Goal: Transaction & Acquisition: Purchase product/service

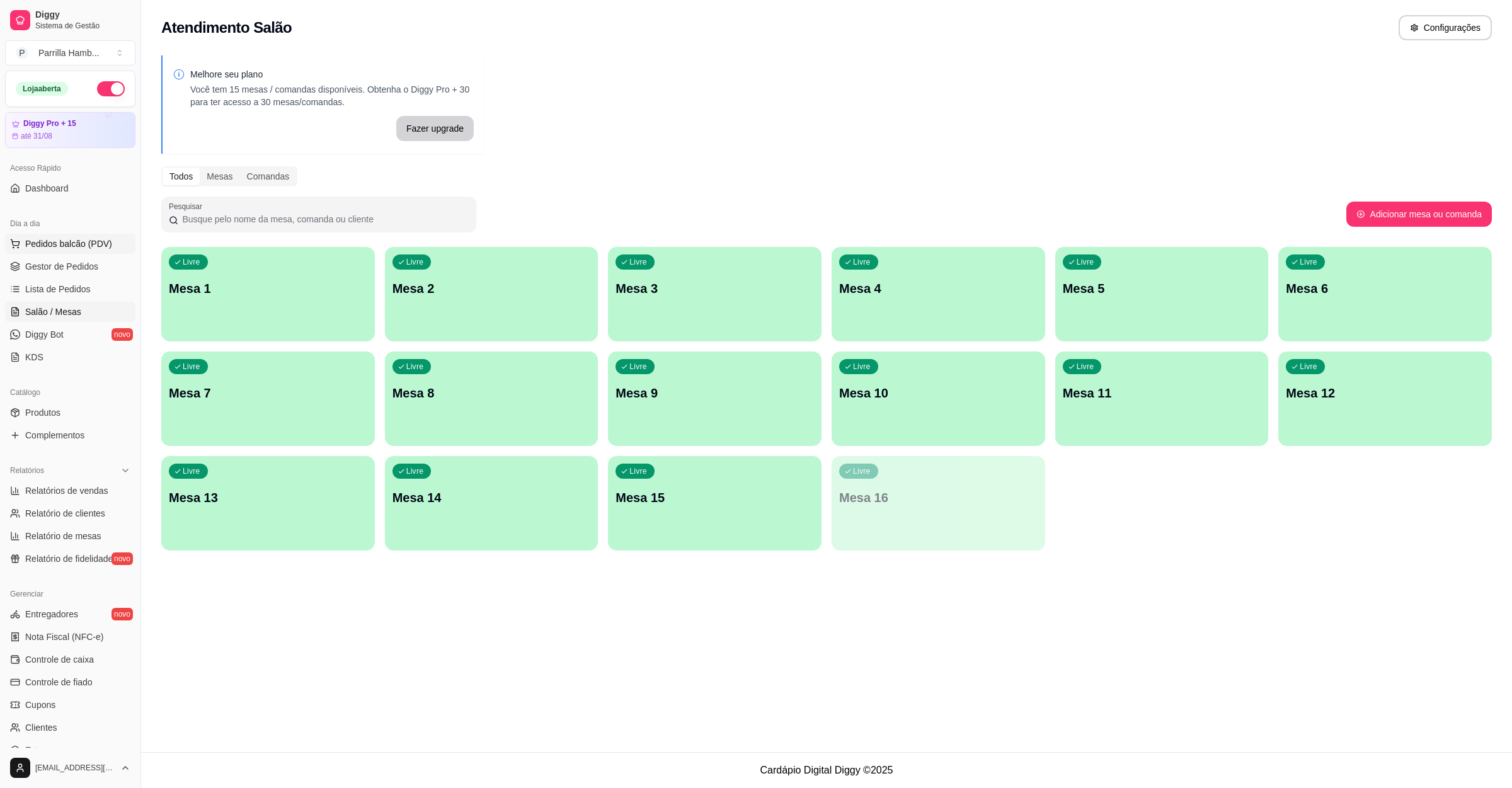
click at [87, 248] on span "Pedidos balcão (PDV)" at bounding box center [69, 244] width 87 height 13
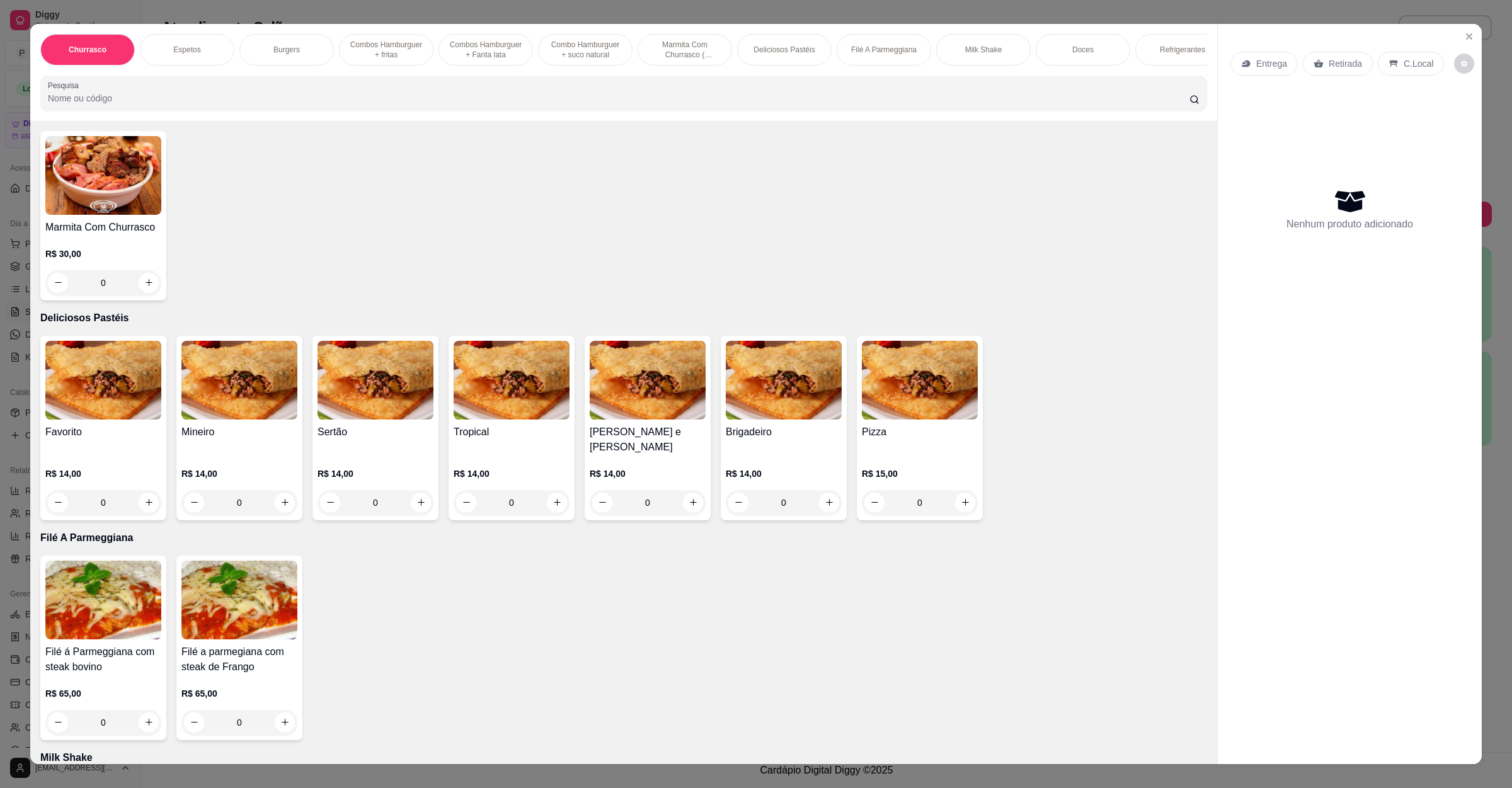
scroll to position [1417, 0]
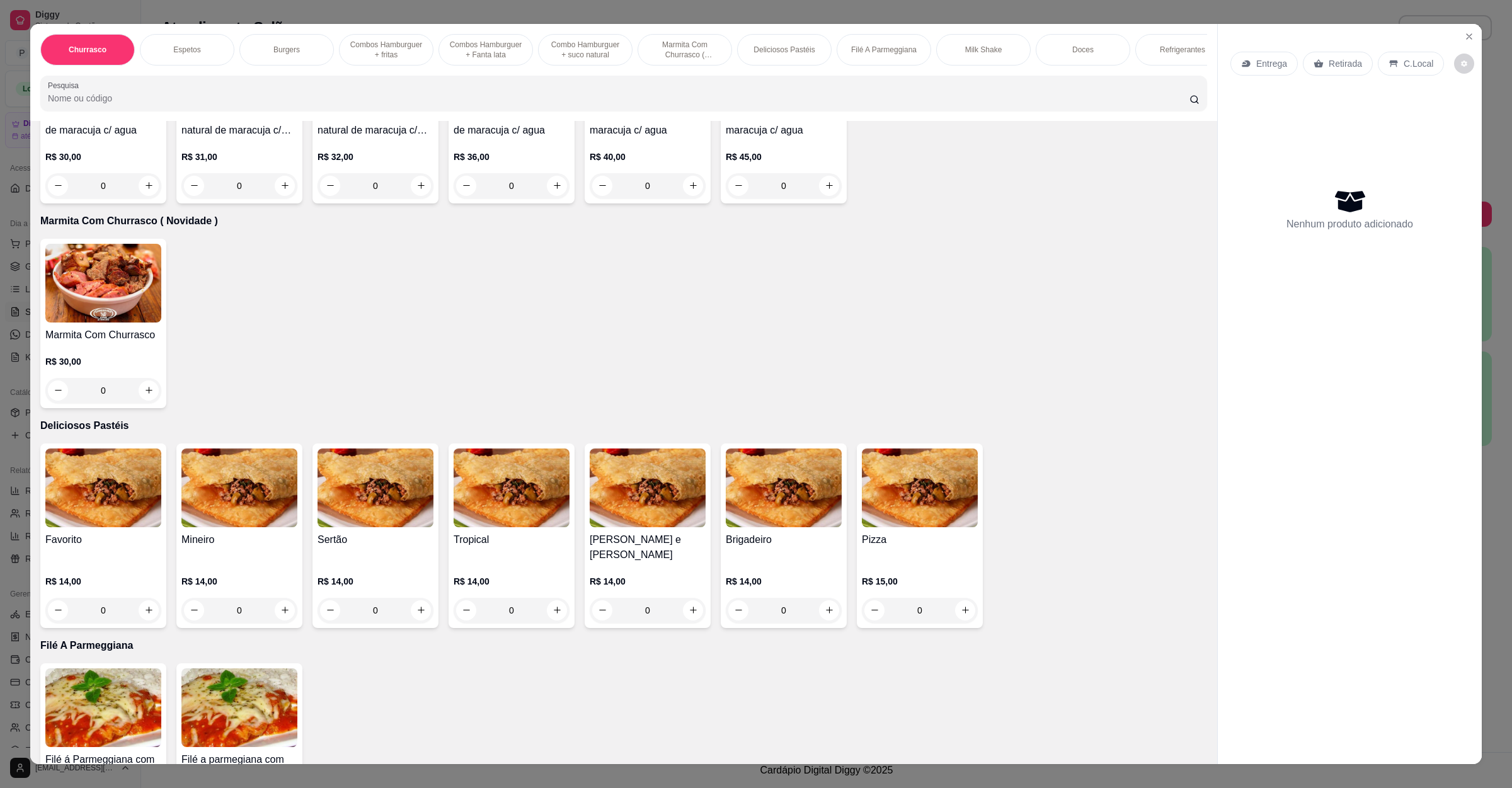
click at [127, 278] on img at bounding box center [103, 283] width 116 height 79
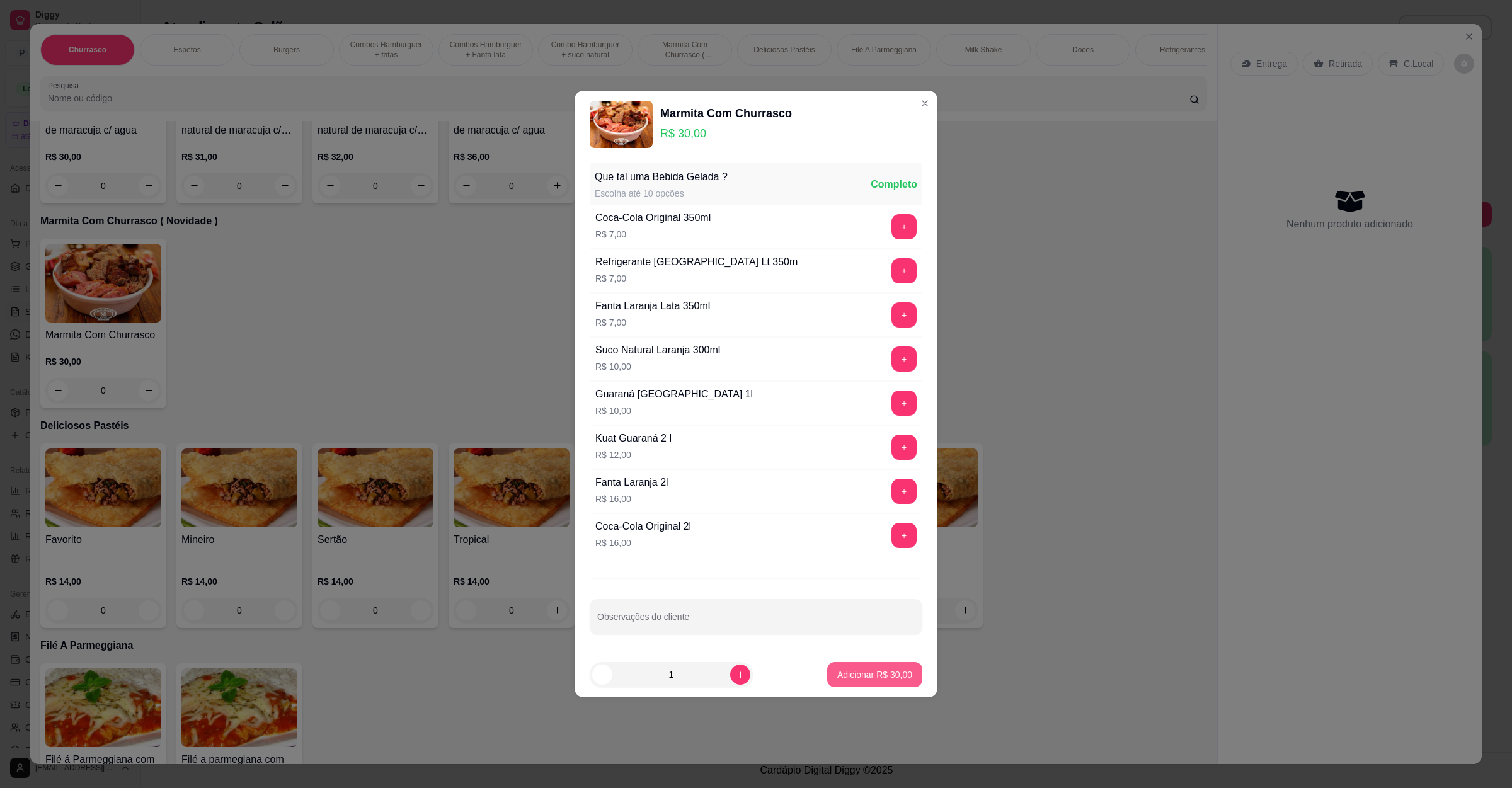
click at [884, 672] on p "Adicionar R$ 30,00" at bounding box center [874, 675] width 75 height 13
type input "1"
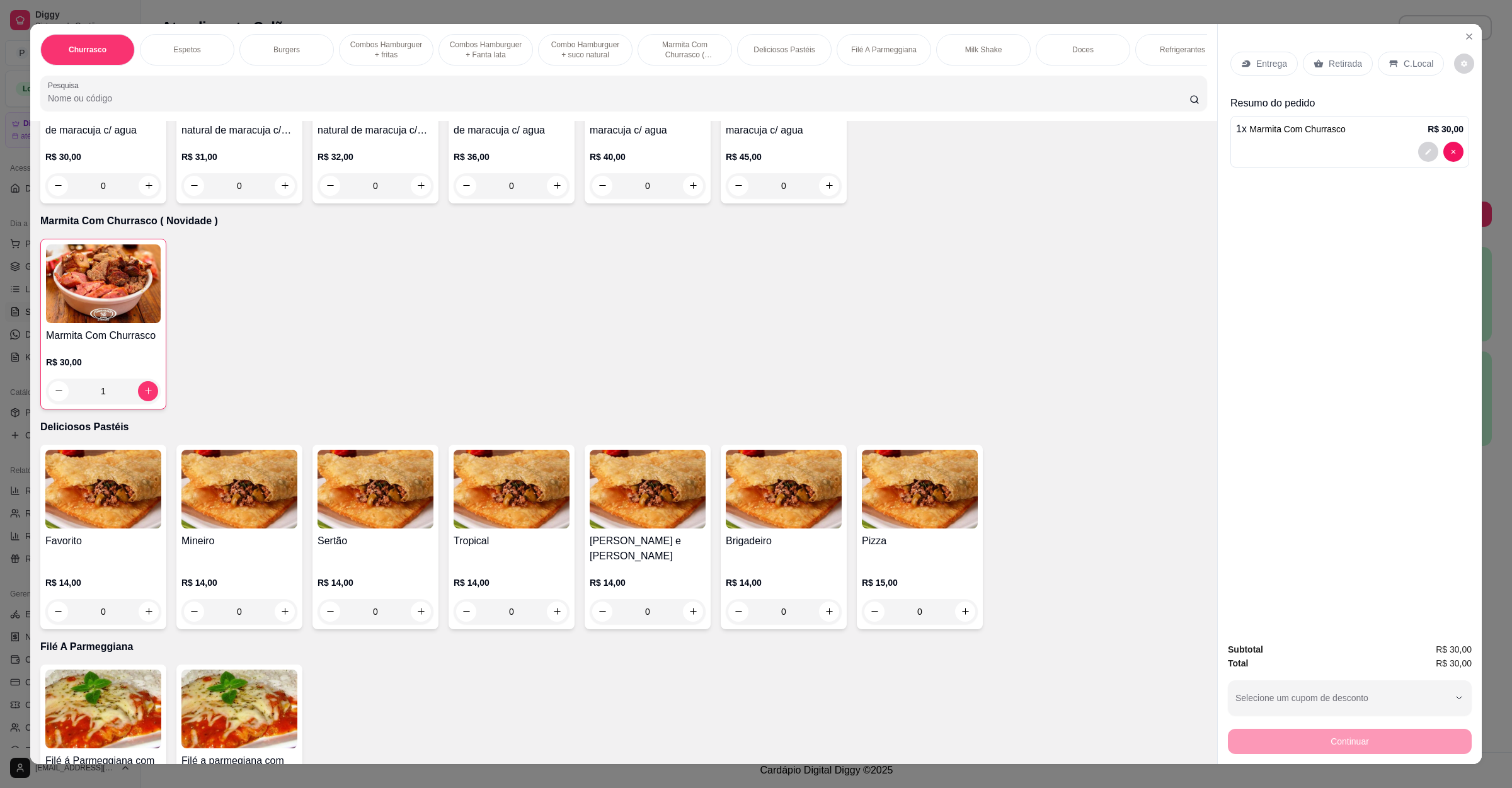
click at [1260, 54] on div "Entrega" at bounding box center [1264, 64] width 68 height 24
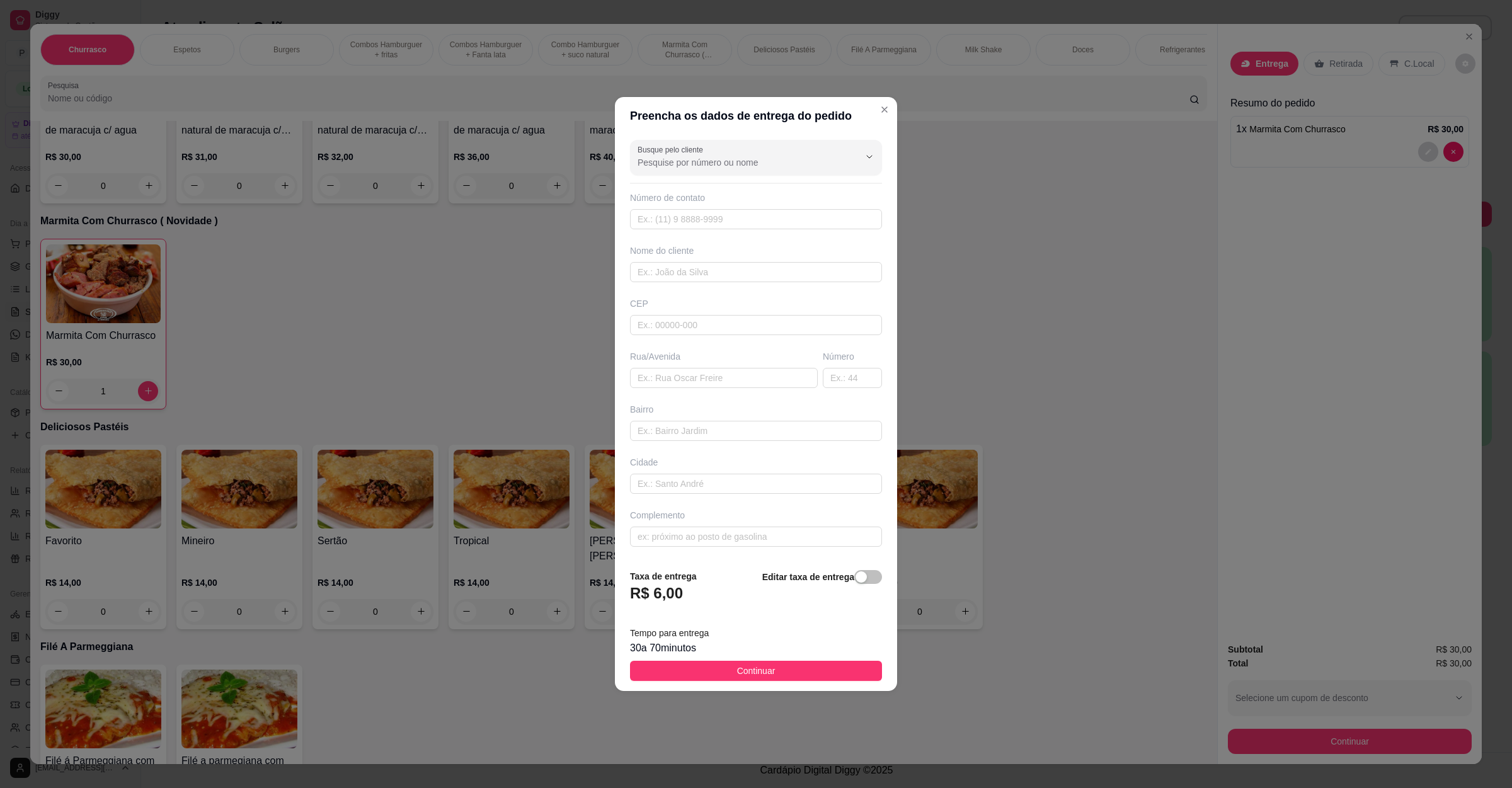
click at [687, 389] on div "Busque pelo cliente Número de contato Nome do cliente CEP Rua/[GEOGRAPHIC_DATA]" at bounding box center [756, 346] width 282 height 424
click at [699, 383] on input "text" at bounding box center [724, 378] width 187 height 20
paste input "[STREET_ADDRESS][PERSON_NAME]"
type input "[STREET_ADDRESS][PERSON_NAME]"
click at [740, 684] on footer "Taxa de entrega R$ 6,00 Editar taxa de entrega Tempo para entrega 30 a 70 minut…" at bounding box center [756, 626] width 282 height 133
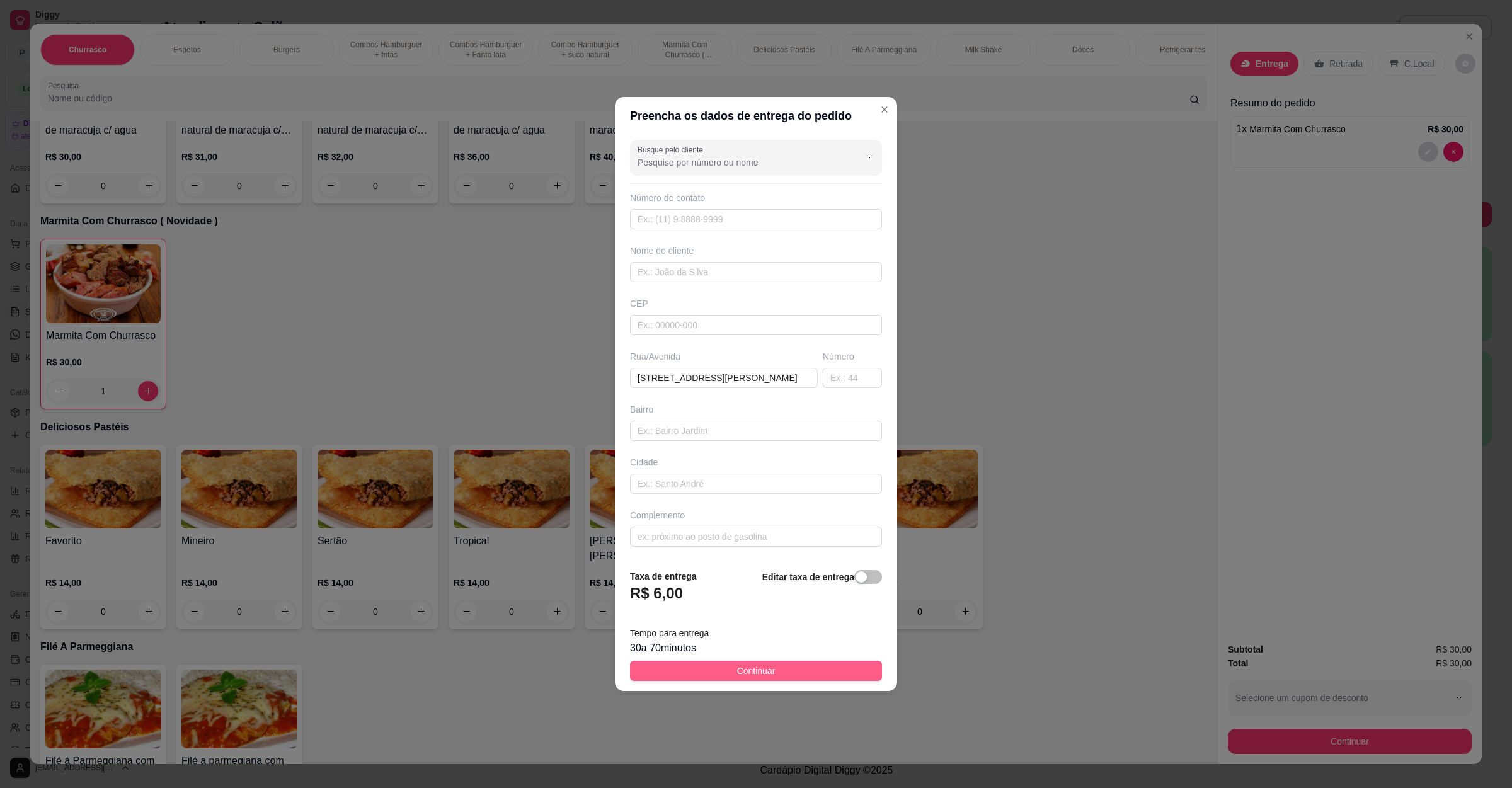
click at [771, 678] on button "Continuar" at bounding box center [756, 671] width 252 height 20
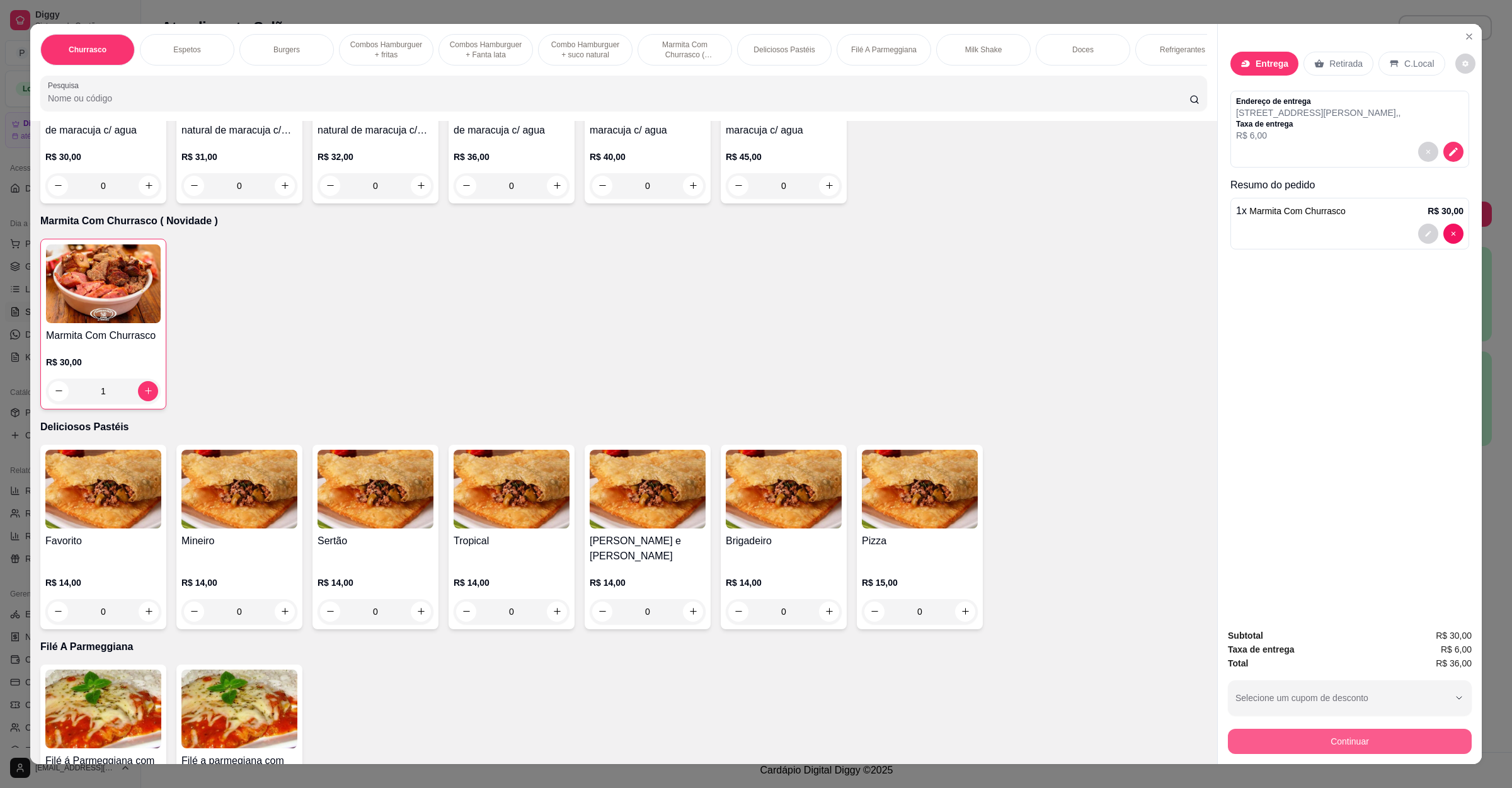
click at [1295, 745] on button "Continuar" at bounding box center [1350, 741] width 244 height 25
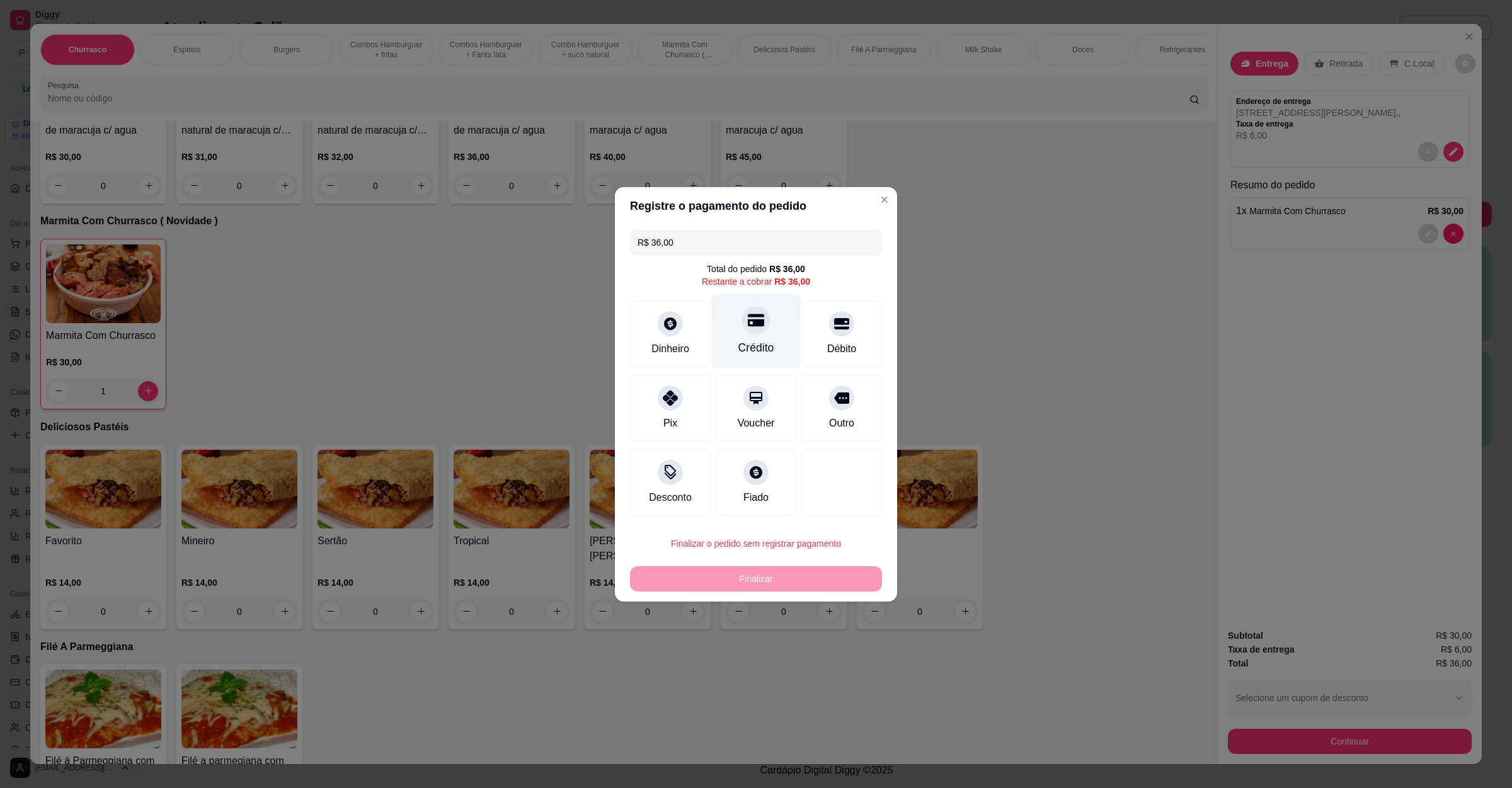
click at [743, 318] on div at bounding box center [756, 320] width 28 height 28
type input "R$ 0,00"
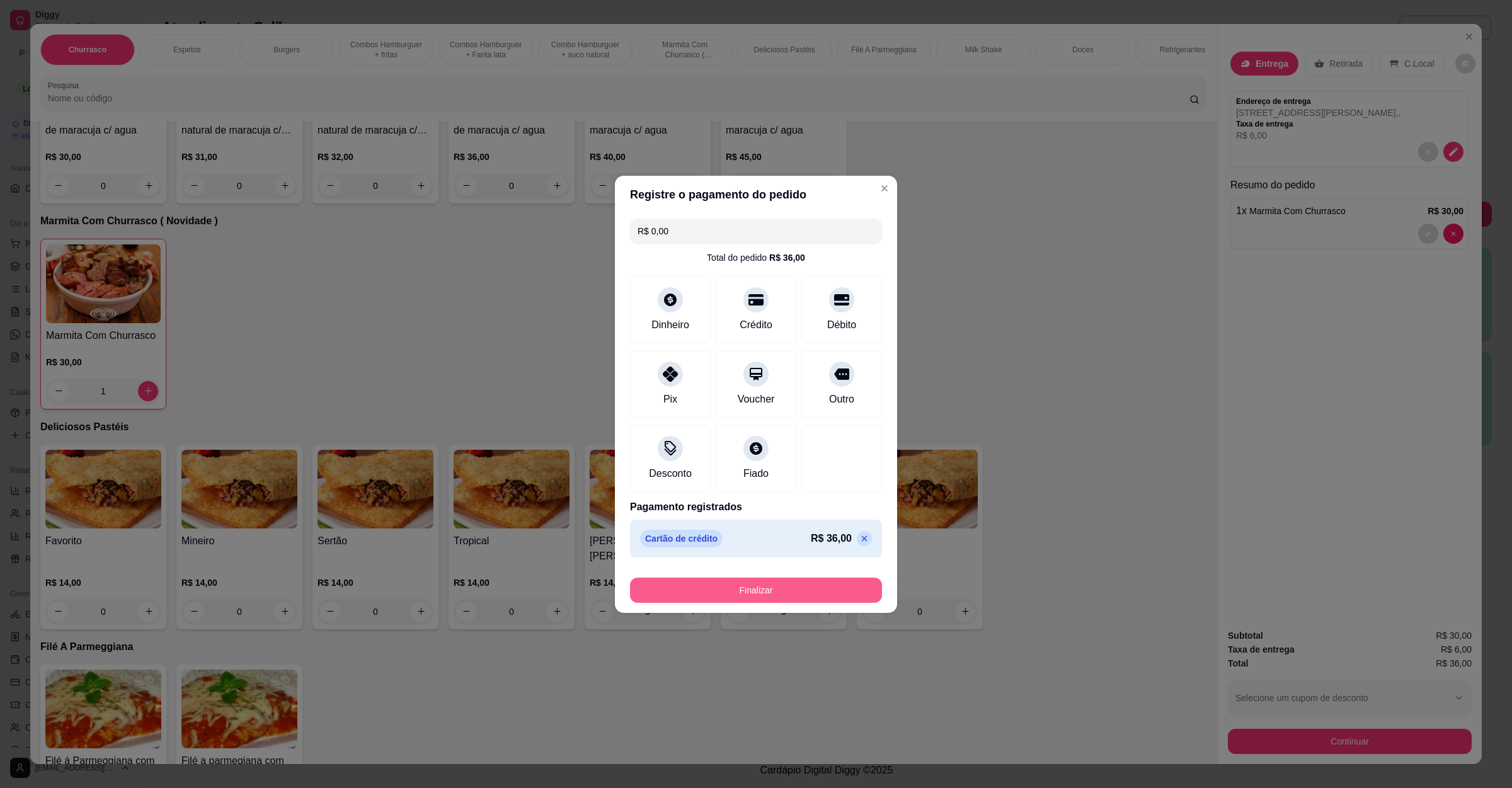
click at [779, 582] on button "Finalizar" at bounding box center [756, 589] width 252 height 25
type input "0"
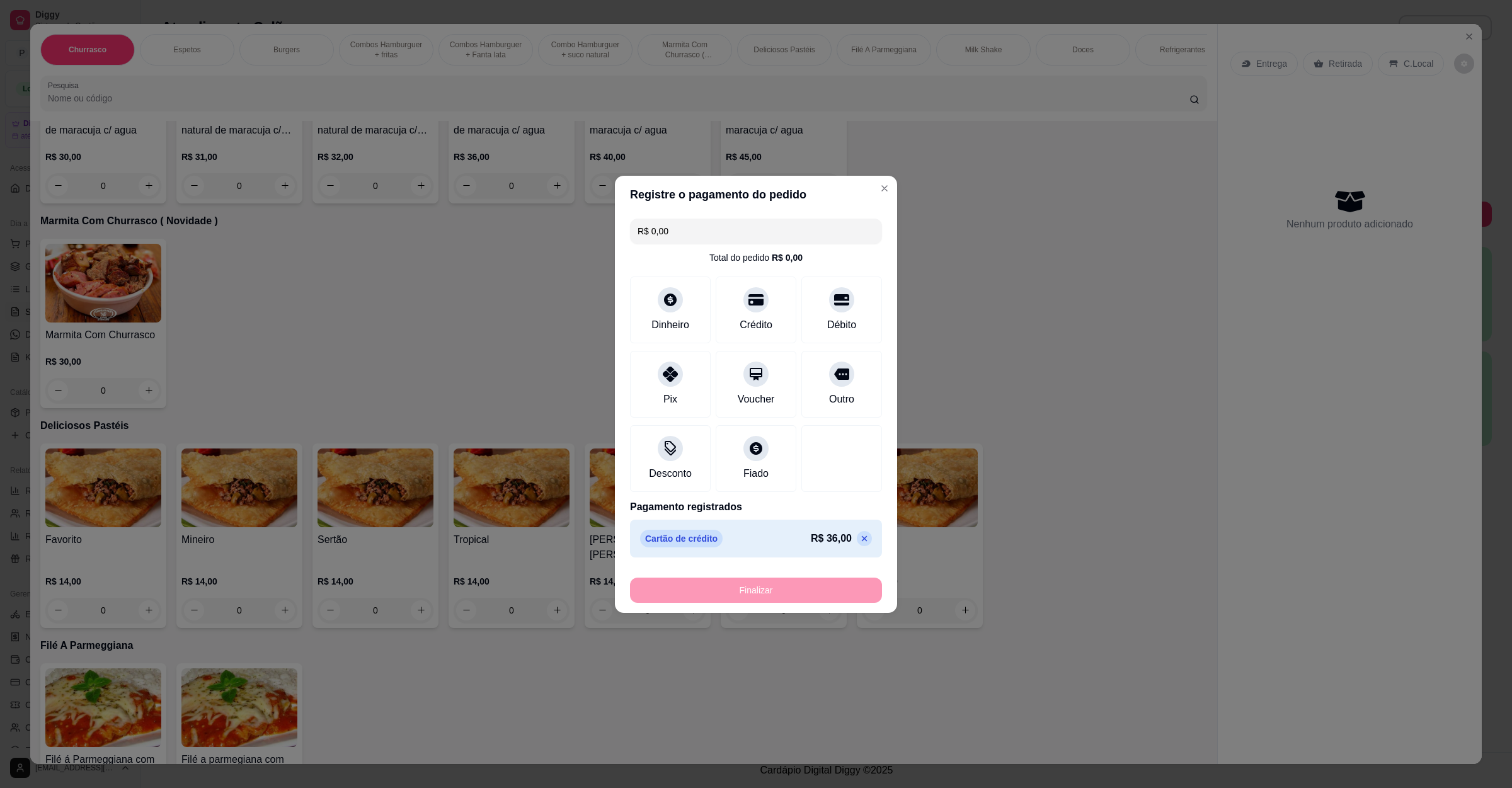
type input "-R$ 36,00"
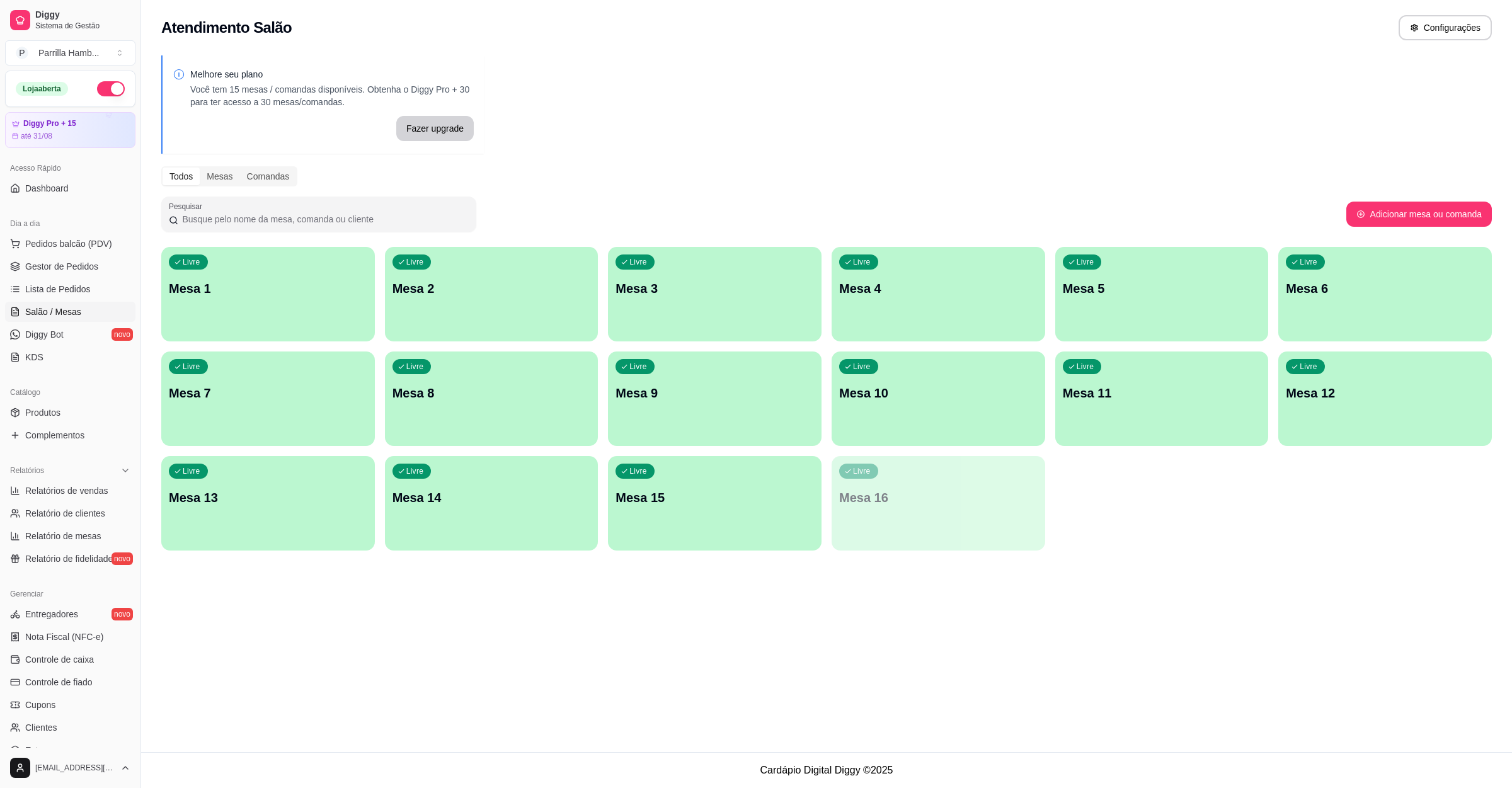
click at [93, 231] on div "Dia a dia" at bounding box center [70, 224] width 130 height 20
click at [106, 242] on span "Pedidos balcão (PDV)" at bounding box center [69, 244] width 87 height 13
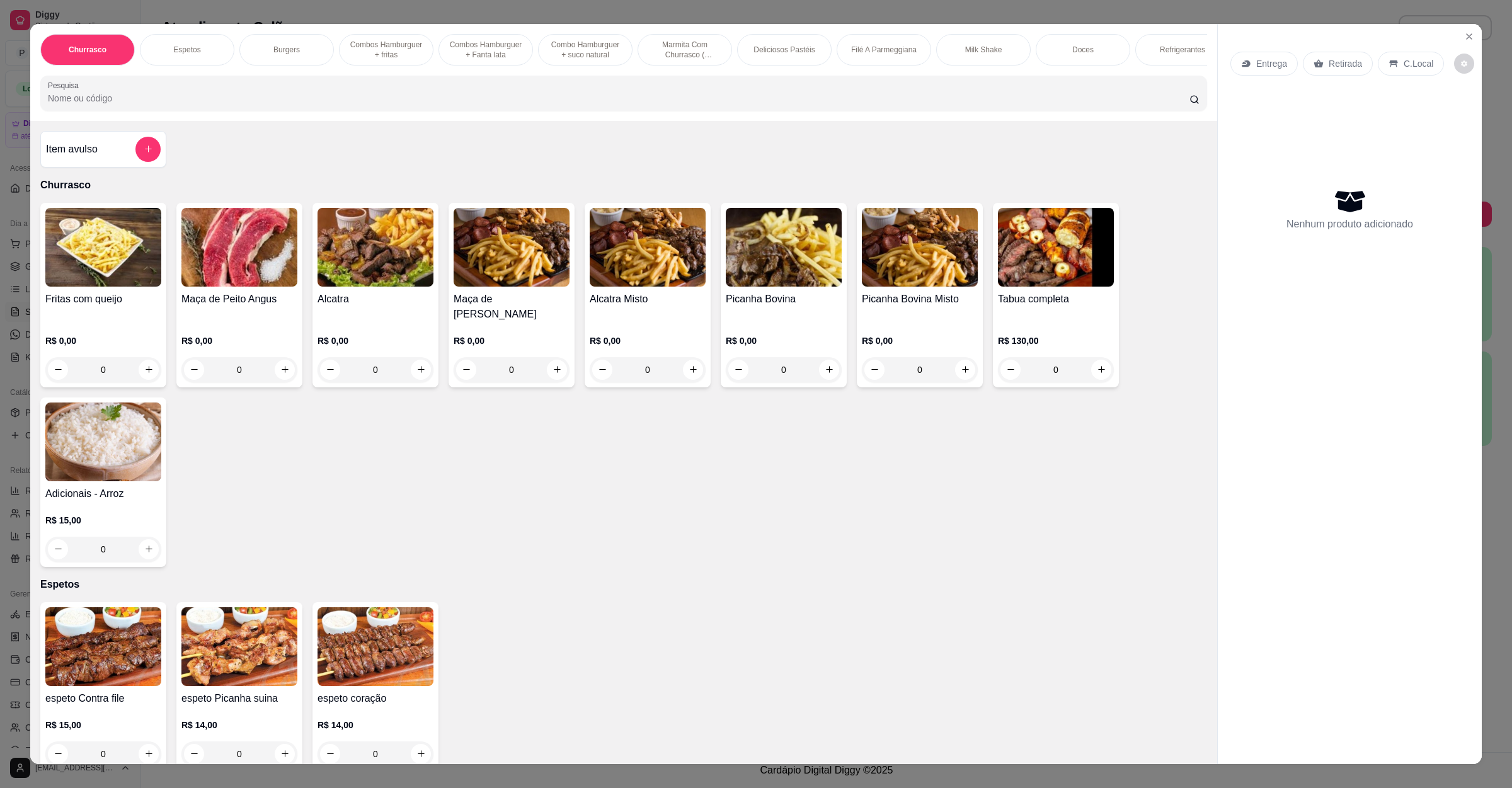
scroll to position [472, 0]
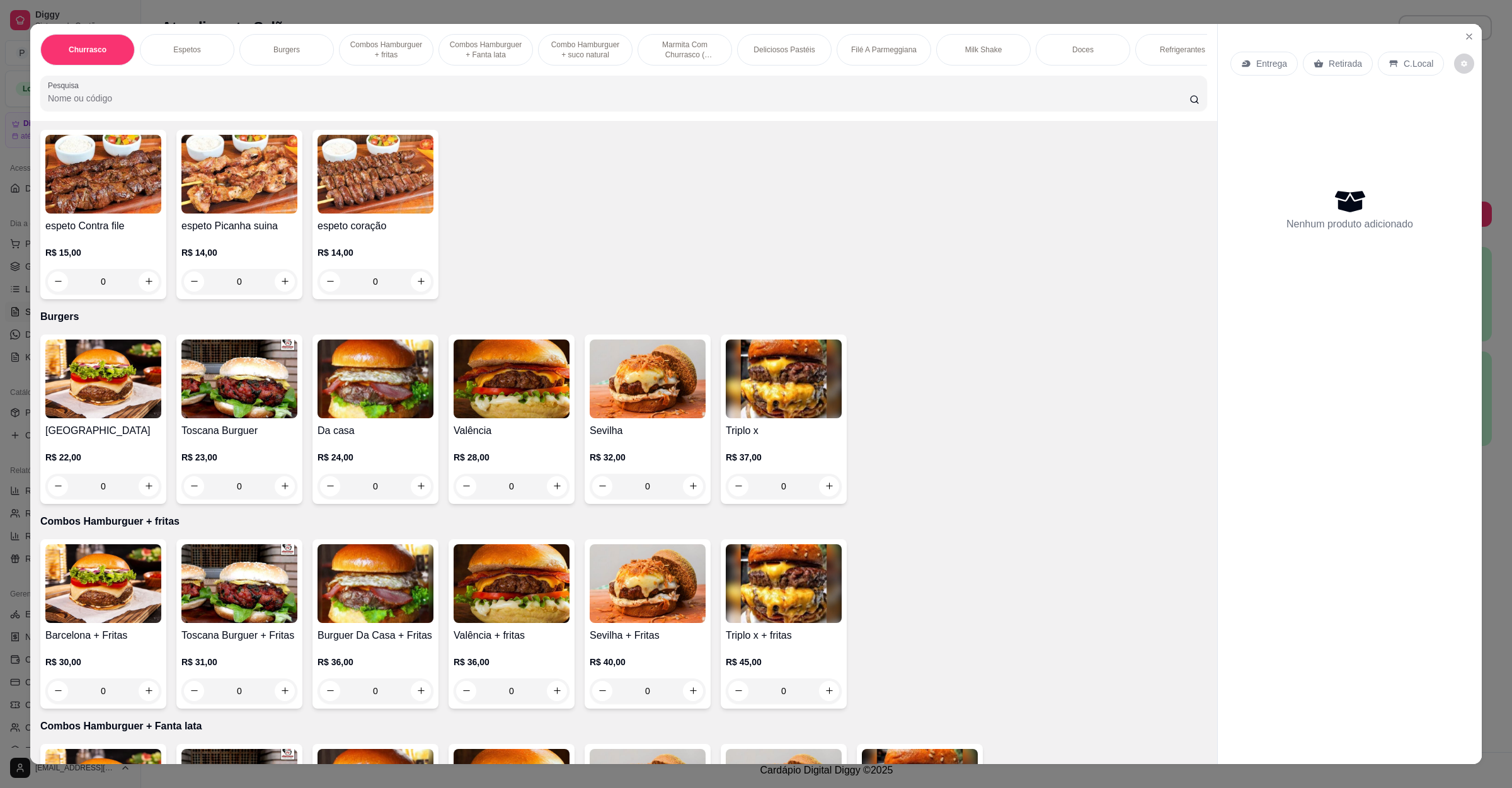
click at [75, 391] on img at bounding box center [103, 379] width 116 height 79
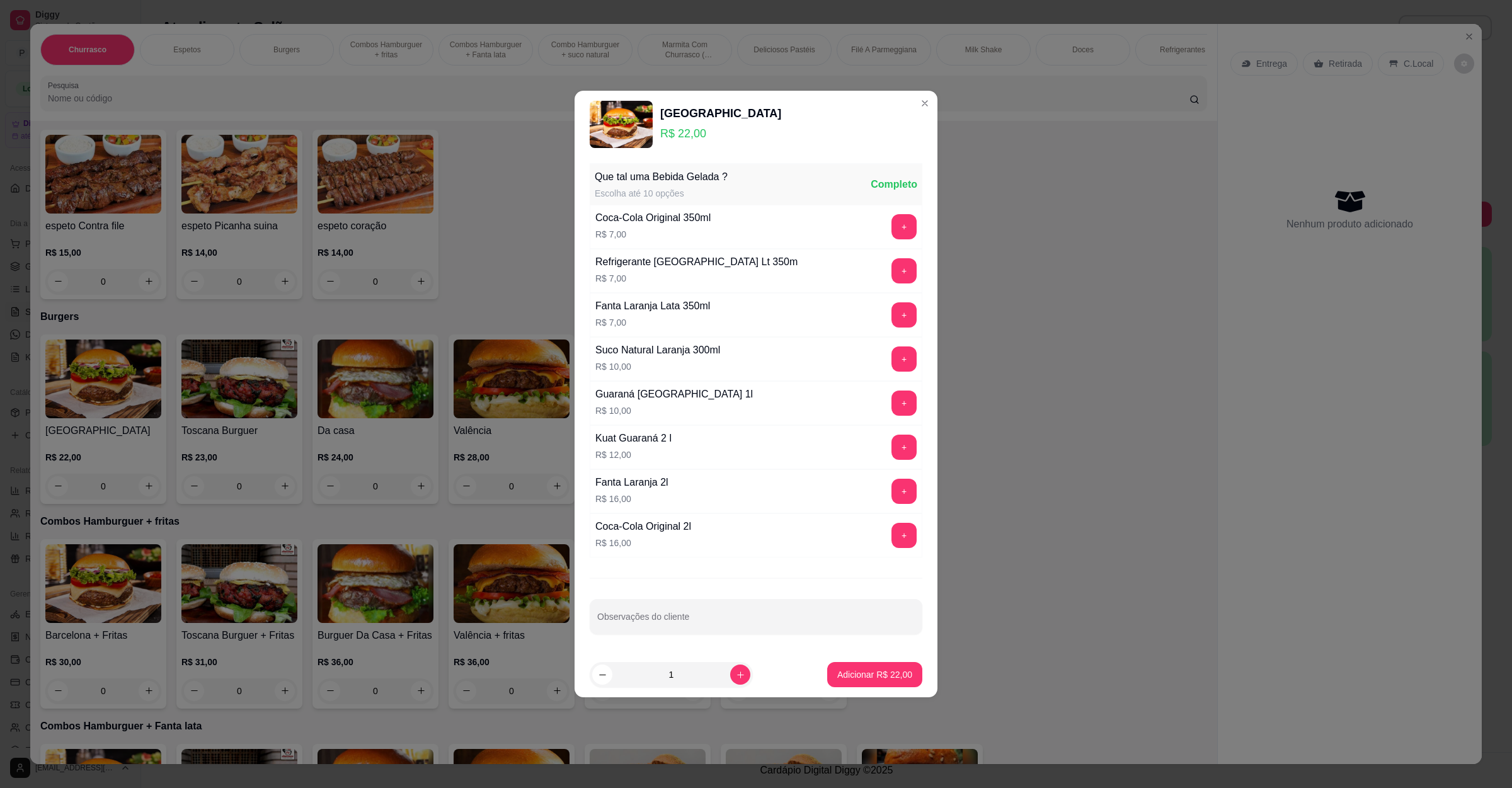
click at [860, 669] on button "Adicionar R$ 22,00" at bounding box center [874, 674] width 95 height 25
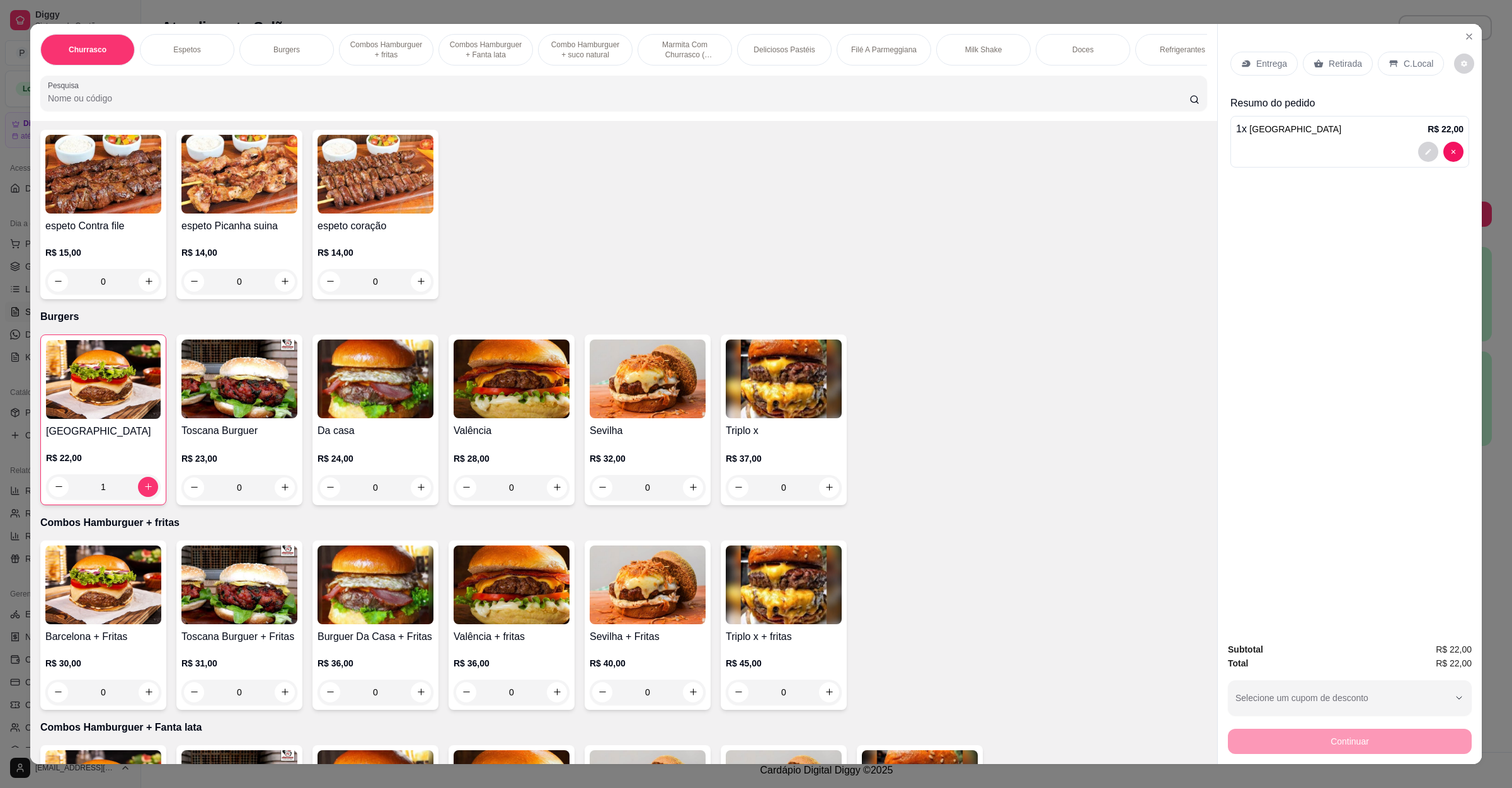
type input "1"
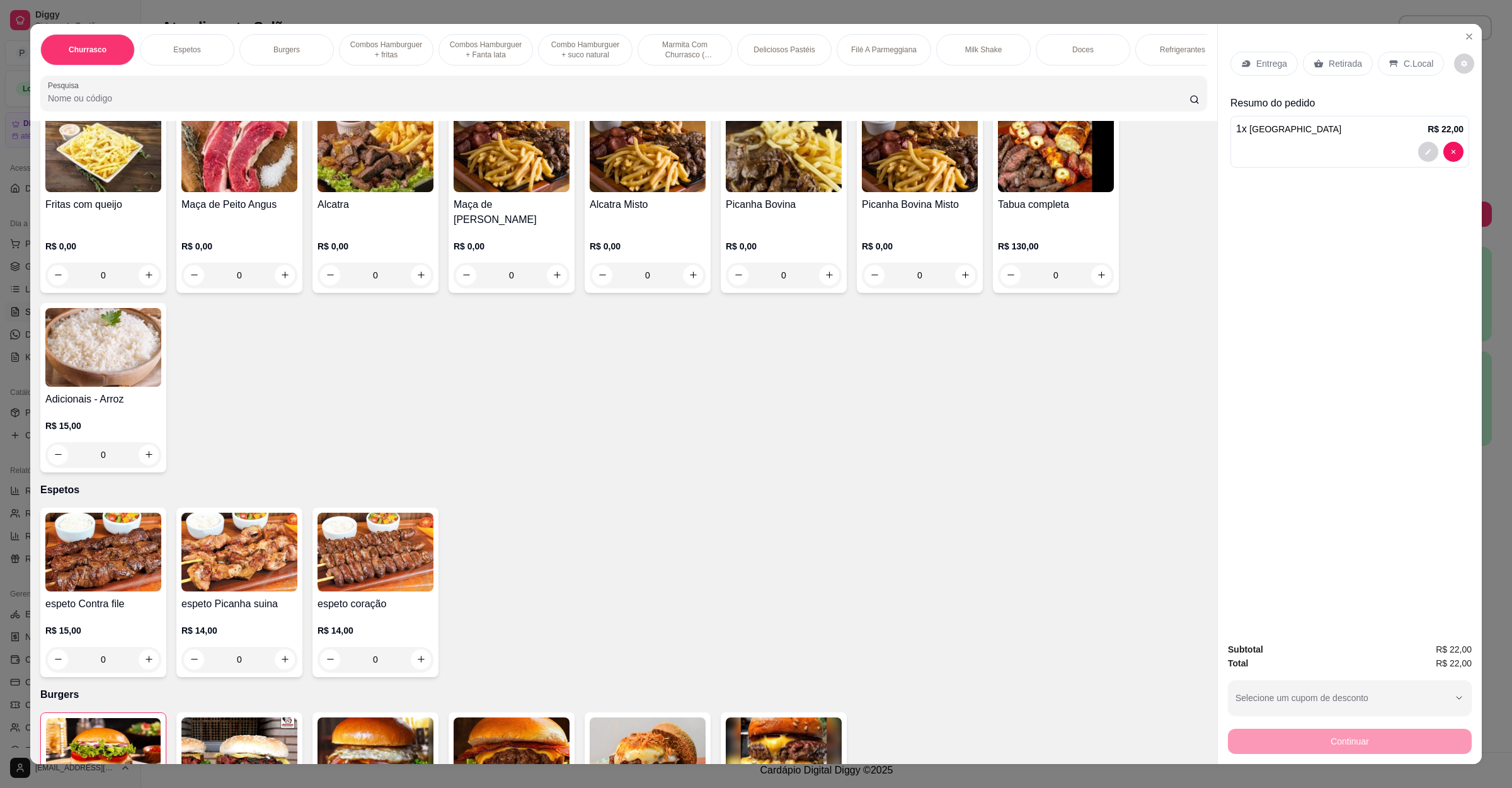
scroll to position [0, 0]
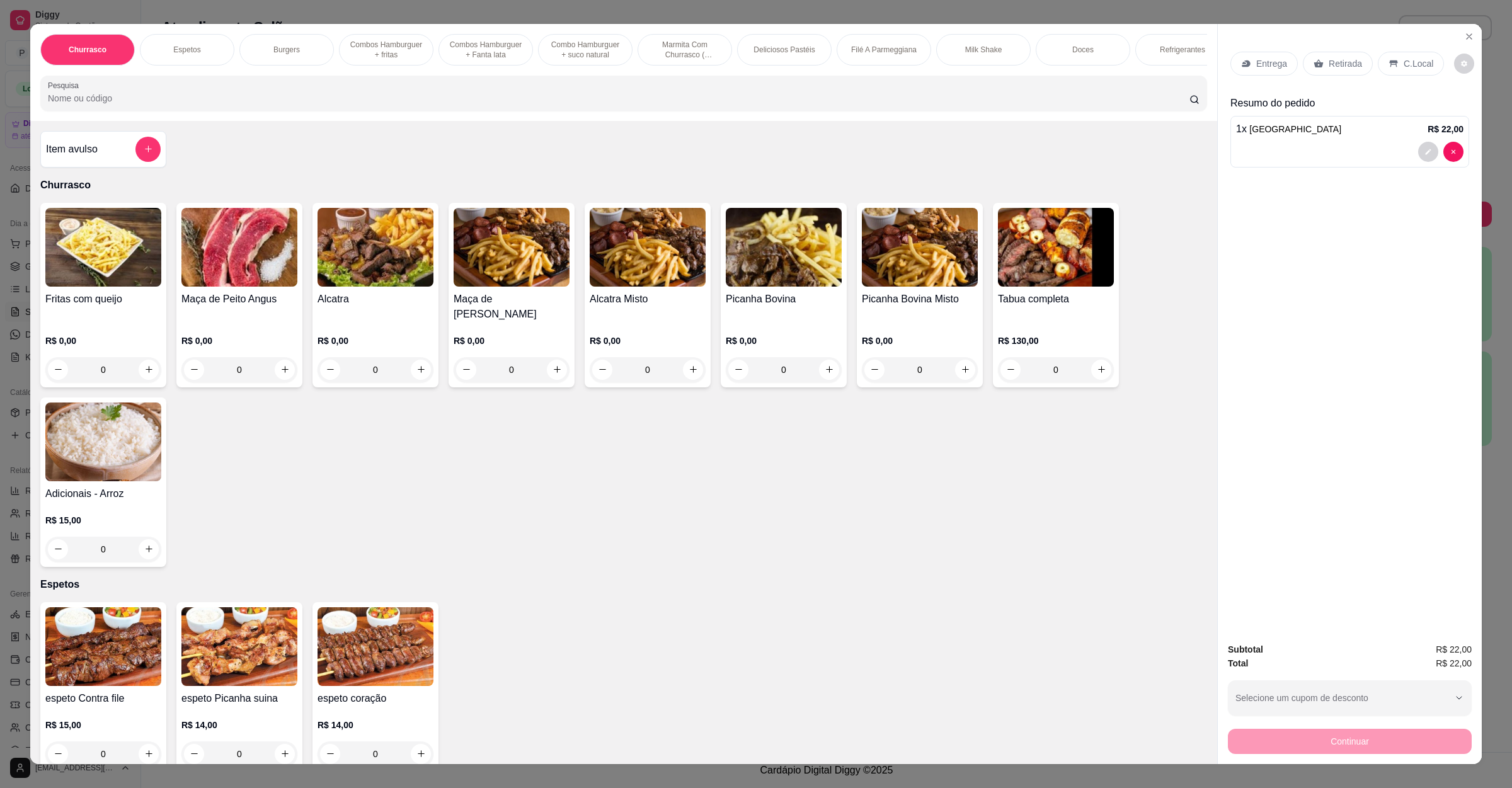
click at [110, 161] on div "Item avulso" at bounding box center [104, 149] width 115 height 25
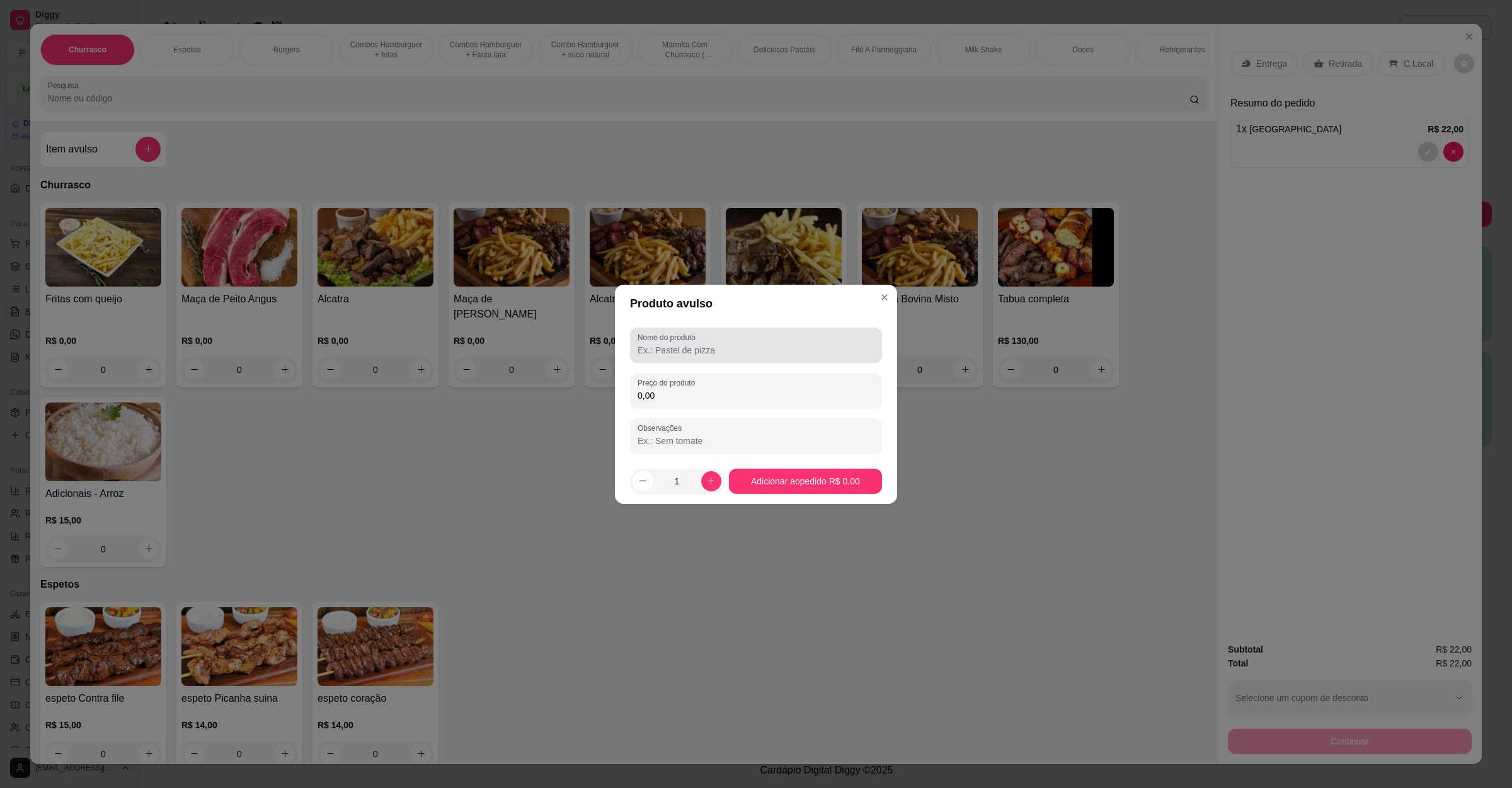
click at [718, 341] on div at bounding box center [756, 344] width 237 height 25
type input "adc bife"
type input "6,00"
click at [815, 499] on footer "1 Adicionar ao pedido R$ 6,00" at bounding box center [756, 481] width 282 height 45
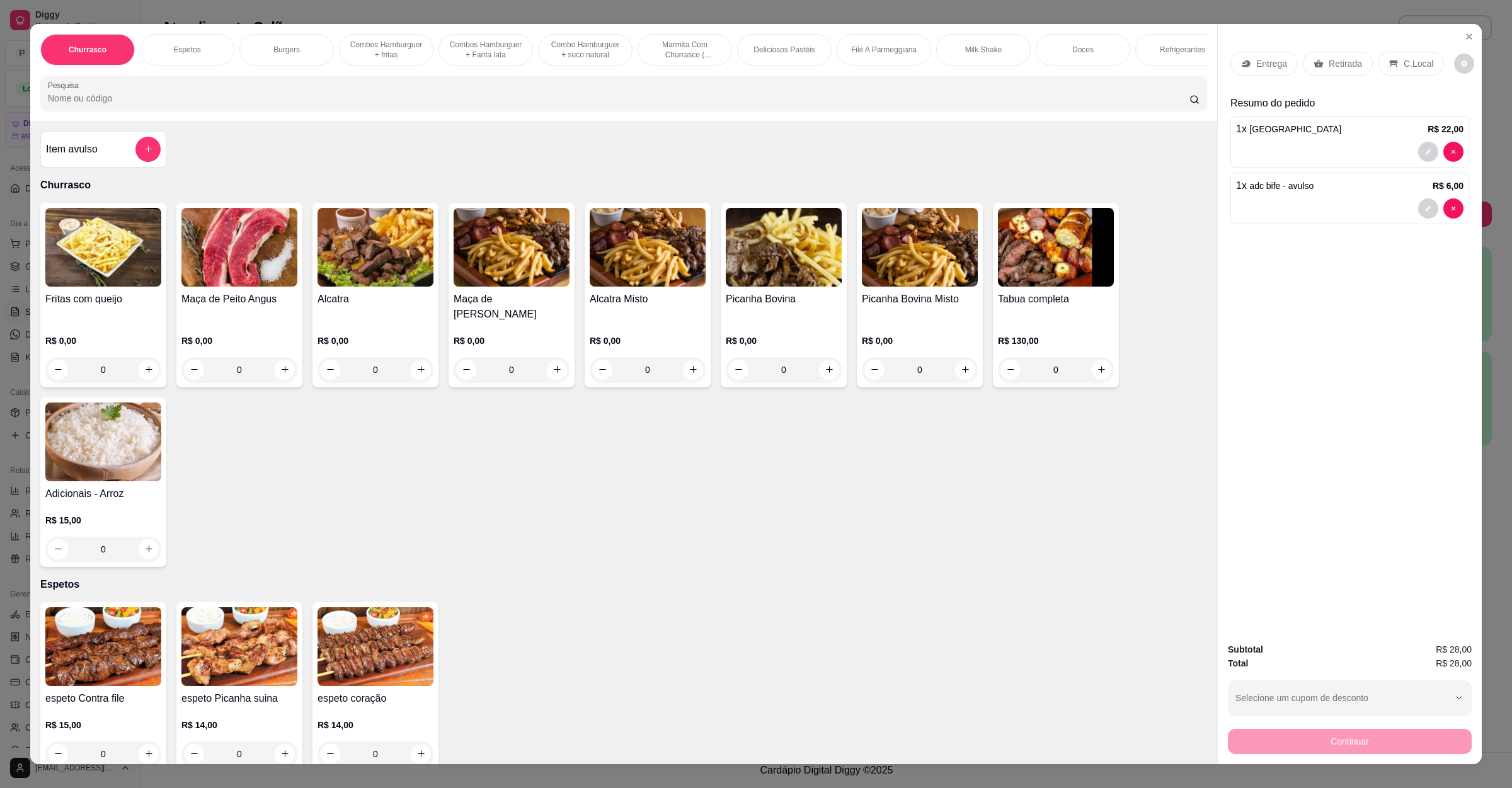
click at [1270, 63] on p "Entrega" at bounding box center [1271, 64] width 31 height 13
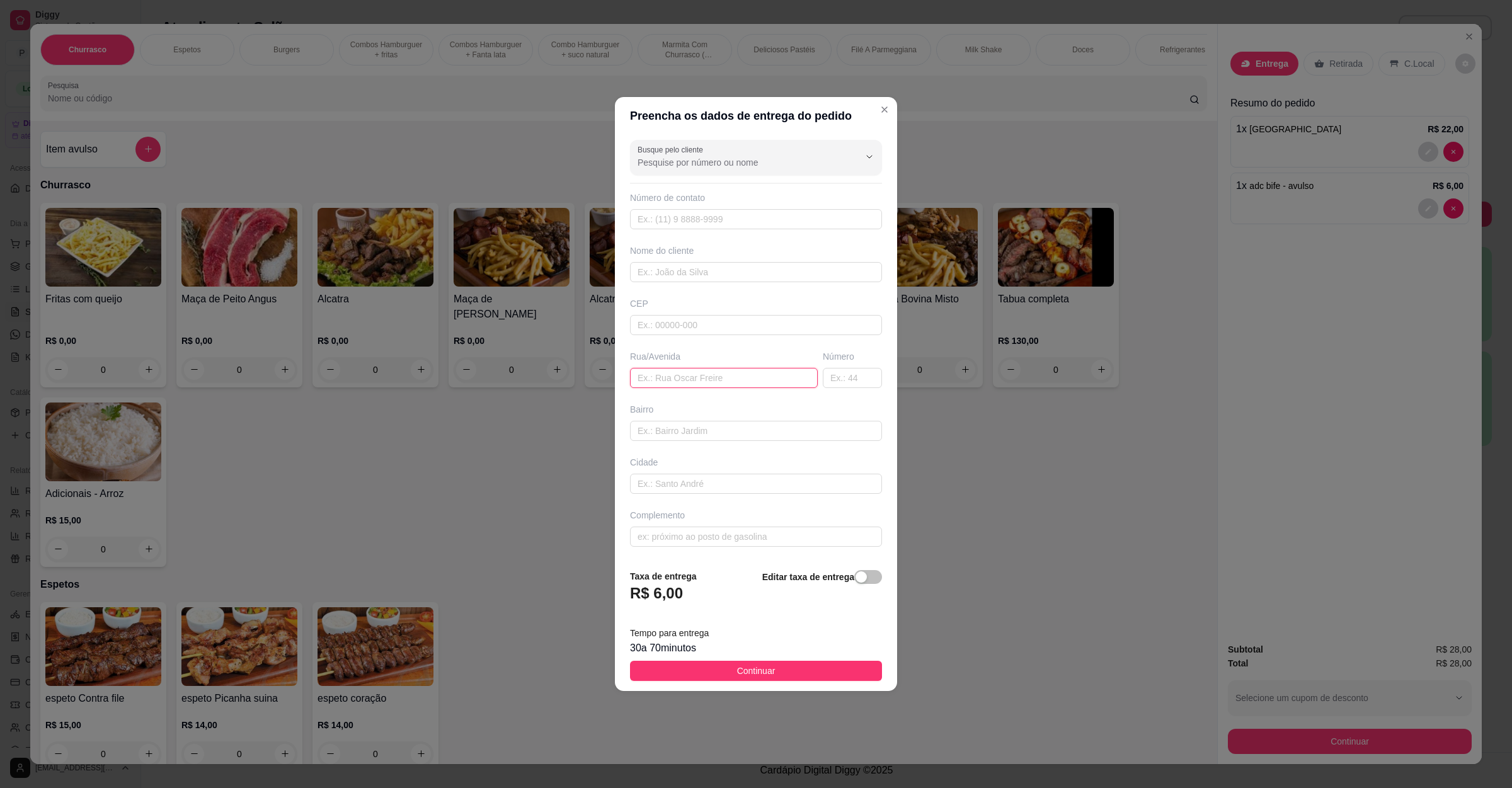
click at [671, 385] on input "text" at bounding box center [724, 378] width 187 height 20
paste input "[STREET_ADDRESS]"
type input "[STREET_ADDRESS]"
click at [768, 671] on button "Continuar" at bounding box center [756, 671] width 252 height 20
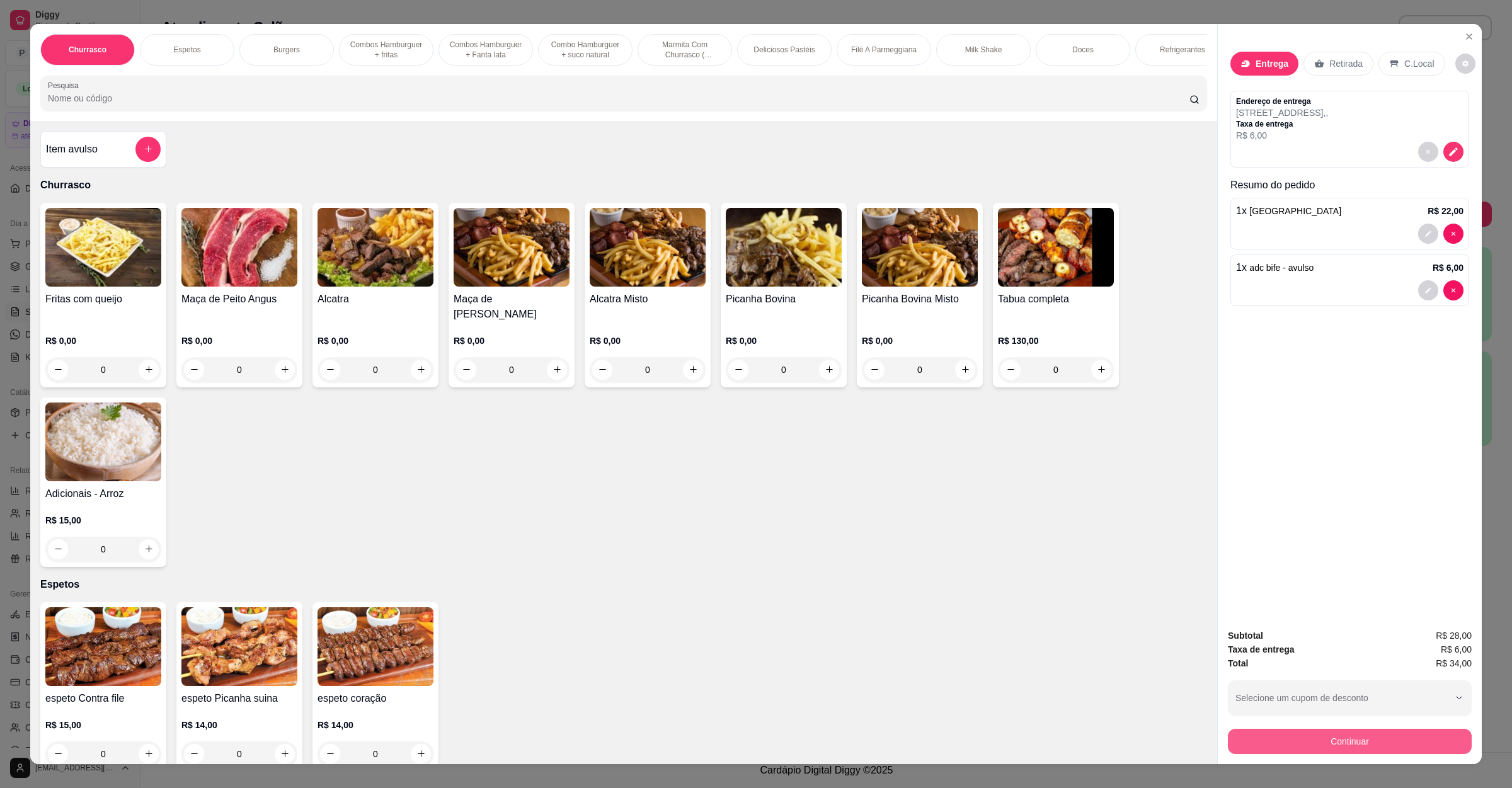
click at [1271, 743] on button "Continuar" at bounding box center [1350, 741] width 244 height 25
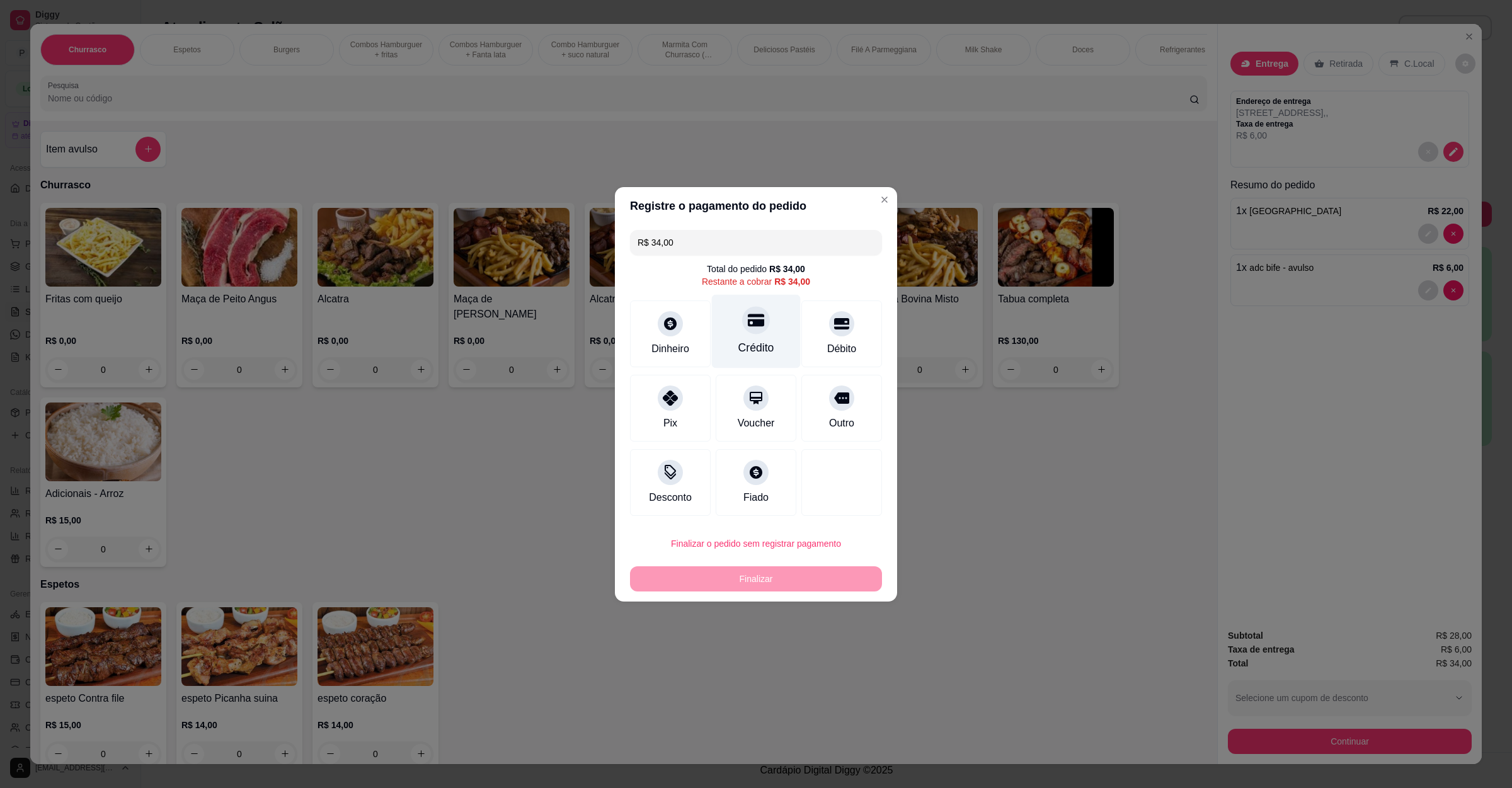
click at [764, 328] on div "Crédito" at bounding box center [756, 330] width 89 height 73
type input "R$ 0,00"
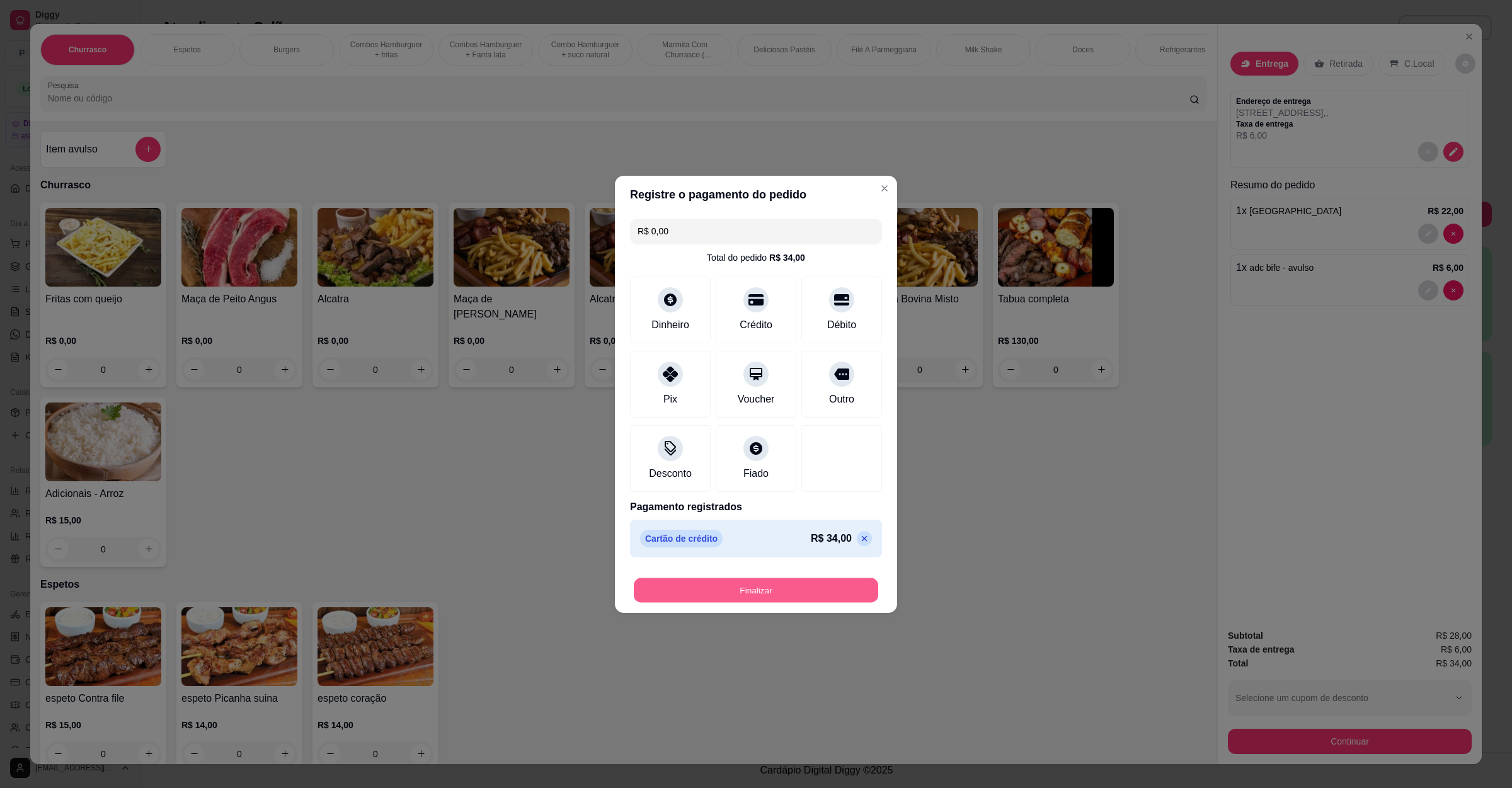
click at [782, 596] on button "Finalizar" at bounding box center [756, 589] width 244 height 24
type input "0"
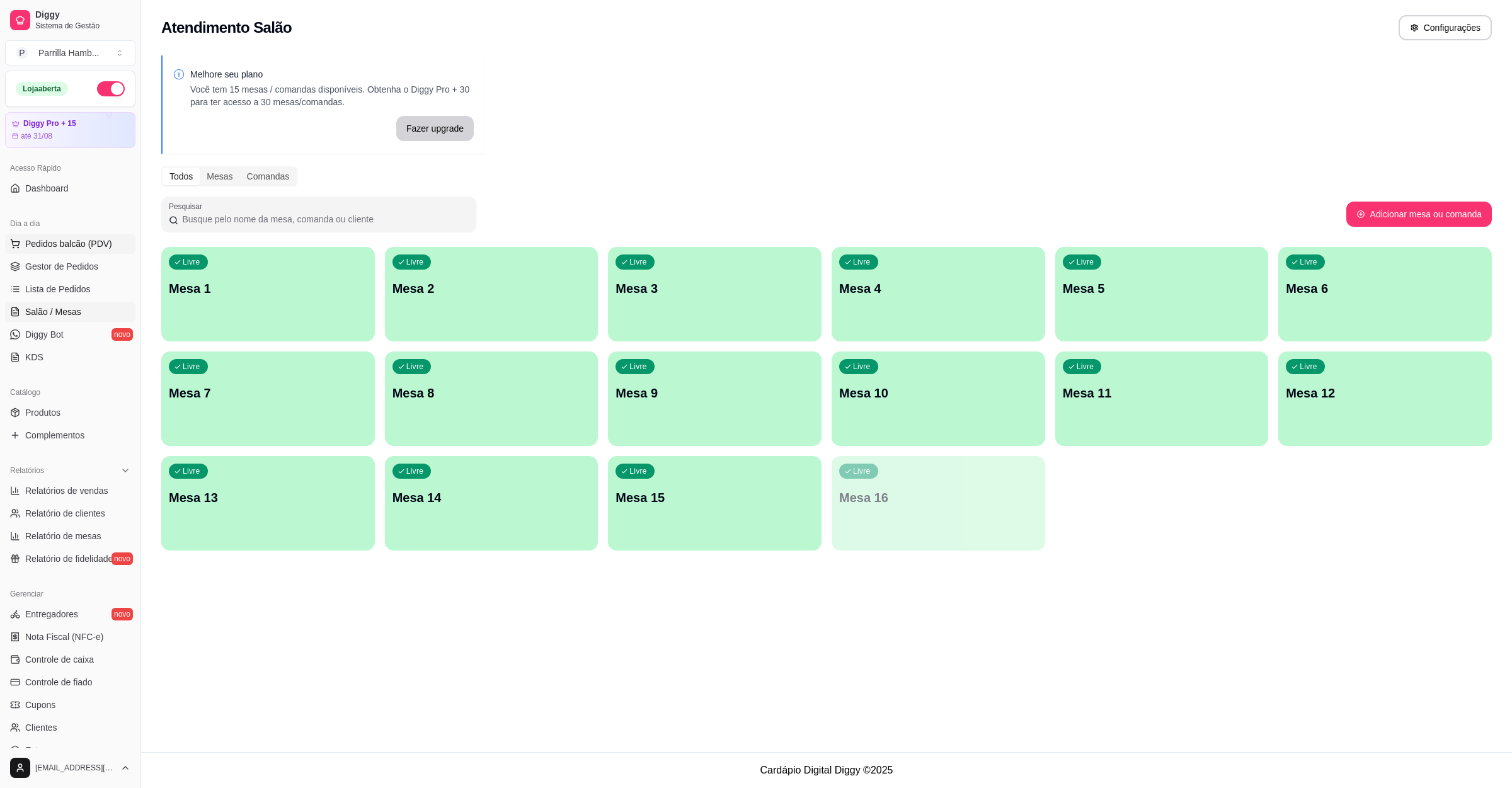
click at [82, 244] on span "Pedidos balcão (PDV)" at bounding box center [69, 244] width 87 height 13
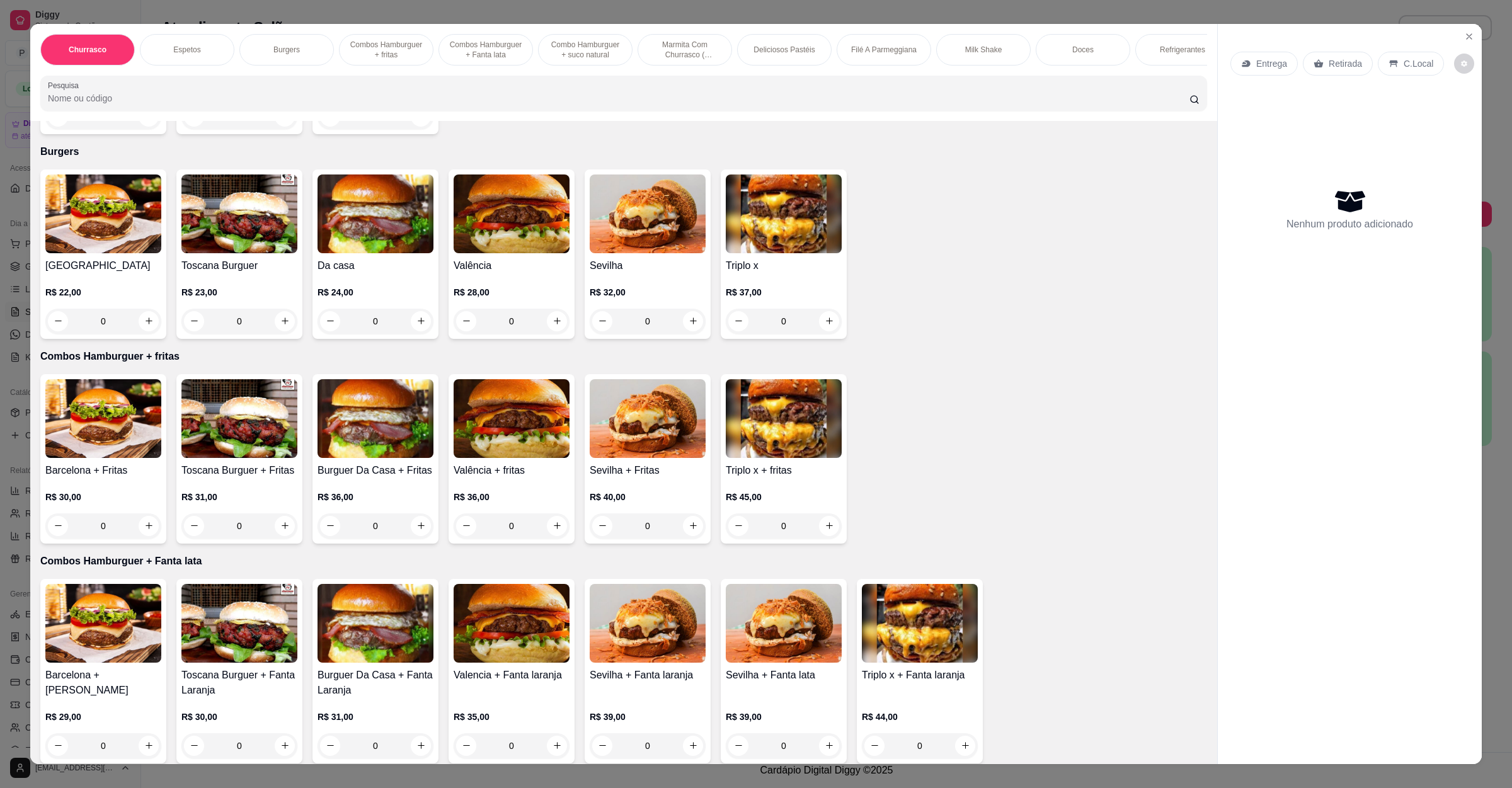
scroll to position [662, 0]
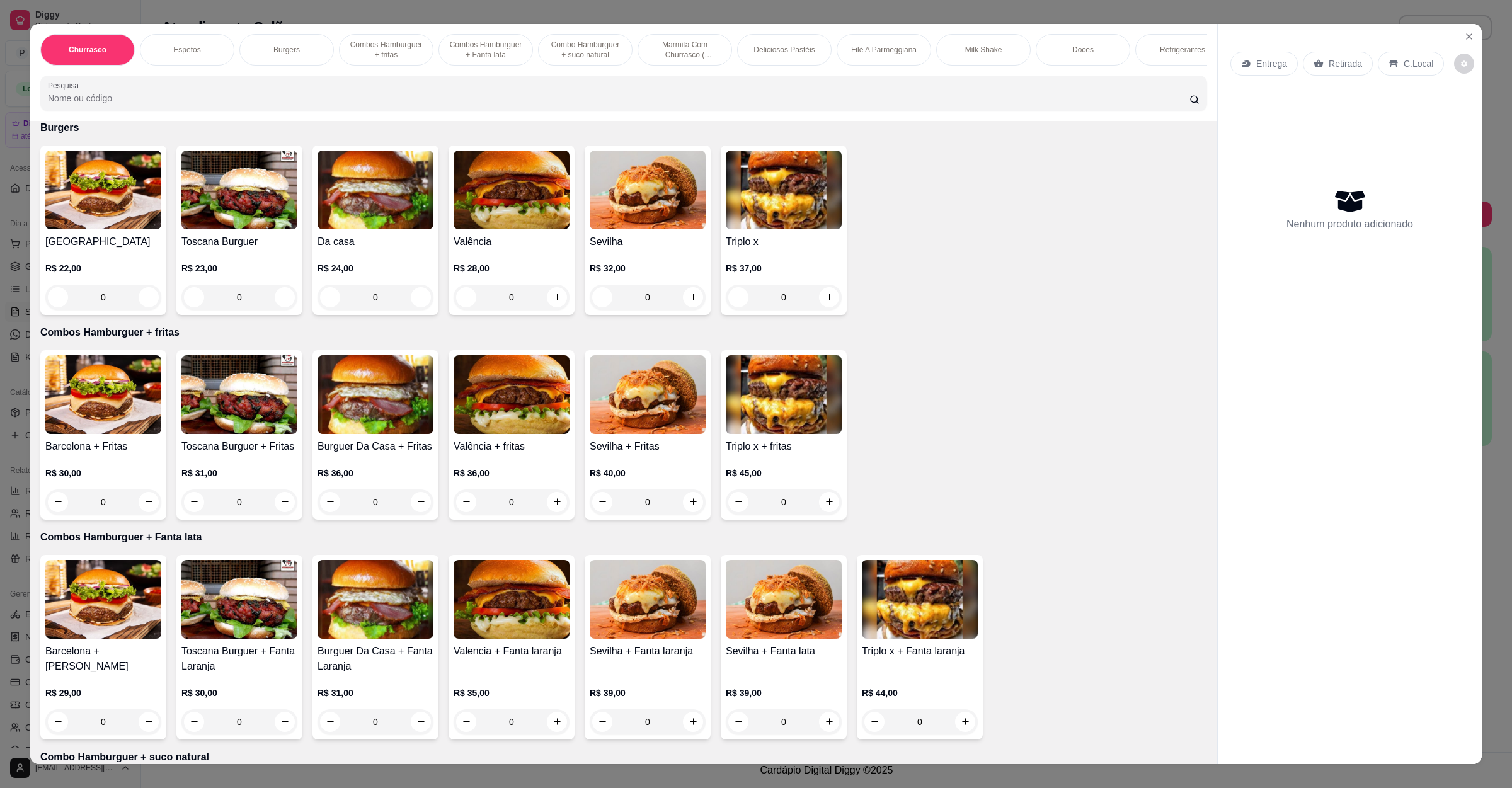
click at [91, 220] on img at bounding box center [103, 189] width 116 height 79
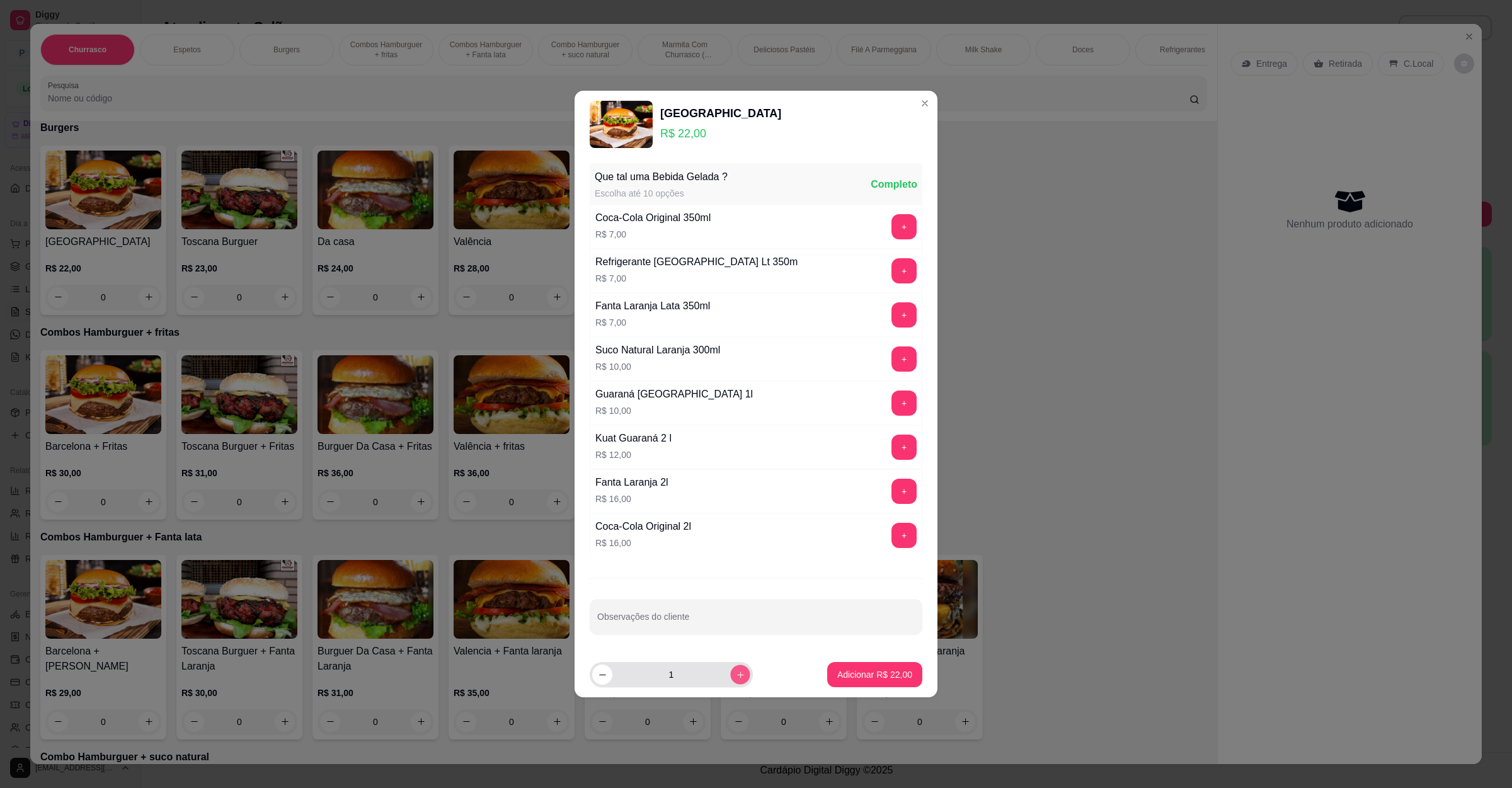
click at [736, 674] on icon "increase-product-quantity" at bounding box center [741, 675] width 9 height 9
type input "3"
click at [854, 681] on p "Adicionar R$ 66,00" at bounding box center [874, 675] width 75 height 13
type input "3"
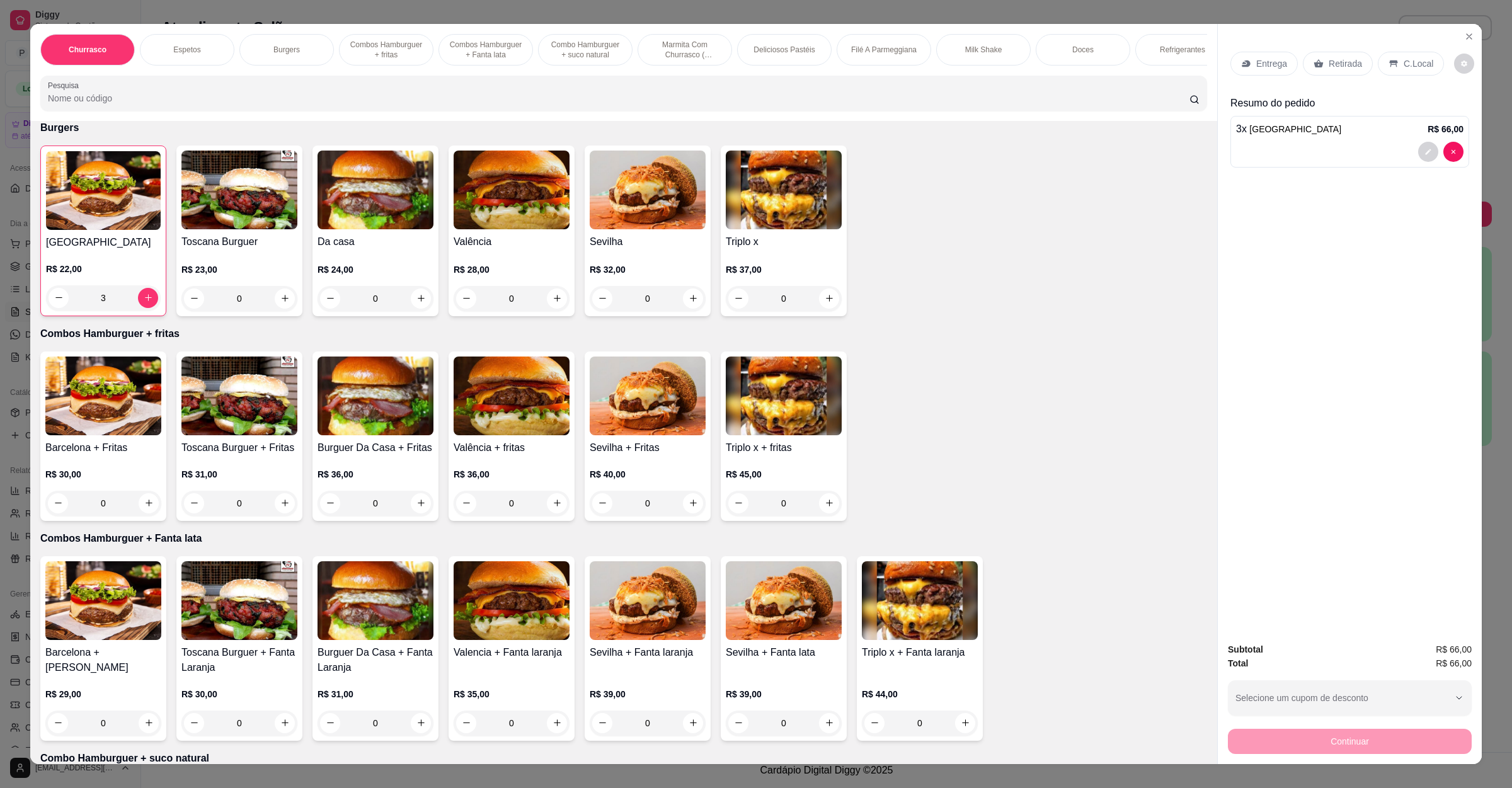
click at [358, 195] on img at bounding box center [375, 189] width 116 height 79
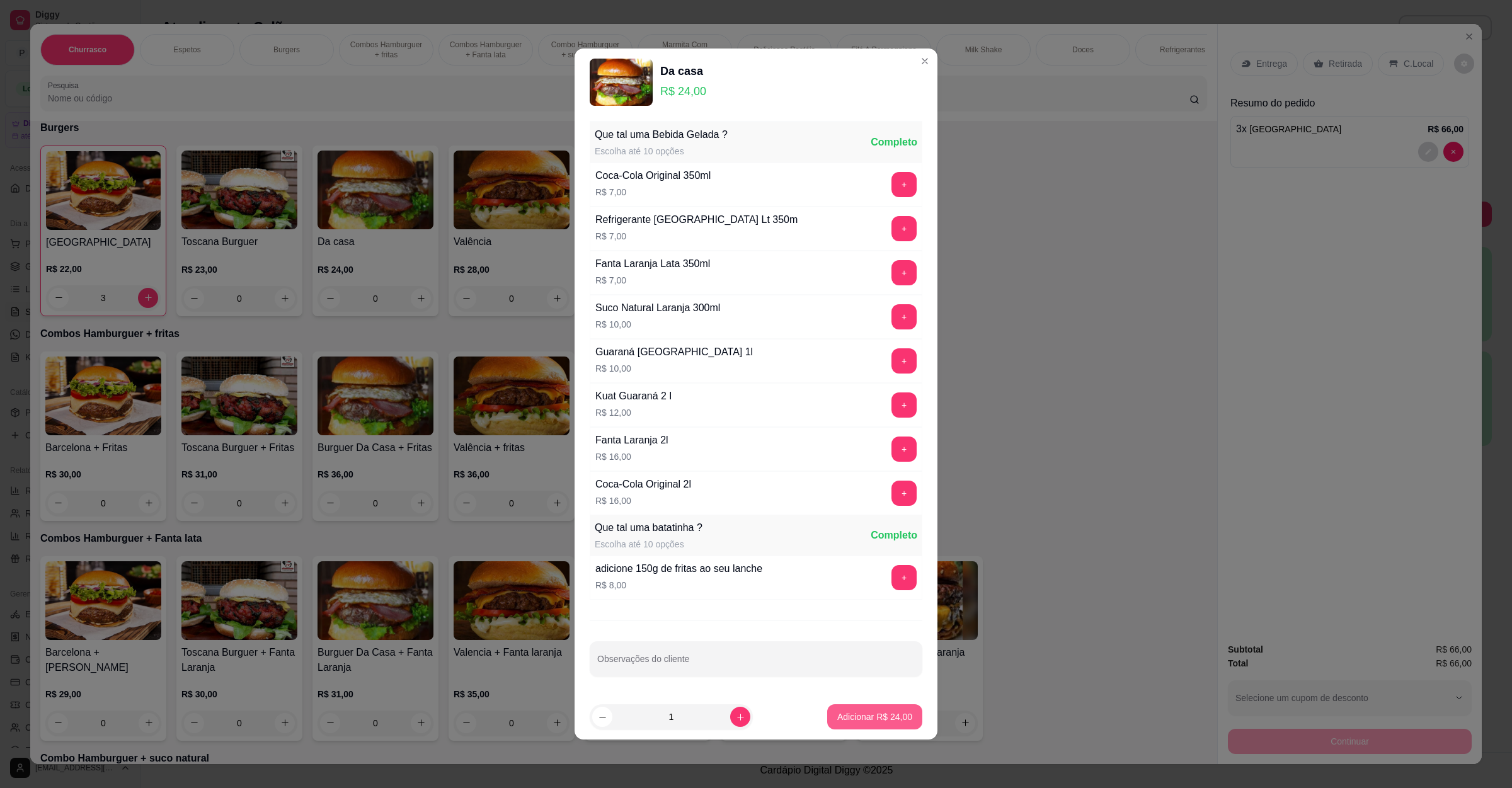
click at [850, 720] on p "Adicionar R$ 24,00" at bounding box center [874, 717] width 75 height 13
type input "1"
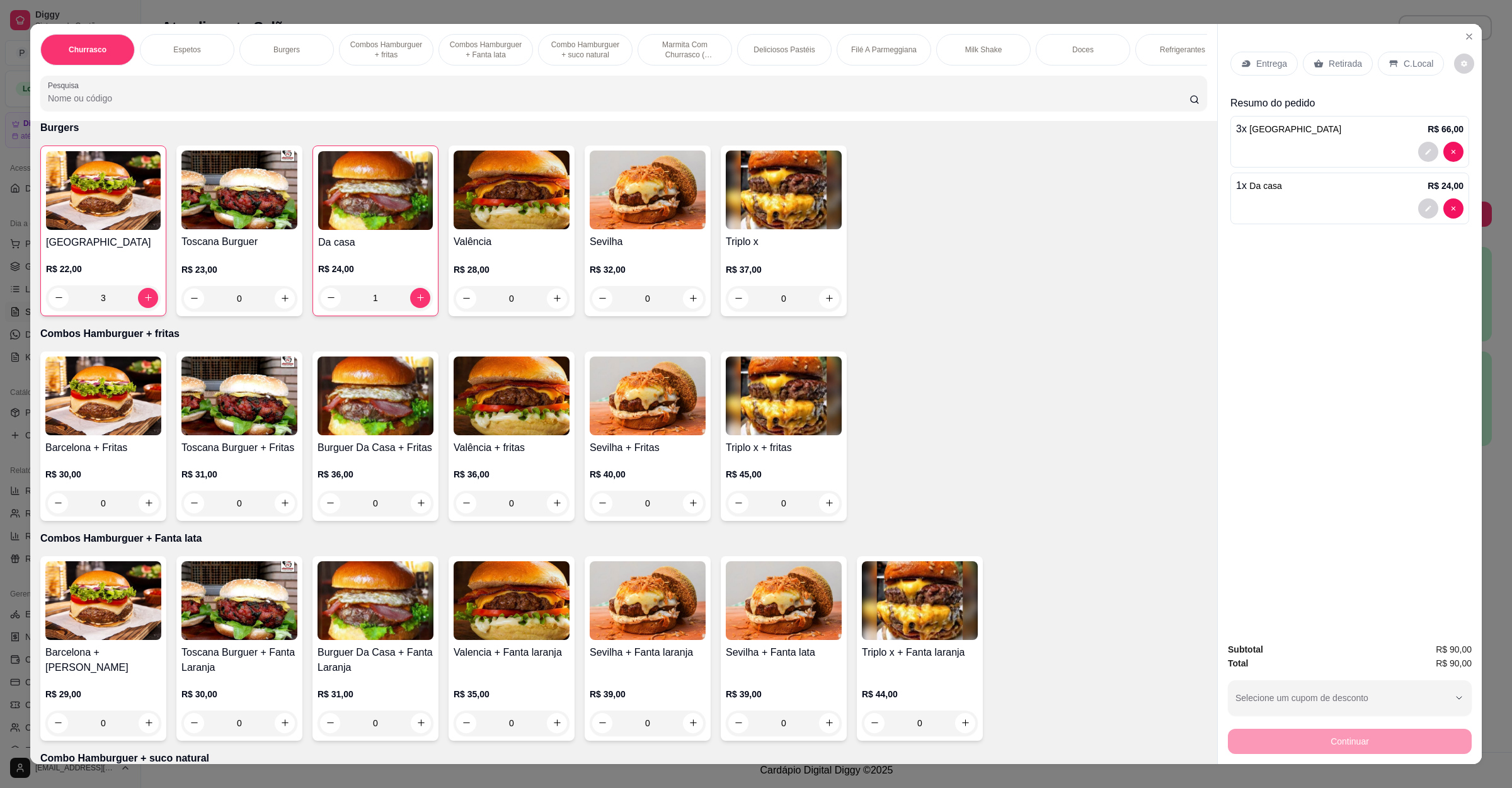
click at [1267, 73] on div "Entrega" at bounding box center [1264, 64] width 68 height 24
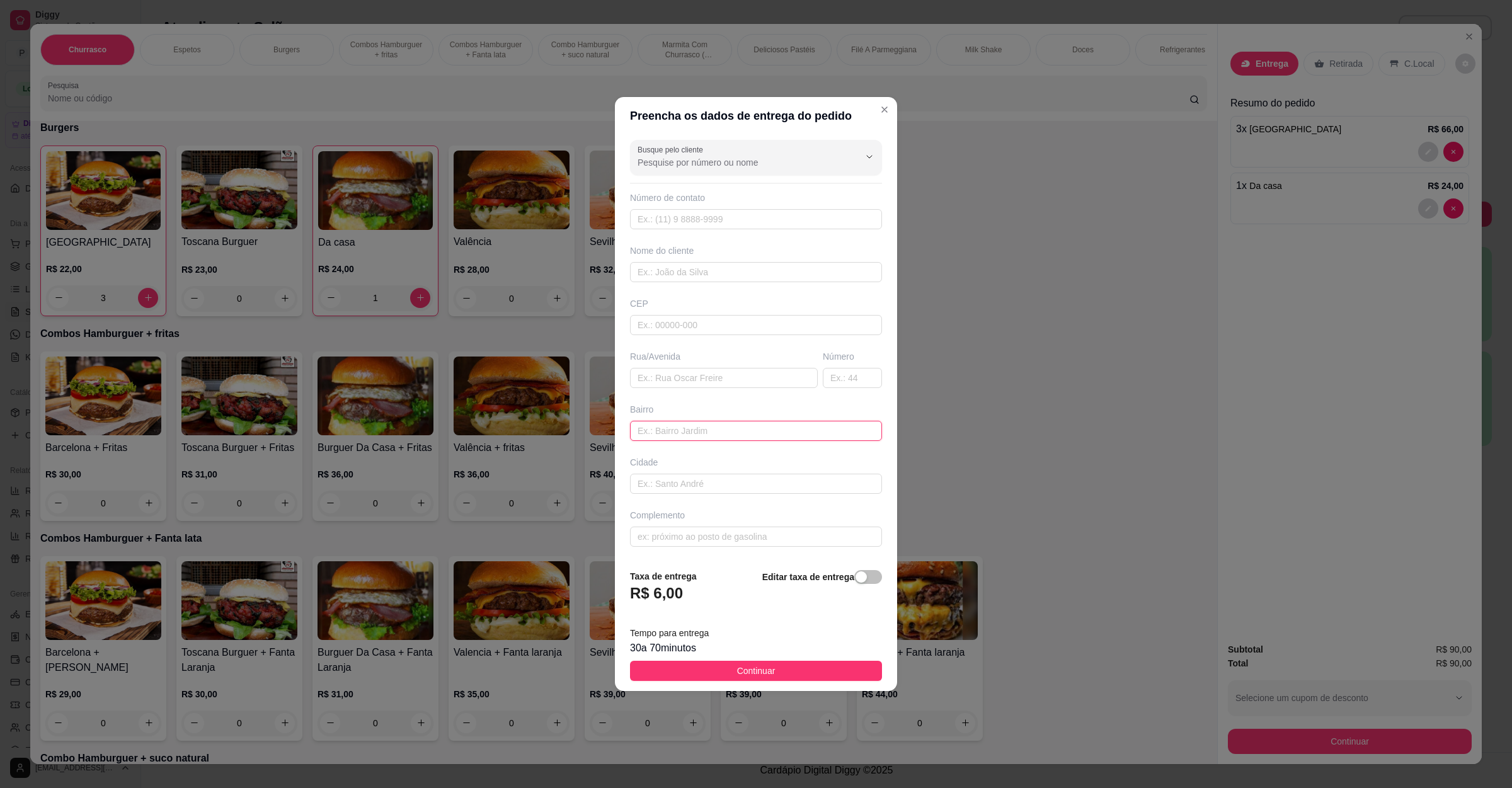
click at [702, 429] on input "text" at bounding box center [756, 431] width 252 height 20
click at [750, 378] on input "text" at bounding box center [724, 378] width 187 height 20
paste input "[STREET_ADDRESS]"
type input "[STREET_ADDRESS]"
click at [766, 669] on span "Continuar" at bounding box center [756, 670] width 38 height 14
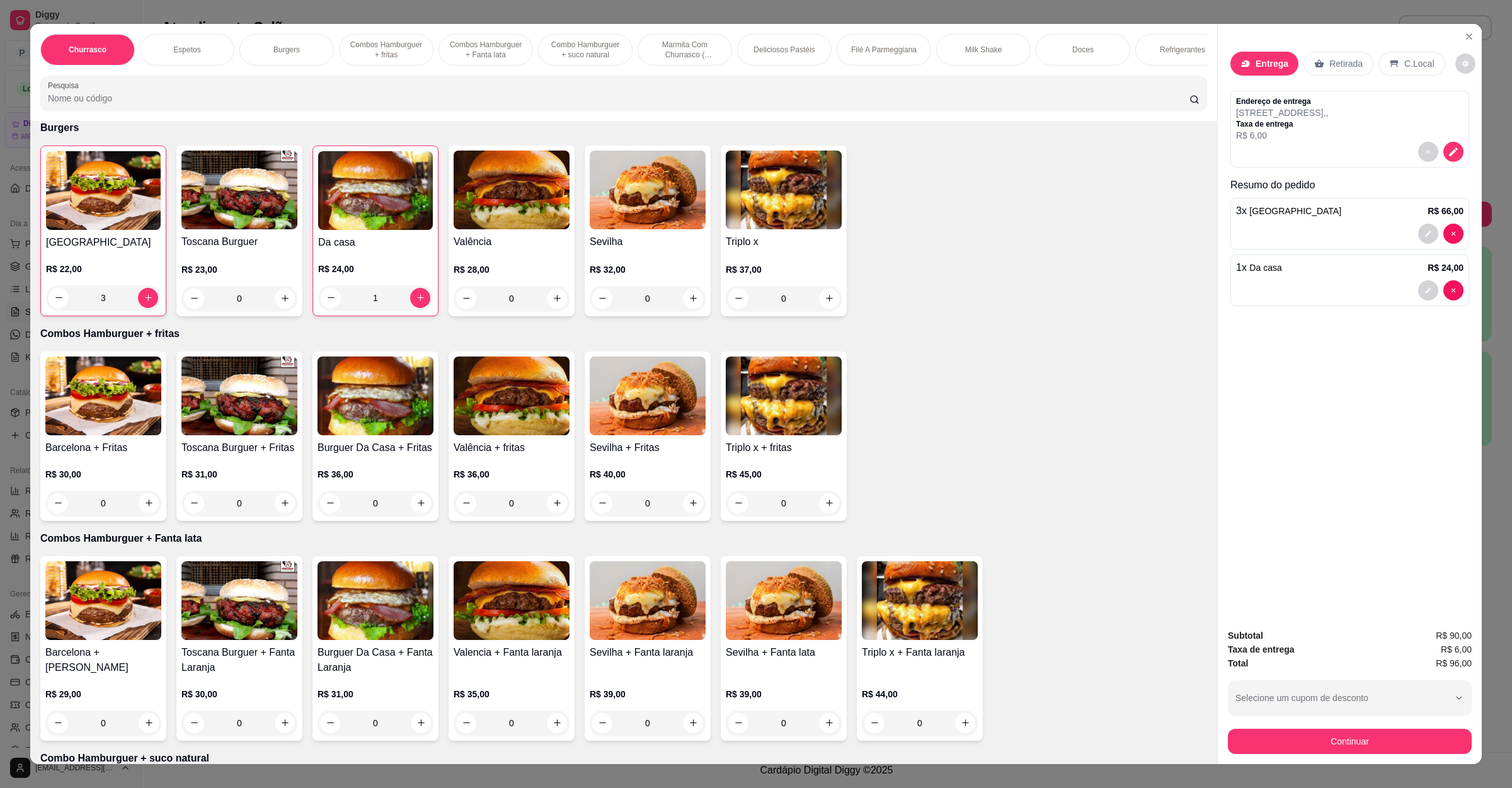
click at [1325, 744] on button "Continuar" at bounding box center [1350, 741] width 244 height 25
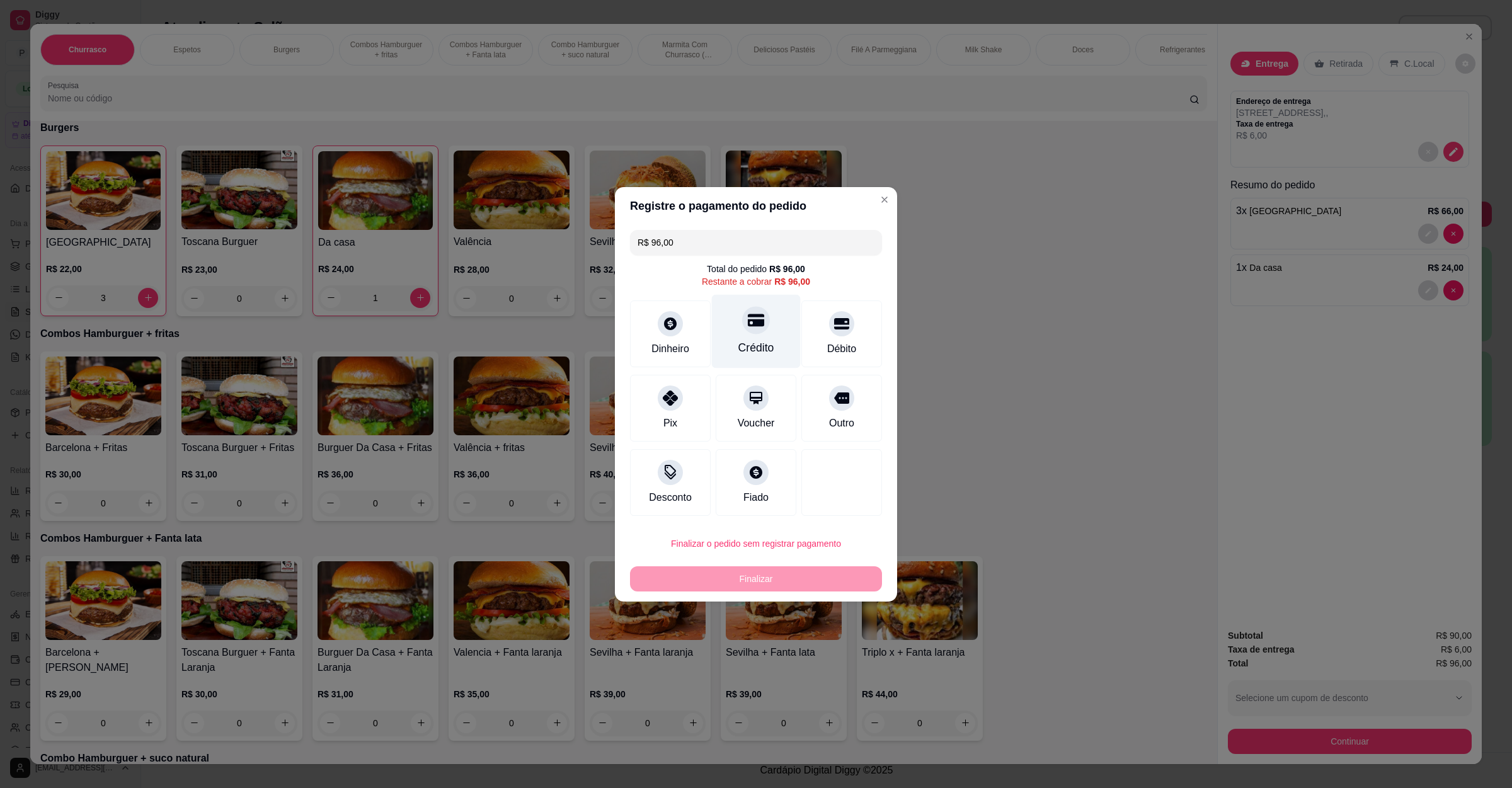
click at [740, 311] on div "Crédito" at bounding box center [756, 330] width 89 height 73
type input "R$ 0,00"
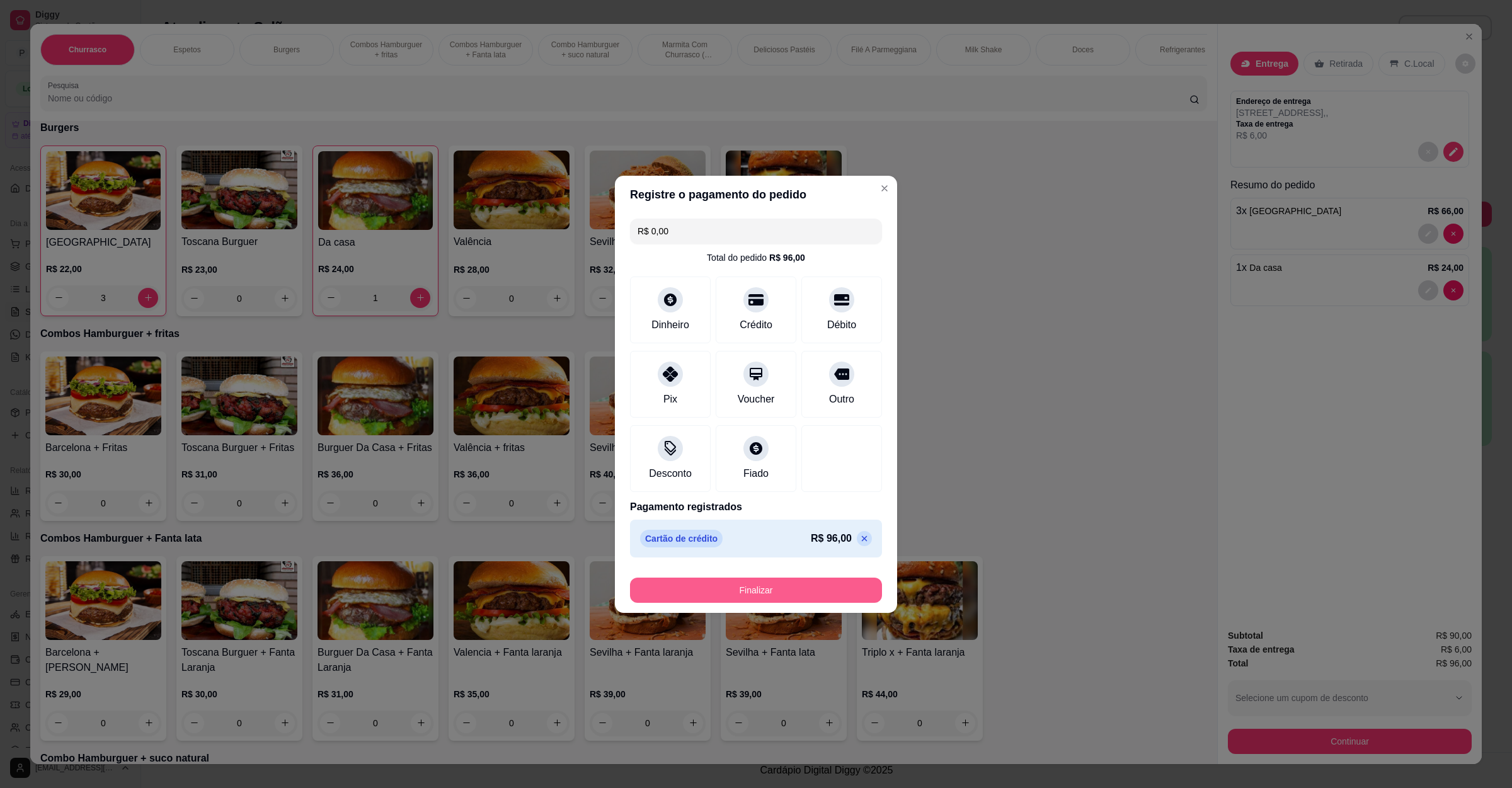
click at [748, 586] on button "Finalizar" at bounding box center [756, 589] width 252 height 25
type input "0"
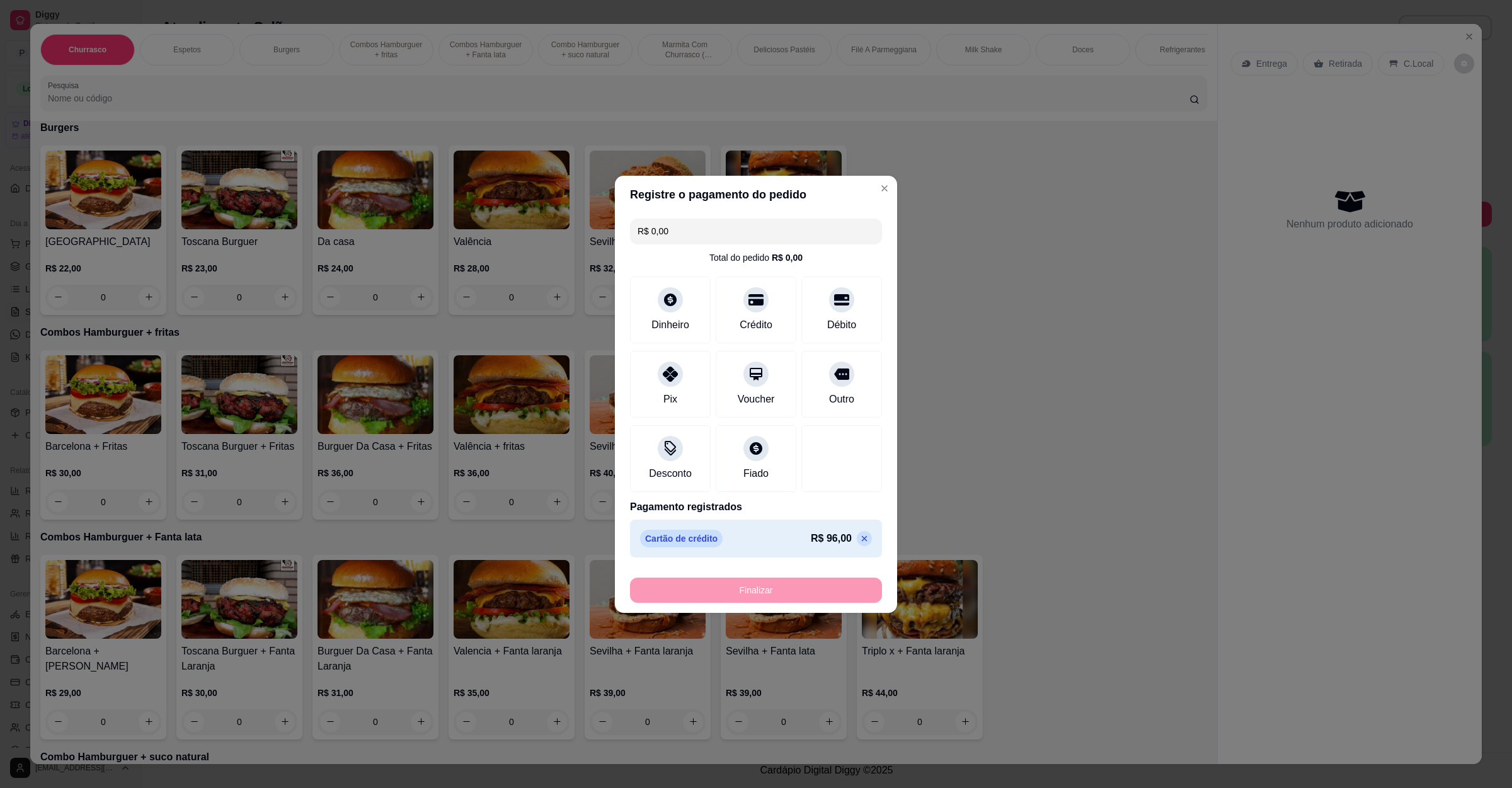
type input "-R$ 96,00"
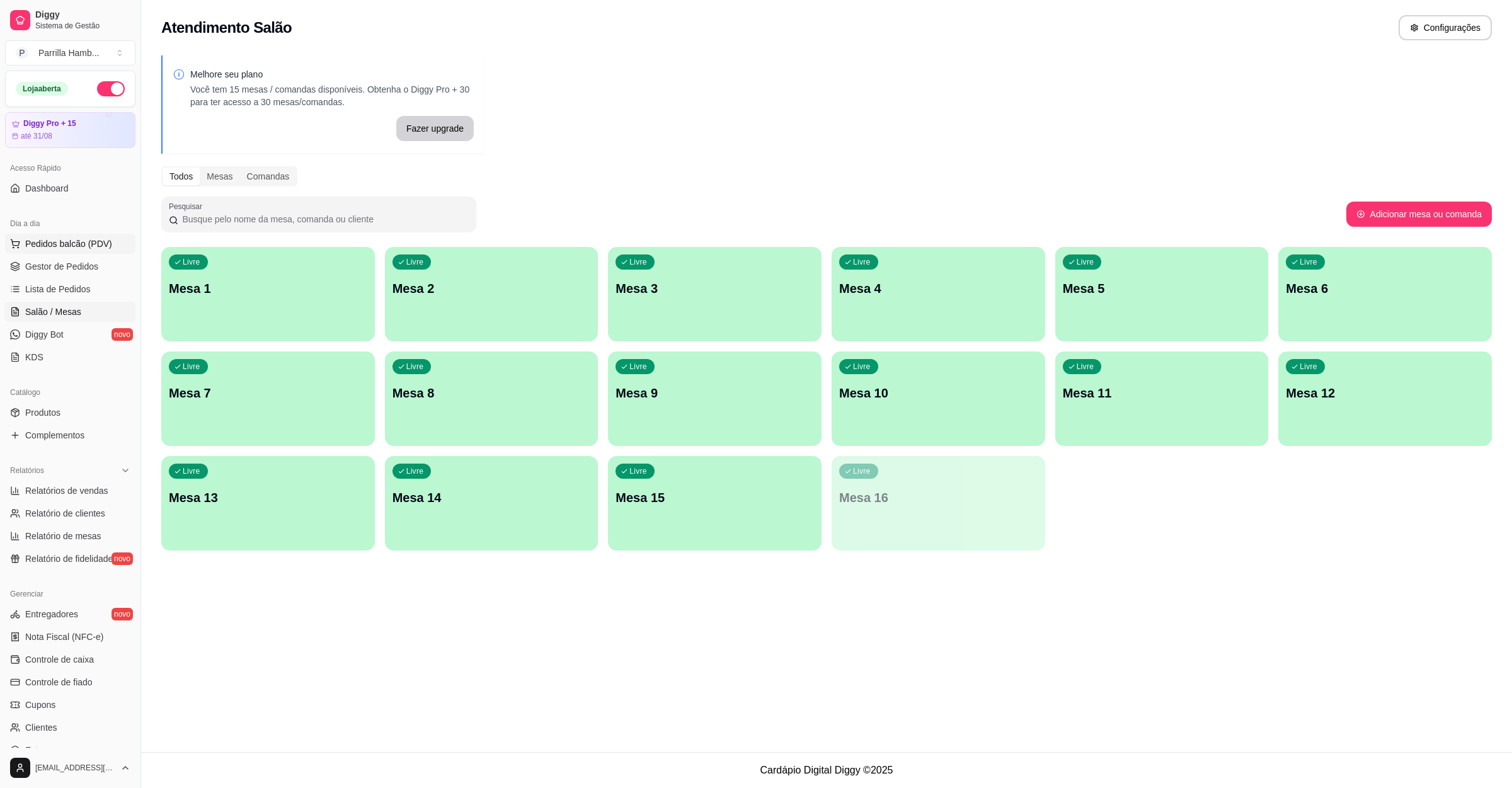
click at [76, 240] on span "Pedidos balcão (PDV)" at bounding box center [69, 244] width 87 height 13
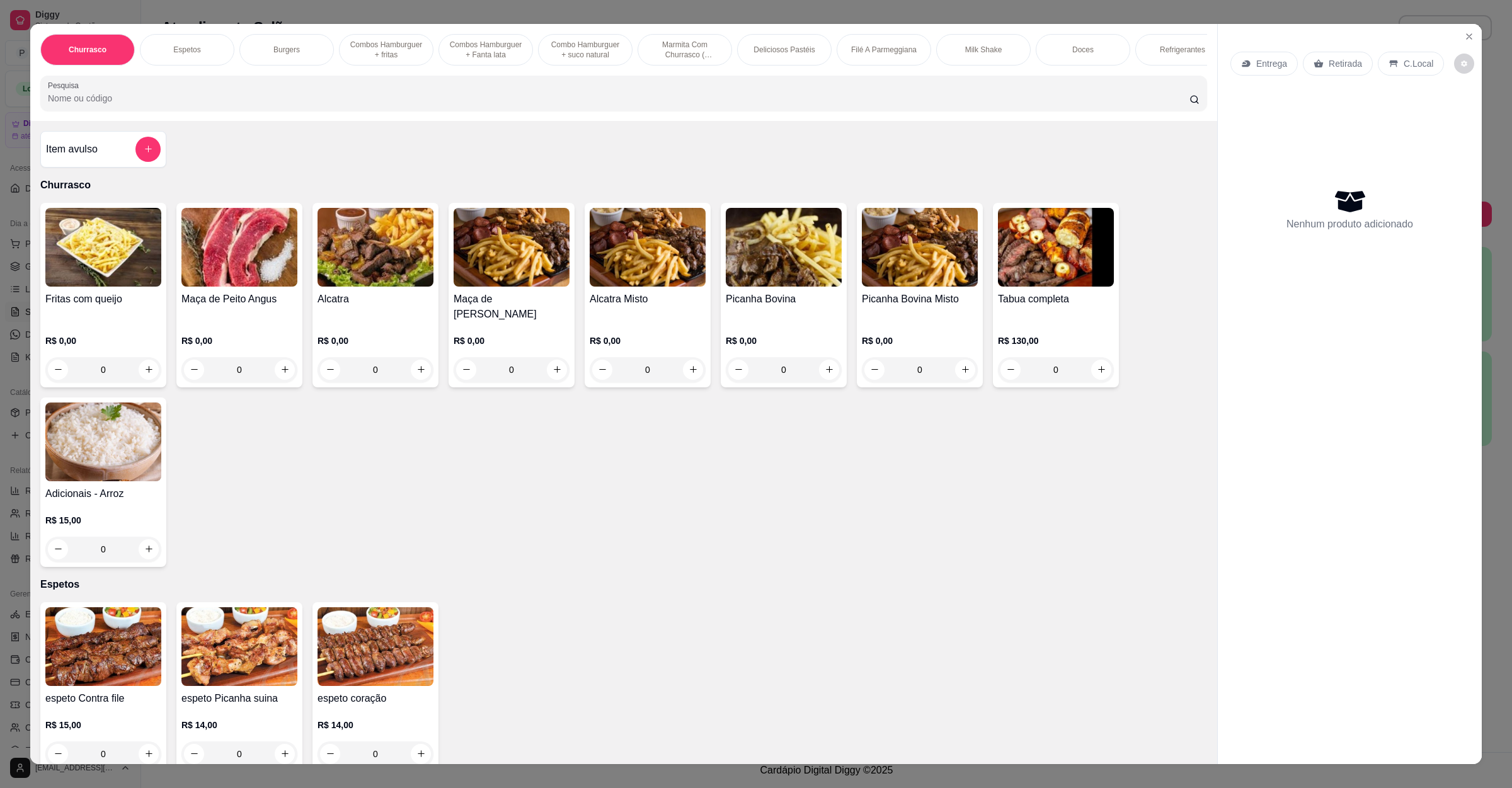
click at [97, 156] on div "Item avulso" at bounding box center [104, 149] width 115 height 25
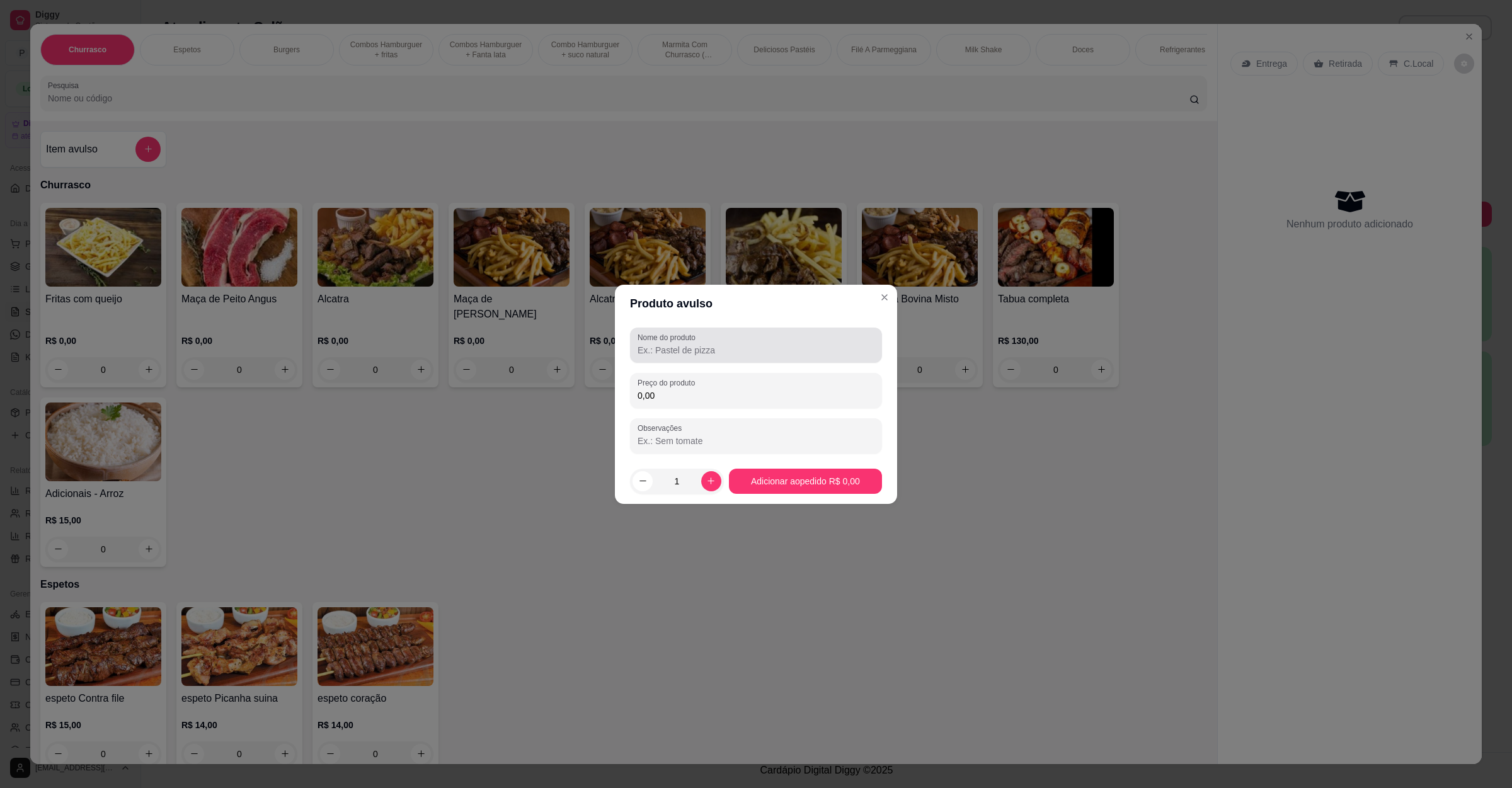
click at [715, 348] on input "Nome do produto" at bounding box center [756, 351] width 237 height 13
paste input "de [PERSON_NAME] e queijo"
click at [642, 354] on input "de [PERSON_NAME] e queijo" at bounding box center [756, 351] width 237 height 13
type input "frango e queijo"
click at [681, 392] on input "0,00" at bounding box center [756, 395] width 237 height 13
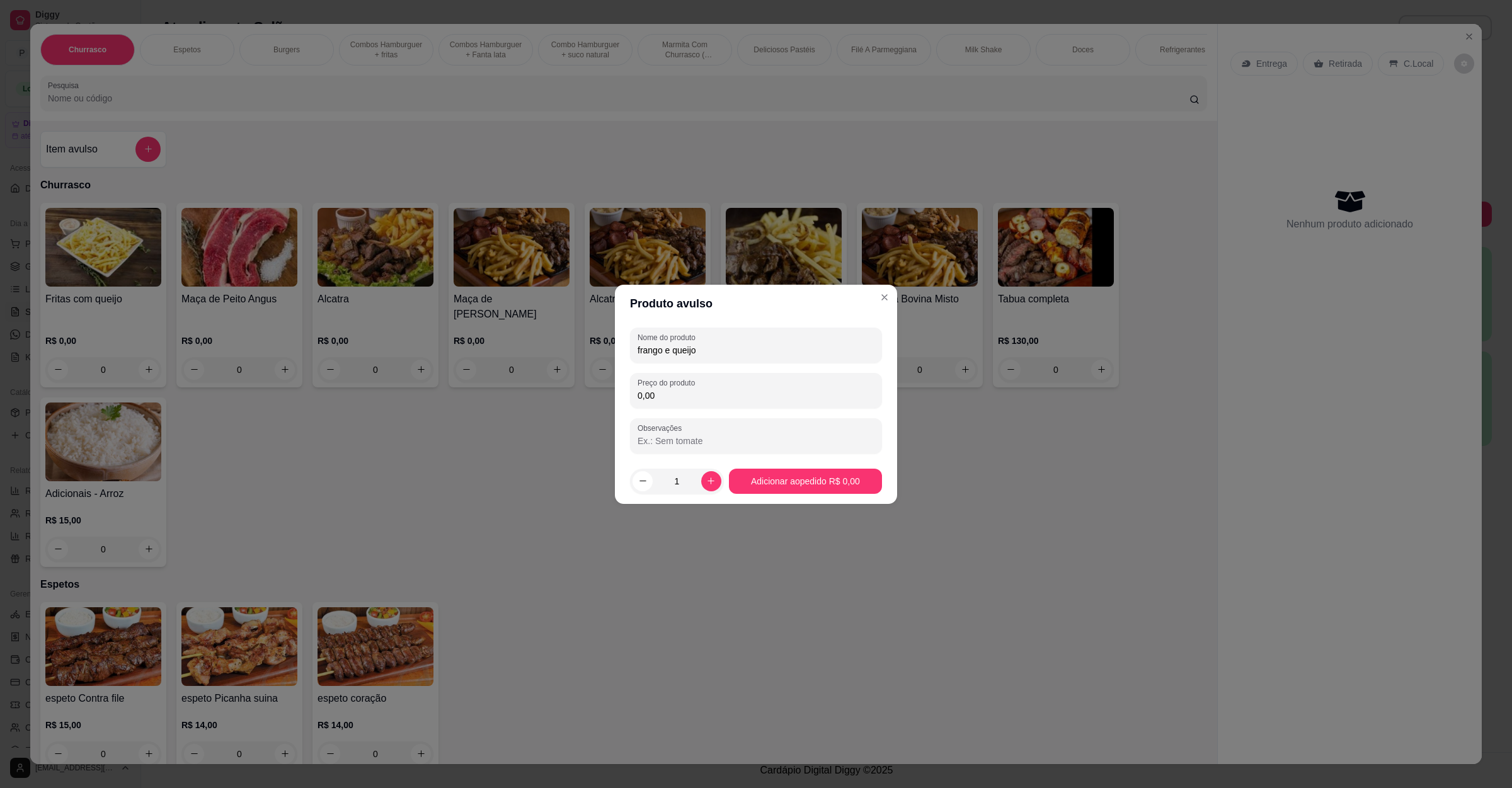
click at [681, 392] on input "0,00" at bounding box center [756, 395] width 237 height 13
type input "14,00"
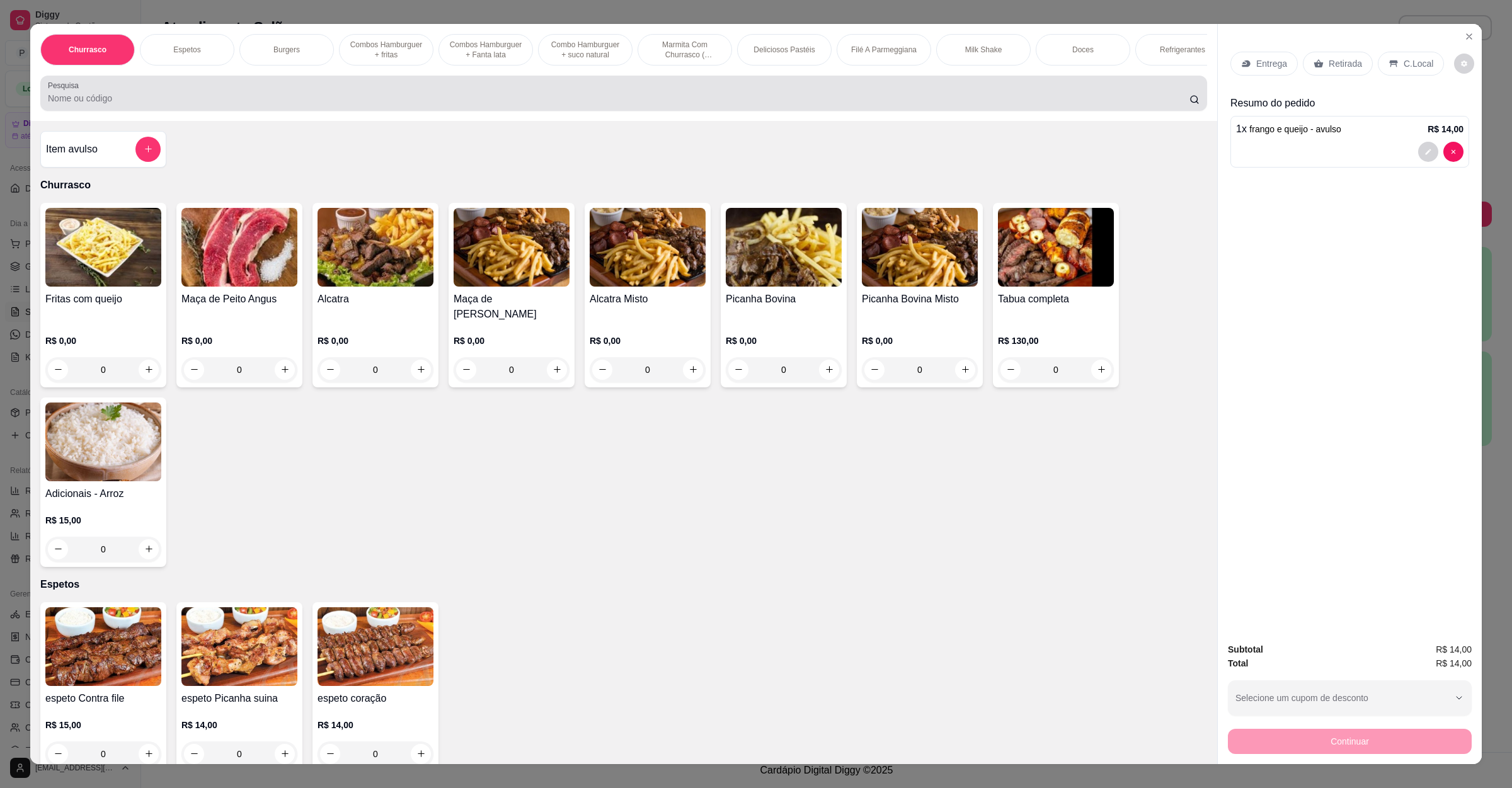
click at [233, 99] on div at bounding box center [624, 93] width 1152 height 25
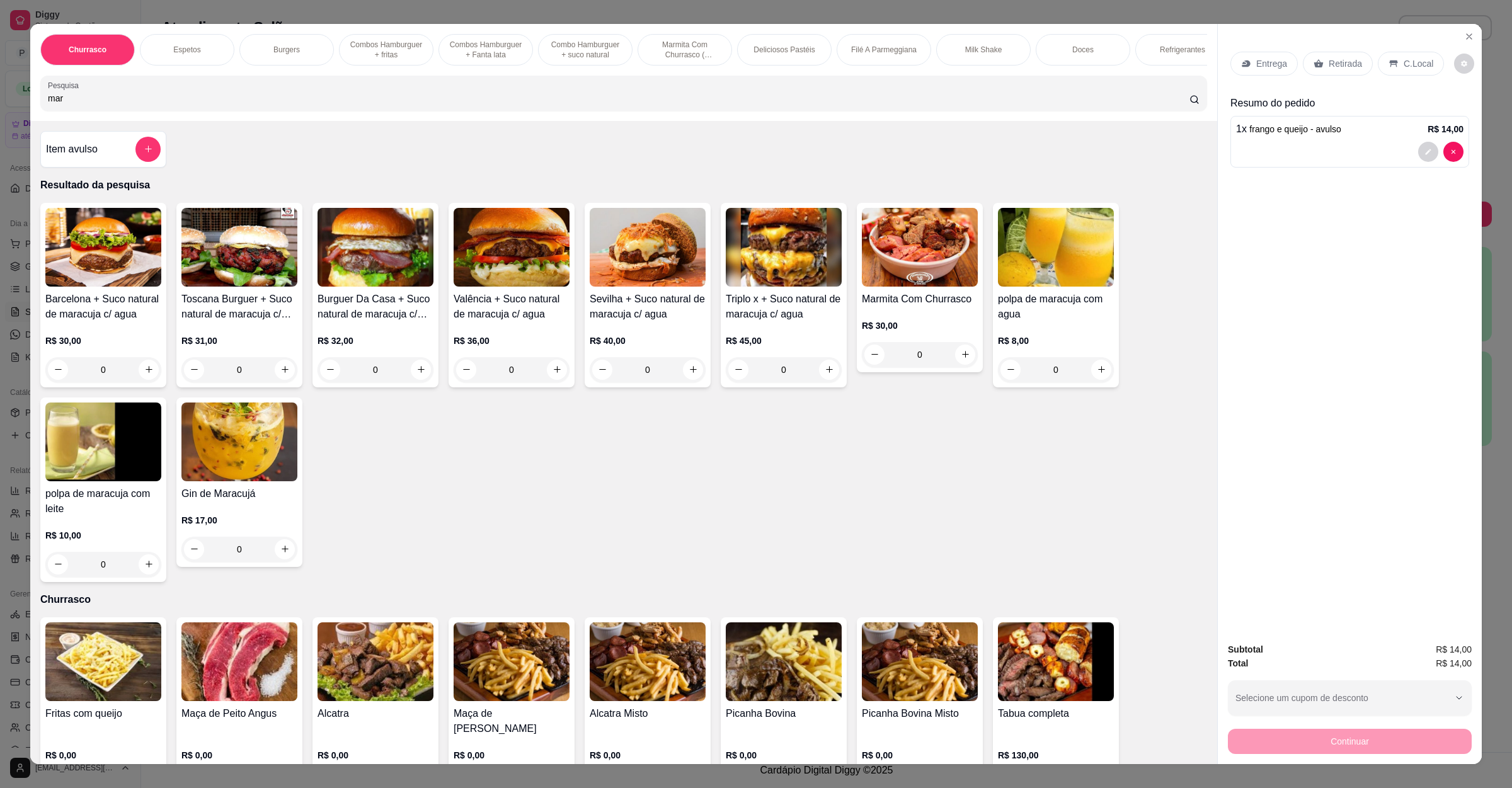
click at [228, 104] on div "mar" at bounding box center [624, 93] width 1152 height 25
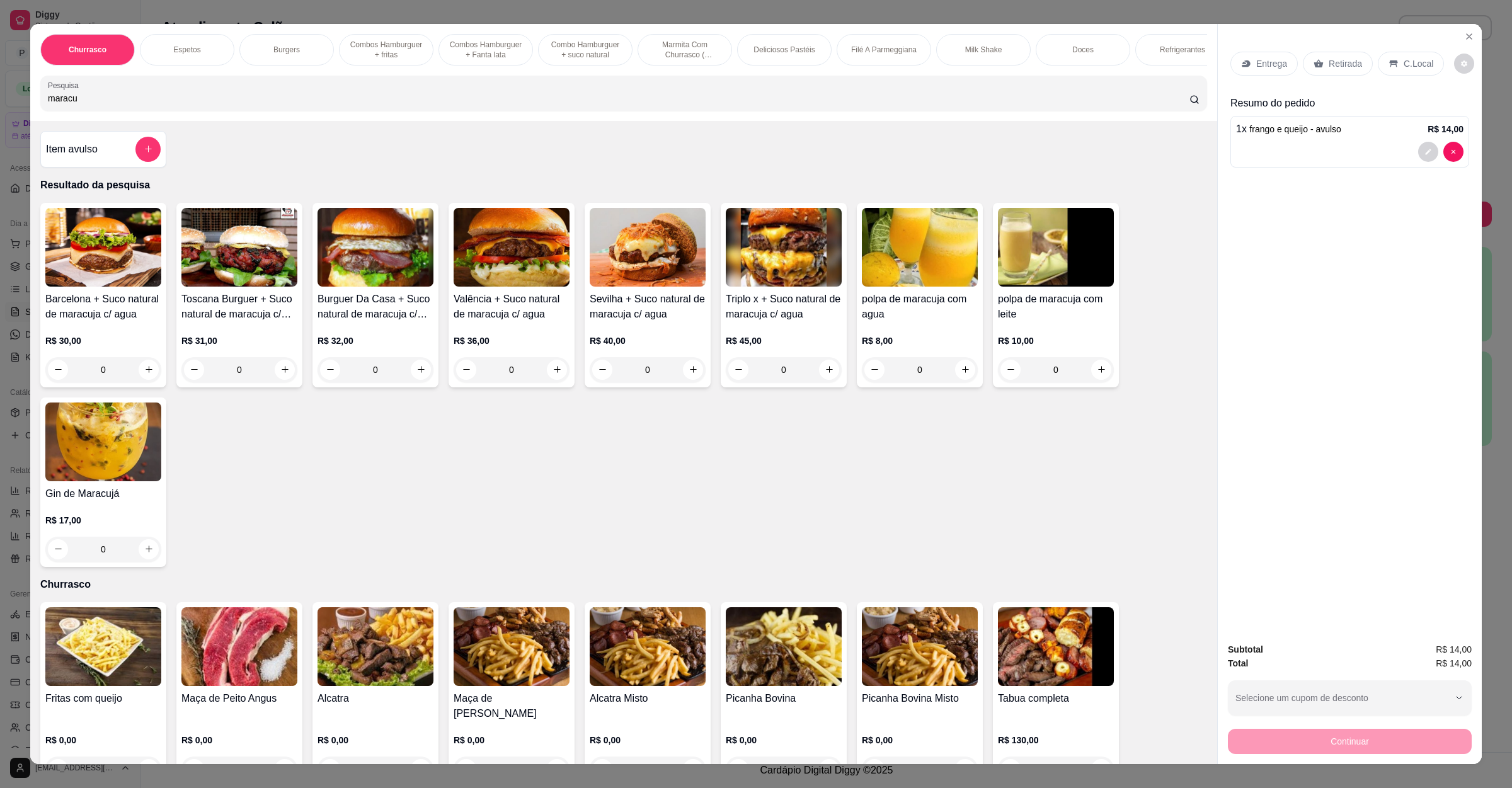
type input "maracu"
click at [1079, 263] on img at bounding box center [1055, 247] width 116 height 79
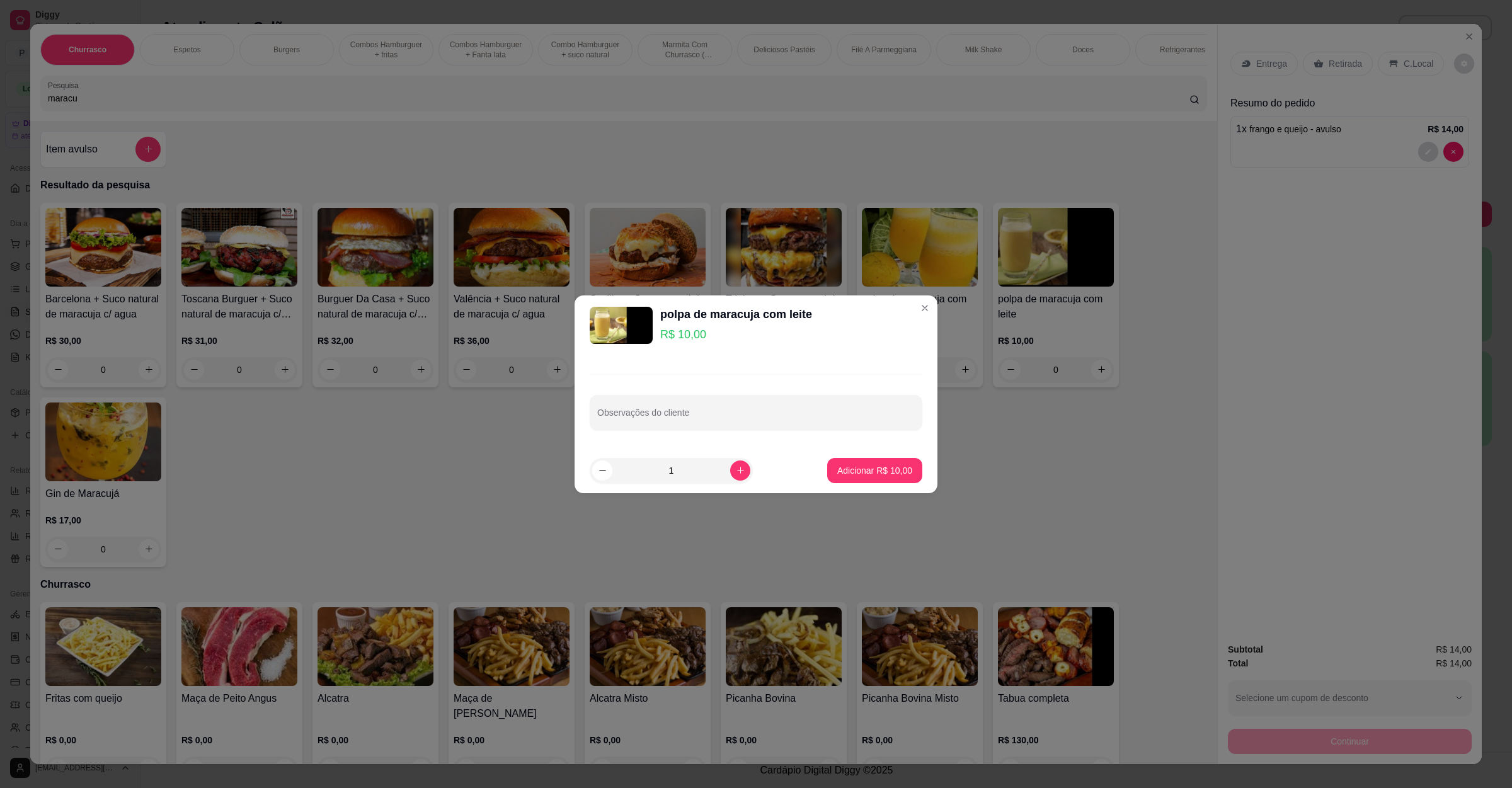
click at [859, 458] on div "Adicionar R$ 10,00" at bounding box center [874, 470] width 95 height 25
click at [846, 474] on p "Adicionar R$ 10,00" at bounding box center [874, 471] width 75 height 13
type input "1"
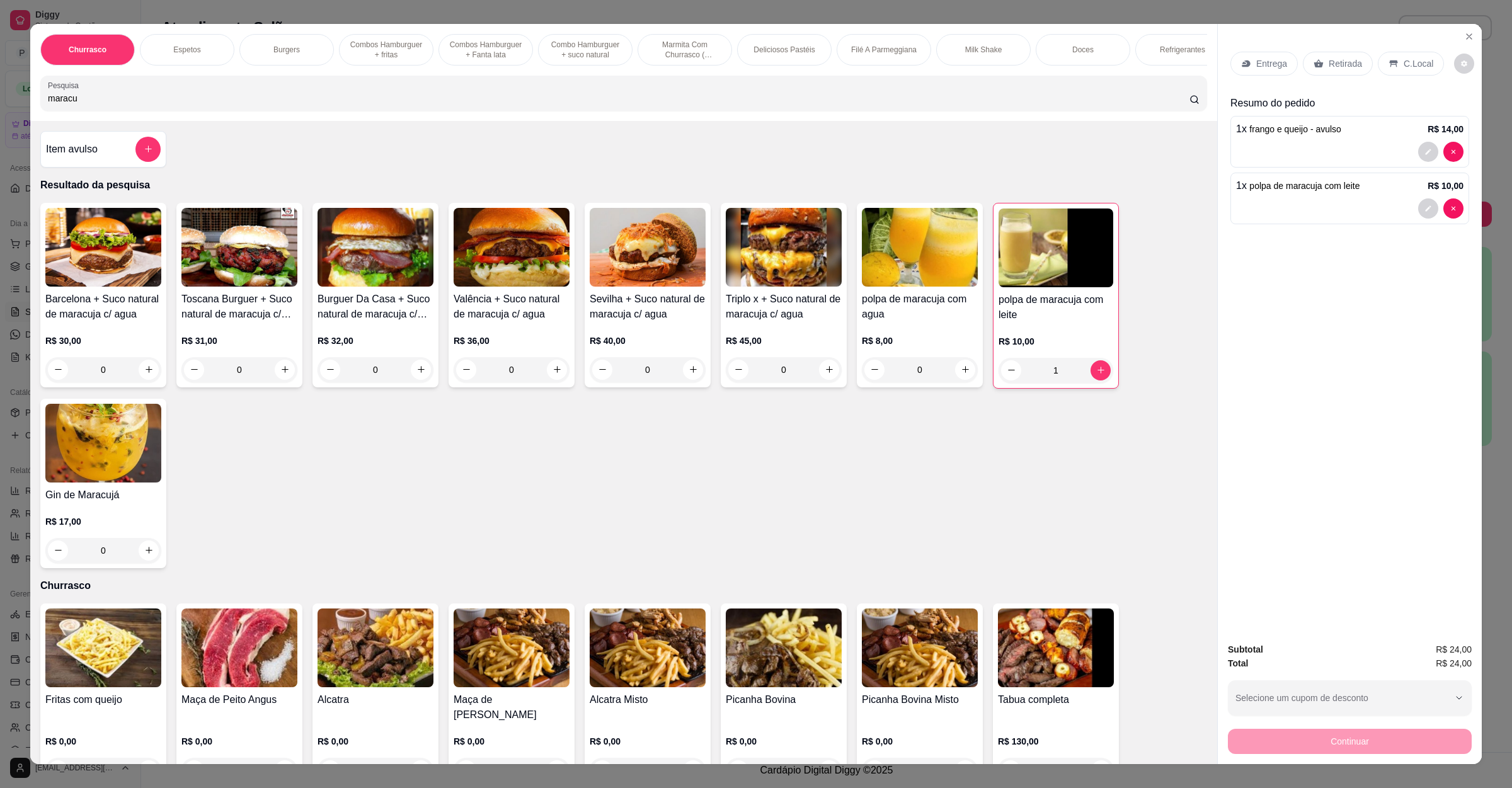
click at [1348, 66] on p "Retirada" at bounding box center [1345, 64] width 33 height 13
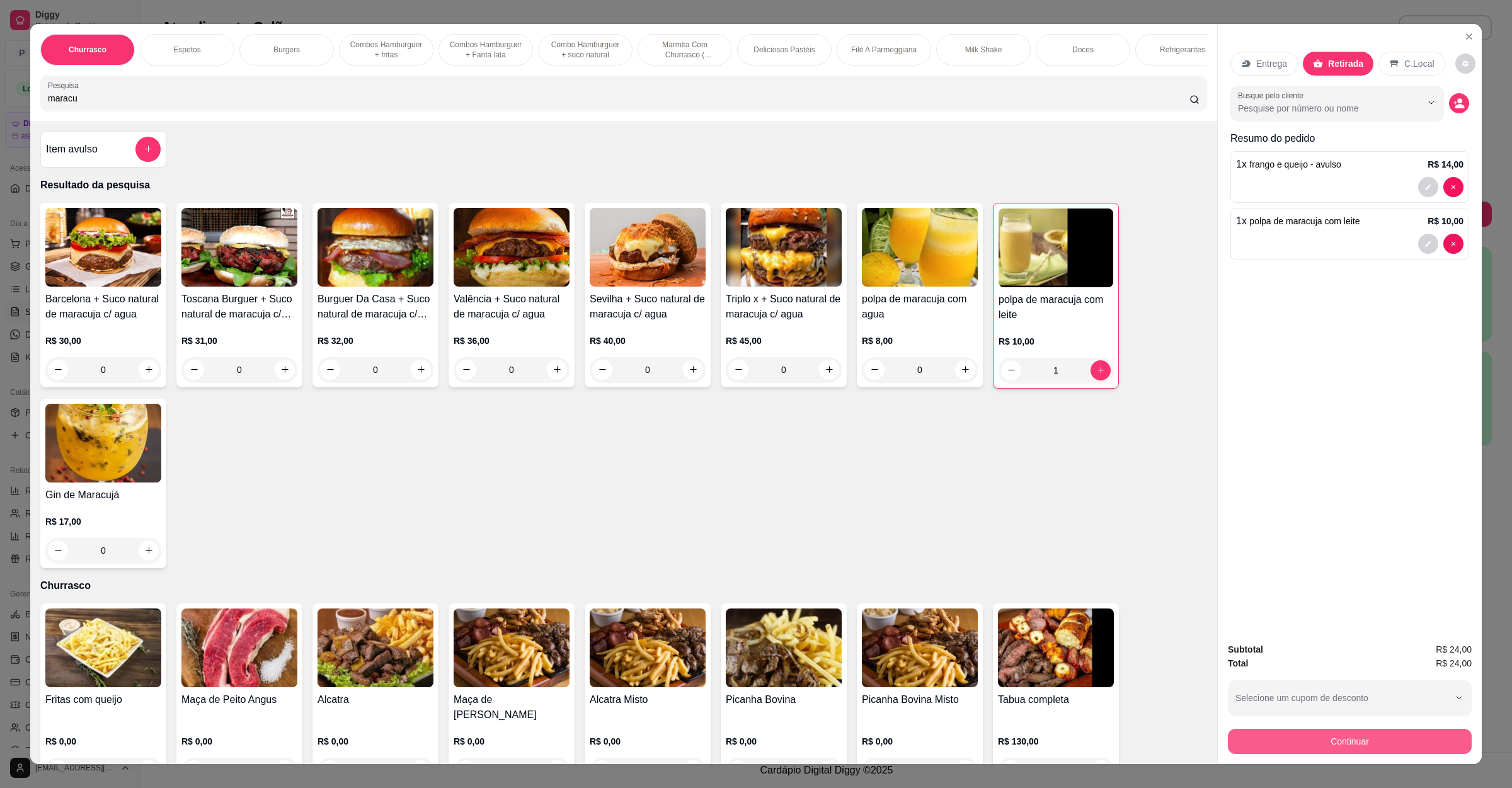
click at [1284, 730] on button "Continuar" at bounding box center [1350, 741] width 244 height 25
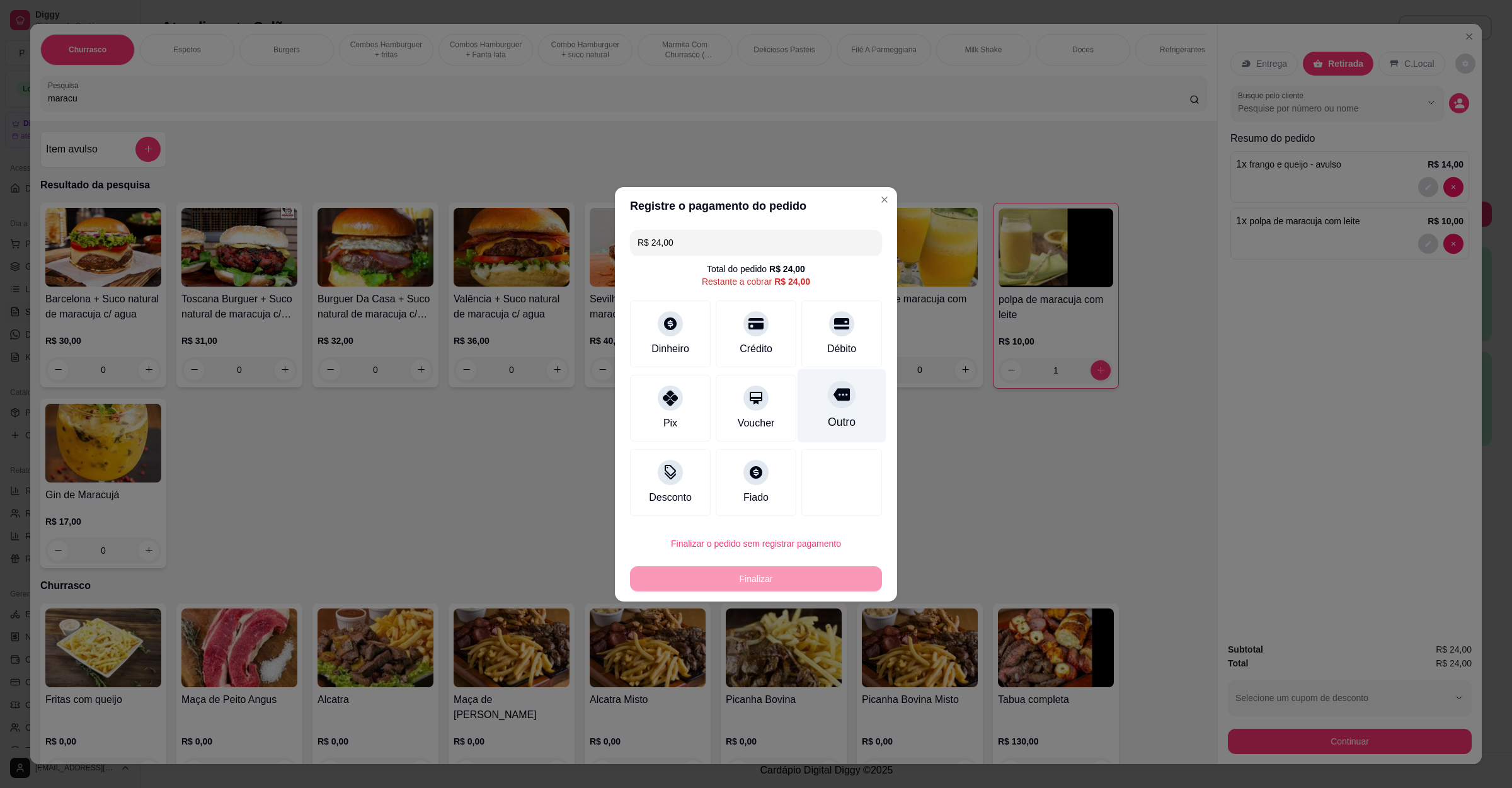
click at [835, 407] on div at bounding box center [842, 394] width 28 height 28
type input "R$ 0,00"
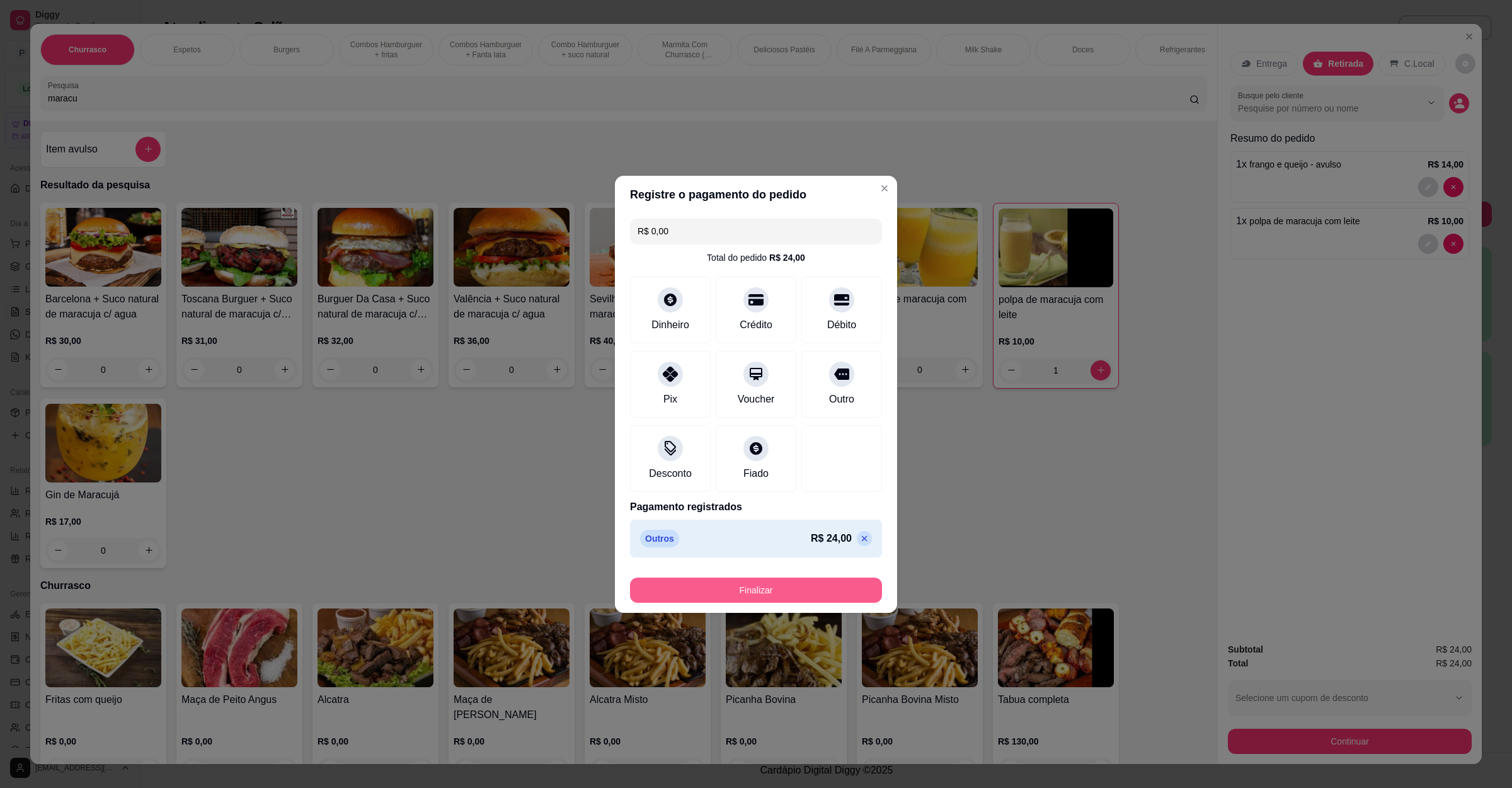
click at [778, 592] on button "Finalizar" at bounding box center [756, 589] width 252 height 25
type input "0"
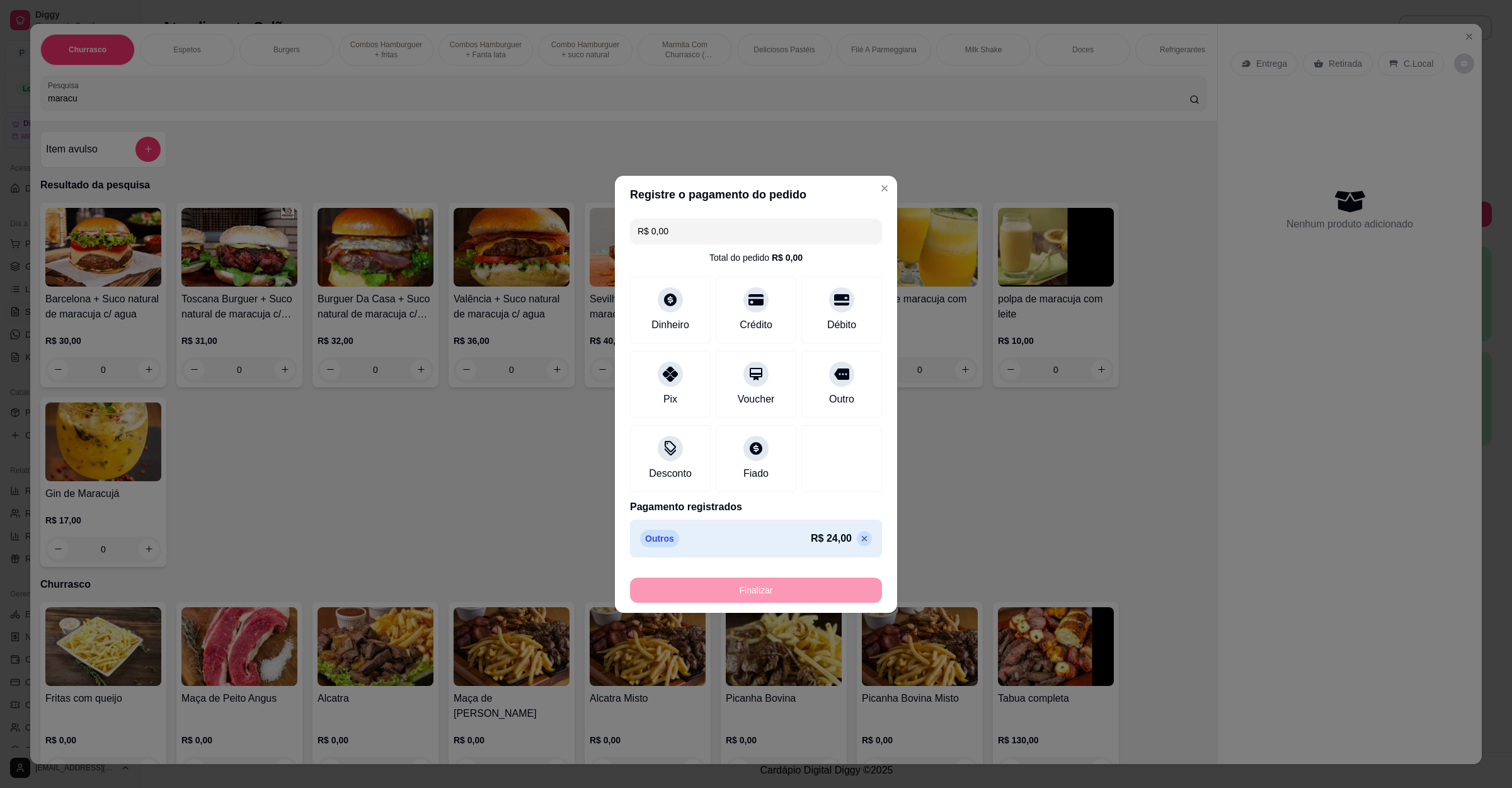
type input "-R$ 24,00"
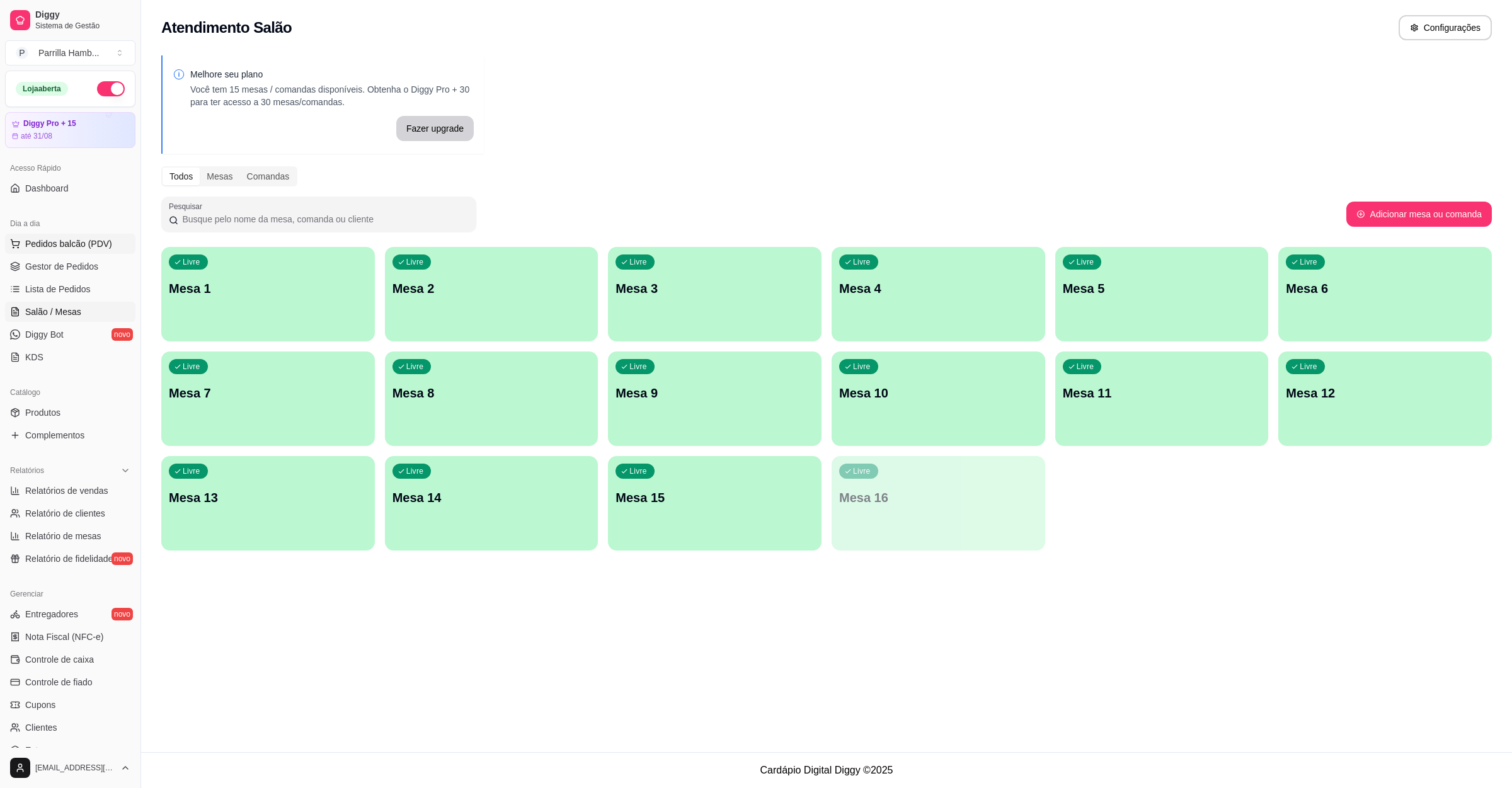
click at [73, 248] on span "Pedidos balcão (PDV)" at bounding box center [69, 244] width 87 height 13
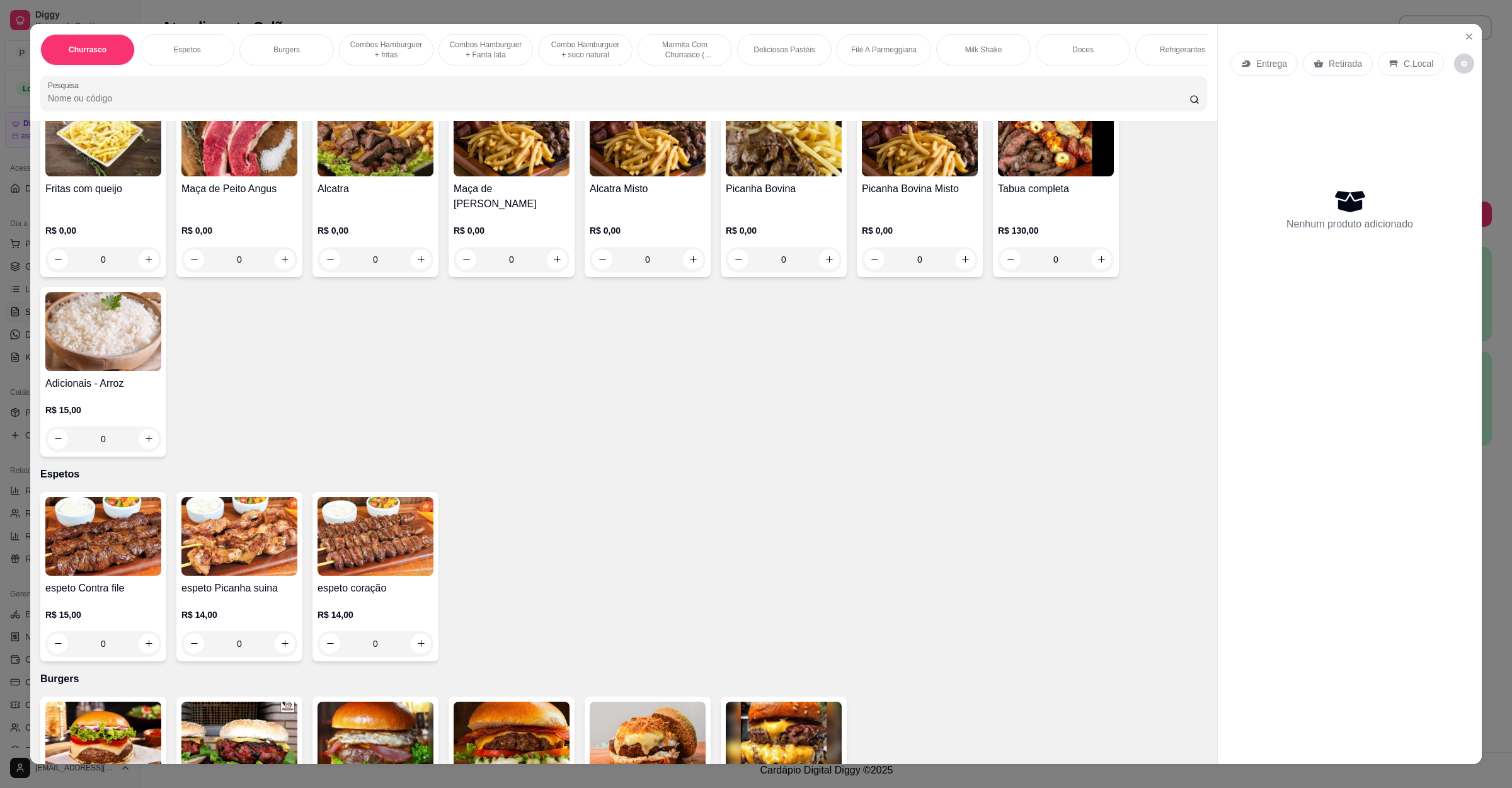
scroll to position [378, 0]
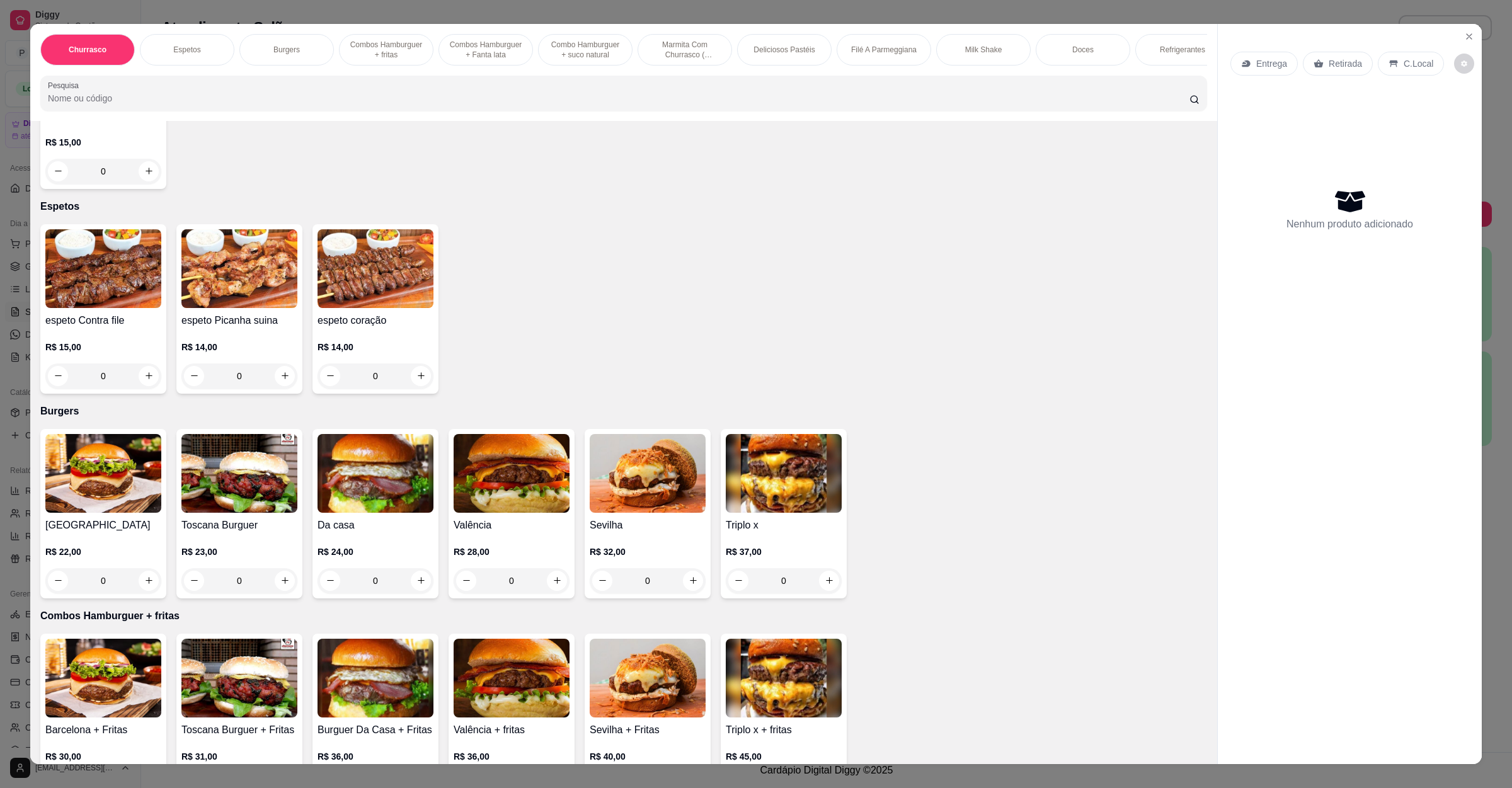
click at [479, 499] on img at bounding box center [511, 473] width 116 height 79
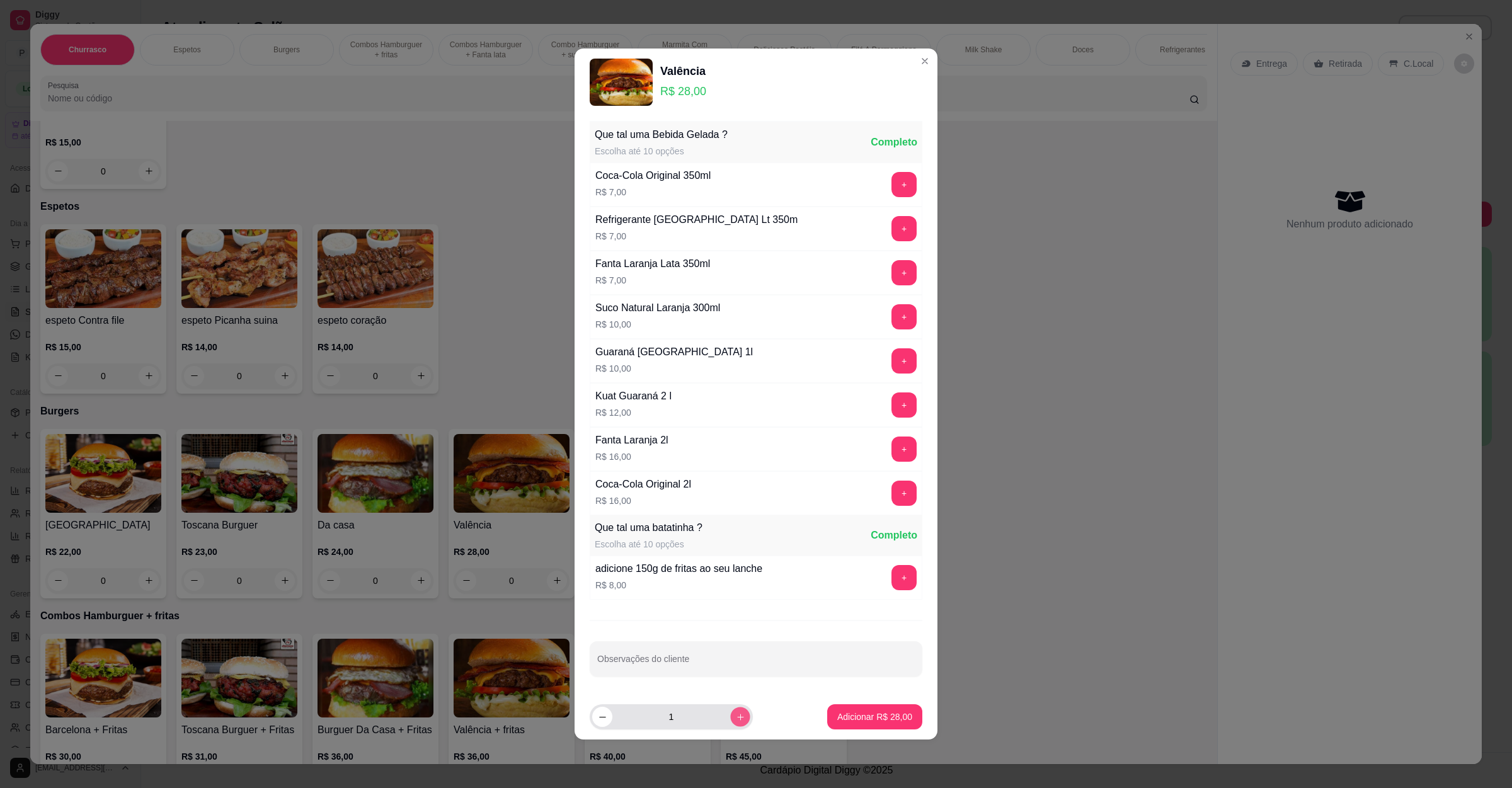
click at [734, 725] on button "increase-product-quantity" at bounding box center [740, 717] width 19 height 19
type input "2"
click at [844, 718] on p "Adicionar R$ 56,00" at bounding box center [874, 717] width 75 height 13
type input "2"
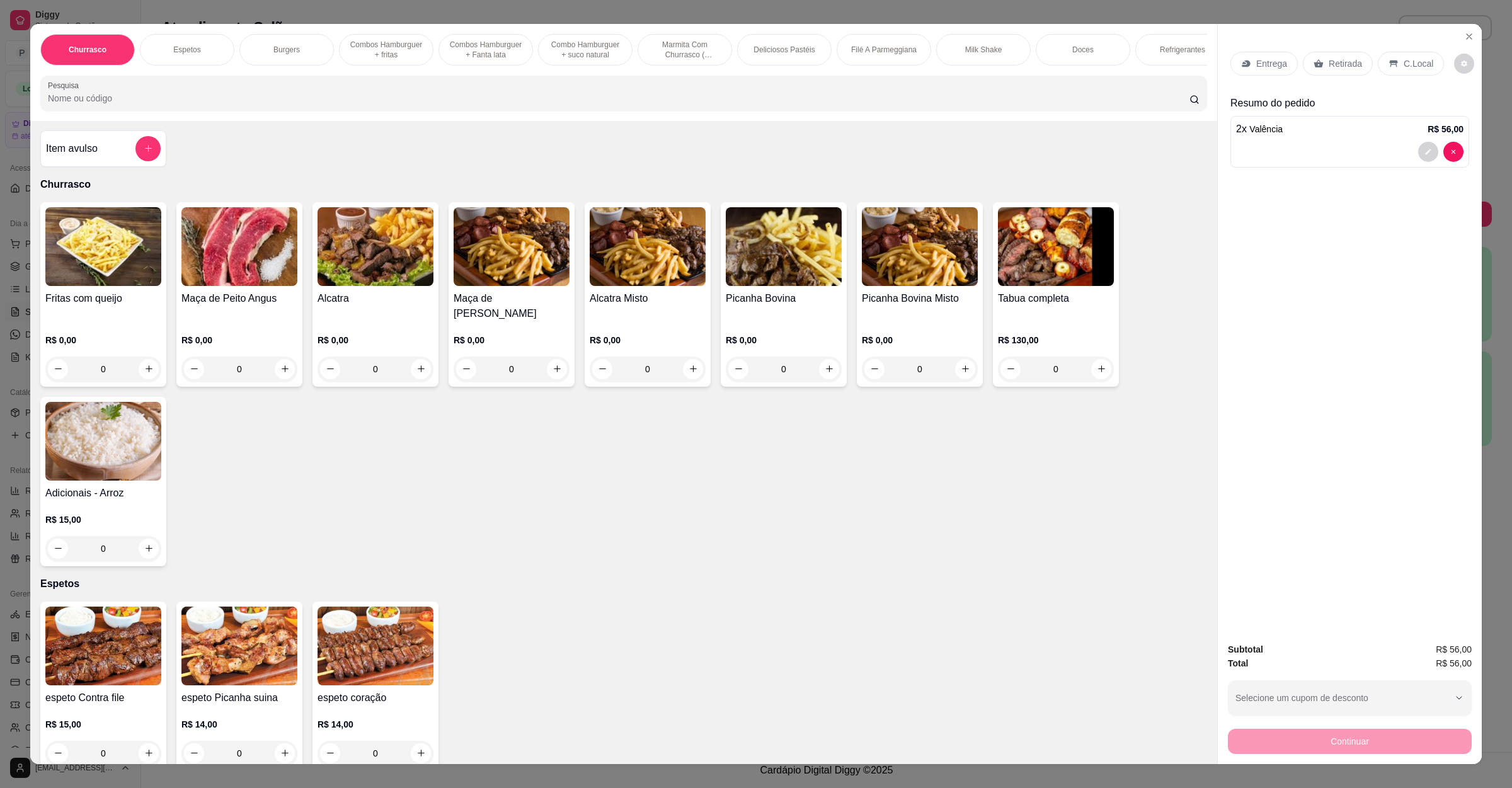
scroll to position [0, 0]
click at [84, 157] on h4 "Item avulso" at bounding box center [72, 149] width 52 height 15
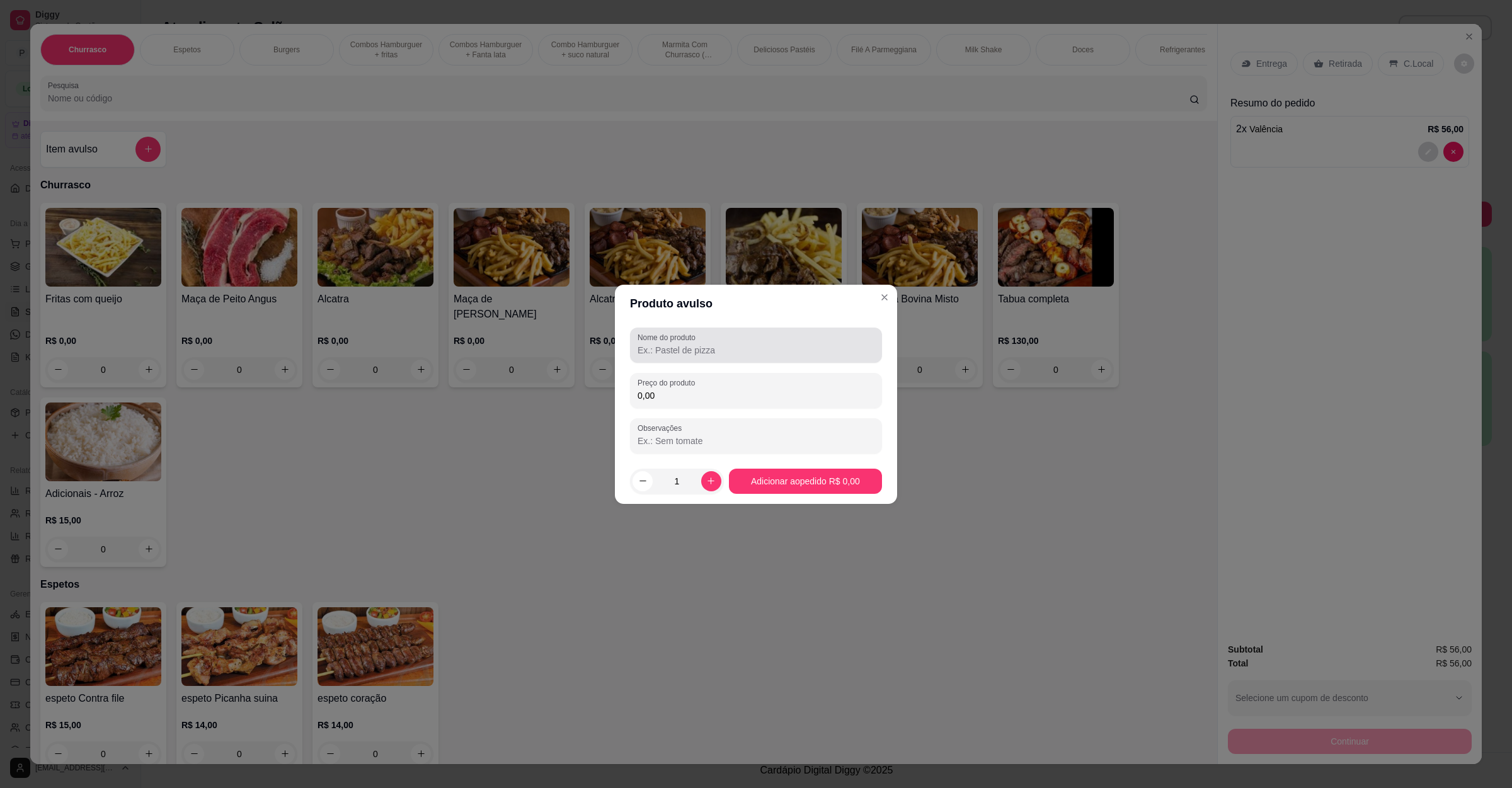
click at [724, 338] on div at bounding box center [756, 344] width 237 height 25
type input "fritas minre"
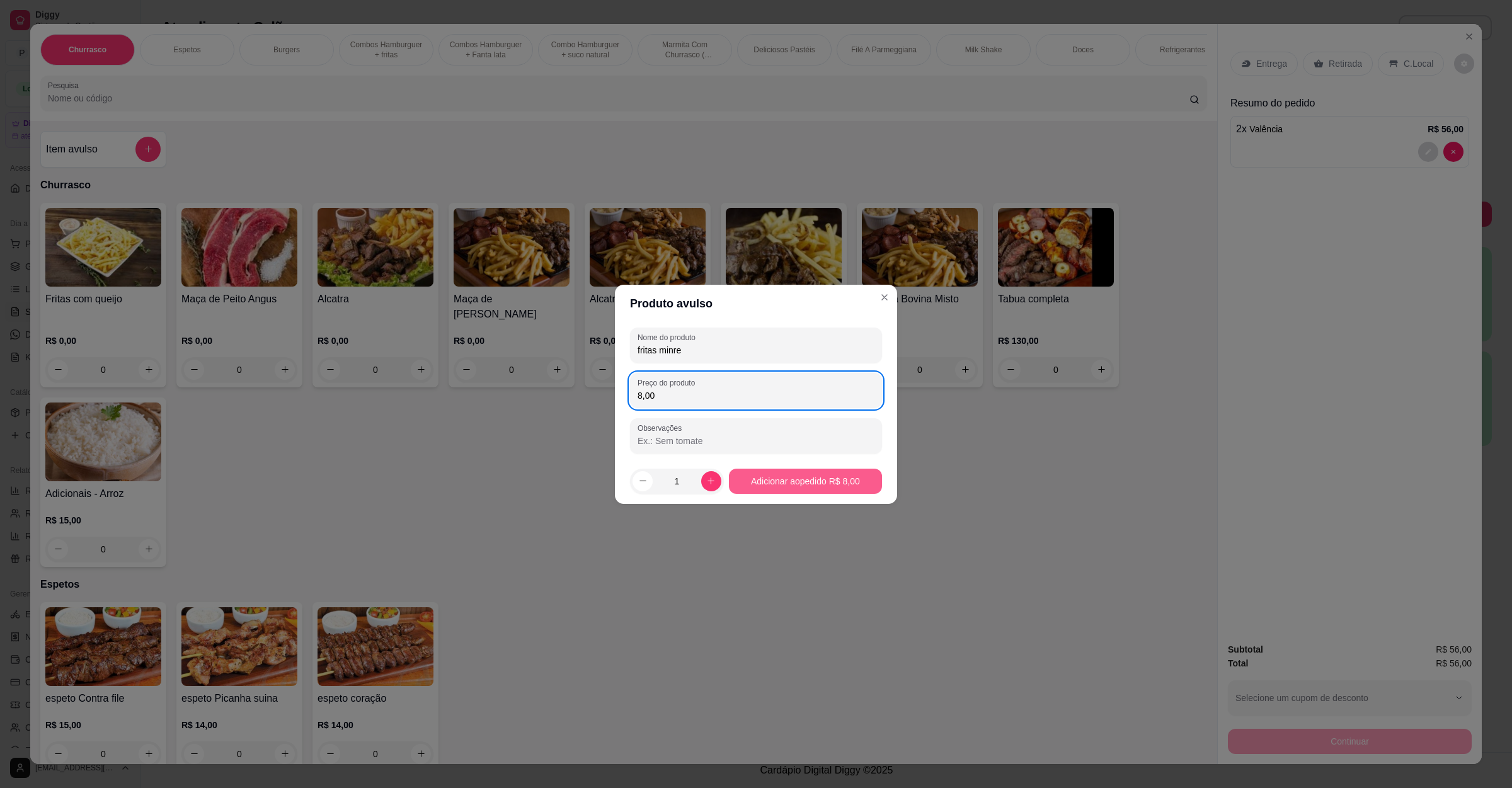
type input "8,00"
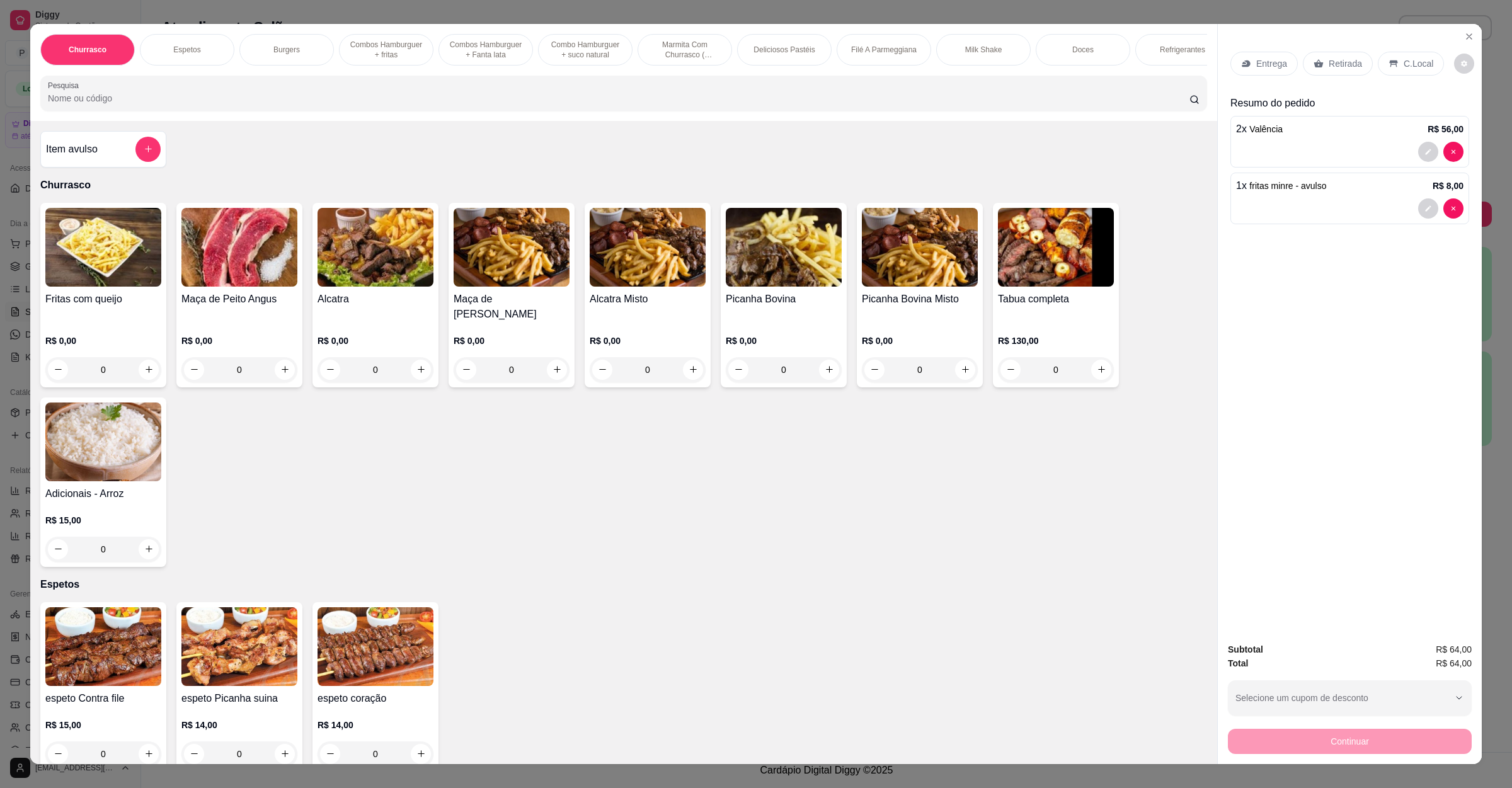
click at [1262, 70] on div "Entrega" at bounding box center [1264, 64] width 68 height 24
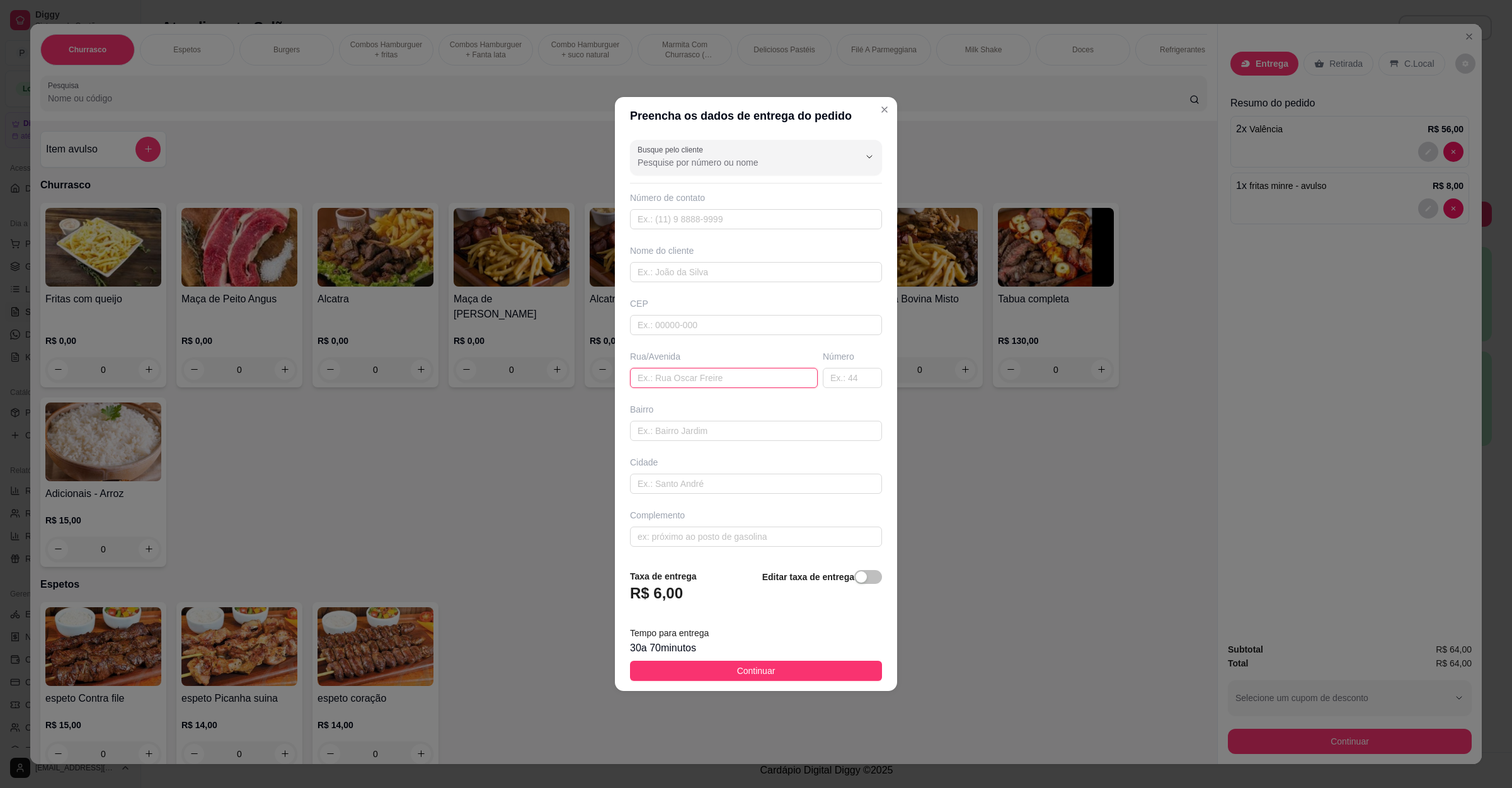
click at [713, 382] on input "text" at bounding box center [724, 378] width 187 height 20
paste input "[STREET_ADDRESS]"
type input "[STREET_ADDRESS]"
click at [760, 685] on footer "Taxa de entrega R$ 6,00 Editar taxa de entrega Tempo para entrega 30 a 70 minut…" at bounding box center [756, 626] width 282 height 133
click at [762, 677] on span "Continuar" at bounding box center [756, 670] width 38 height 14
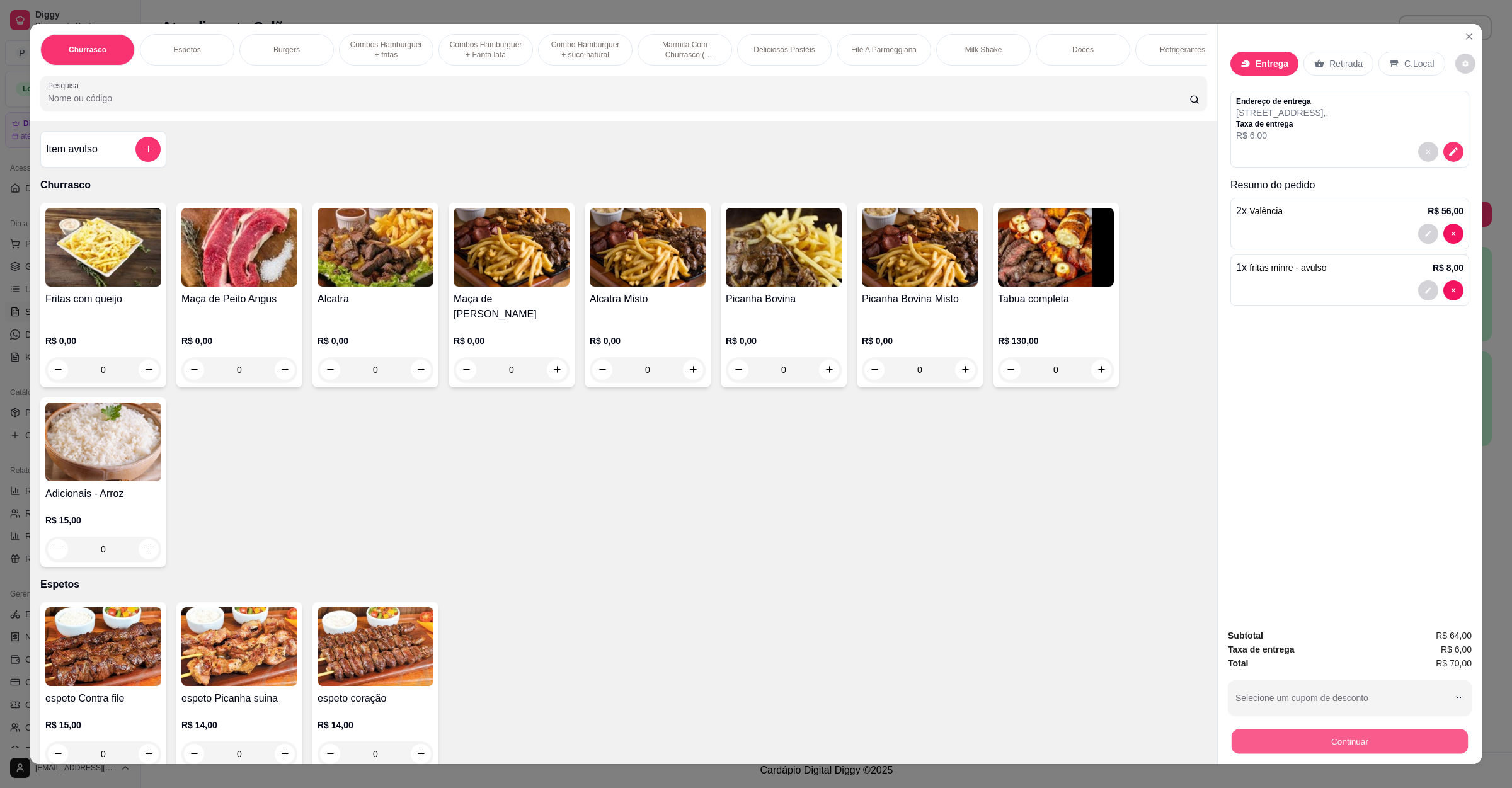
click at [1301, 733] on button "Continuar" at bounding box center [1350, 742] width 237 height 24
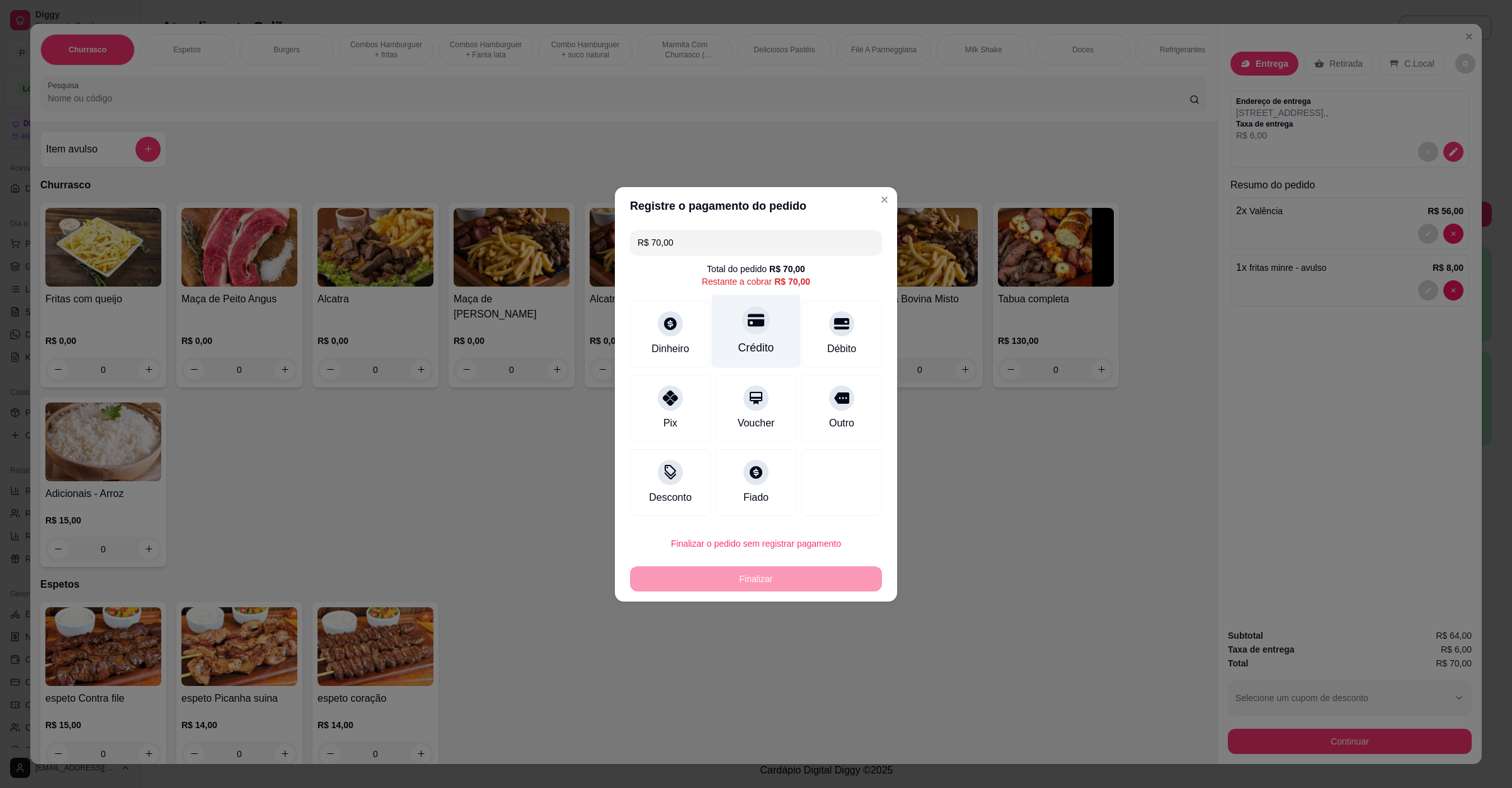
click at [743, 329] on div at bounding box center [756, 320] width 28 height 28
type input "R$ 0,00"
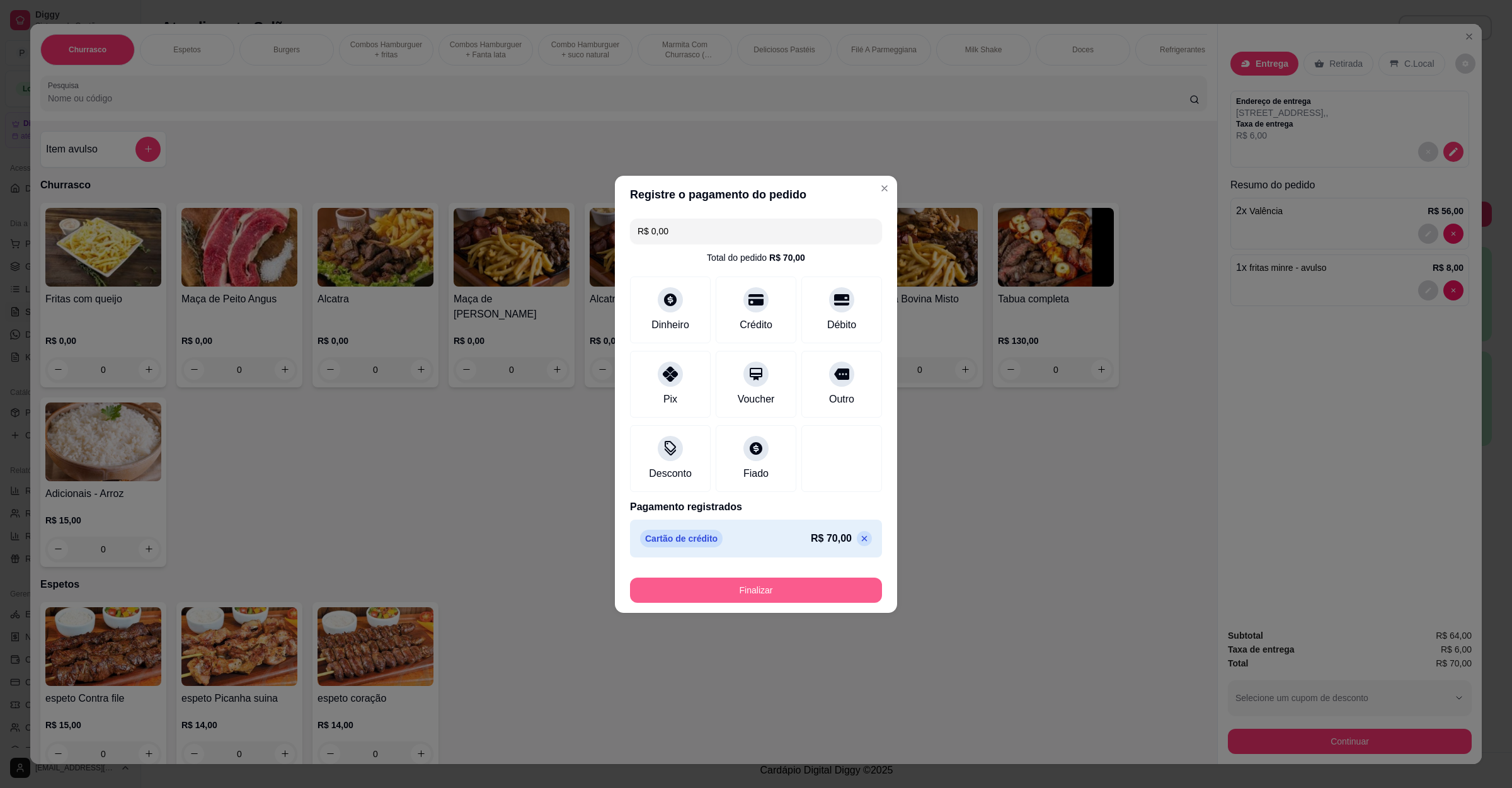
click at [766, 590] on button "Finalizar" at bounding box center [756, 589] width 252 height 25
type input "0"
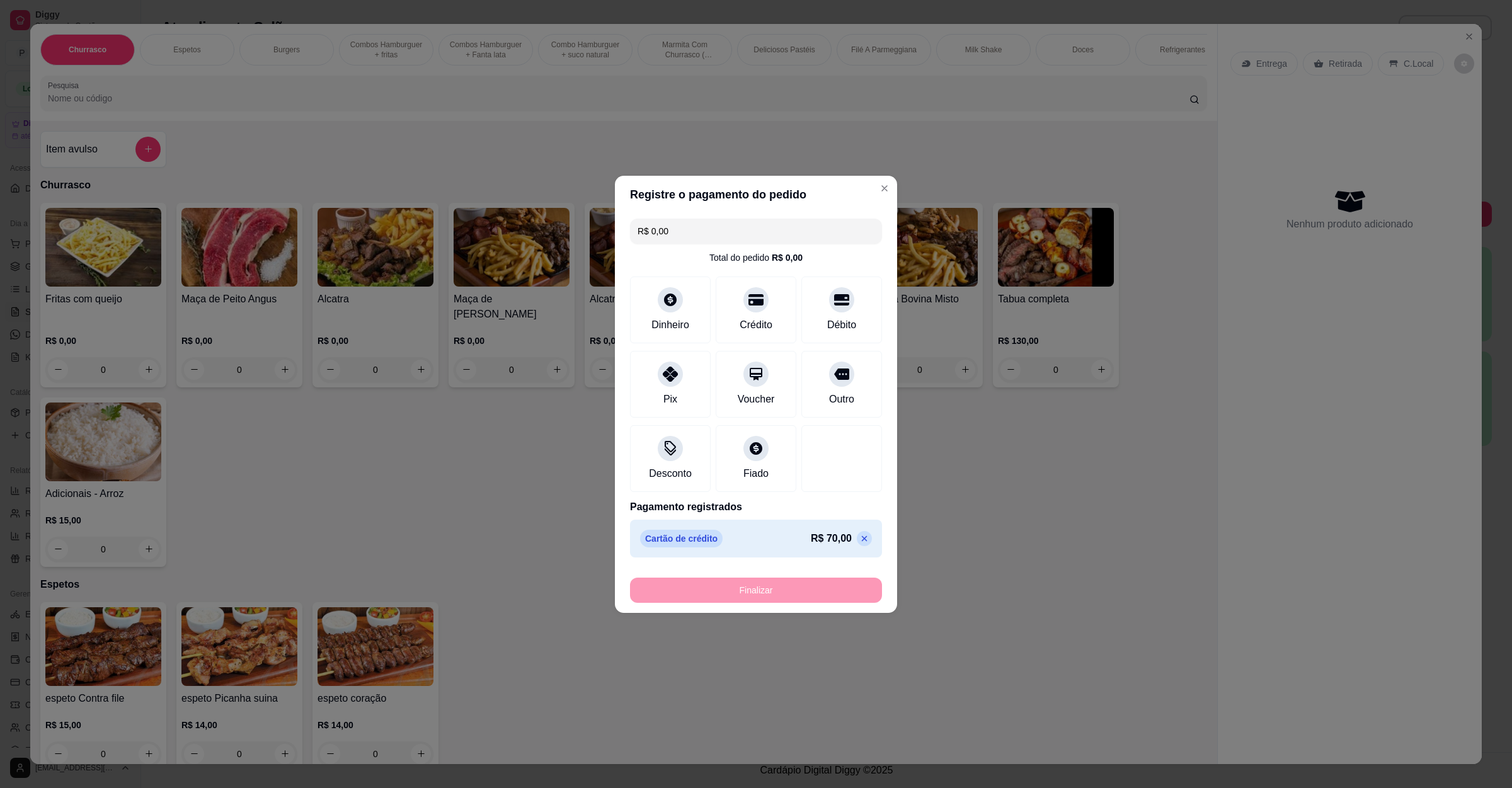
type input "-R$ 70,00"
